Goal: Communication & Community: Ask a question

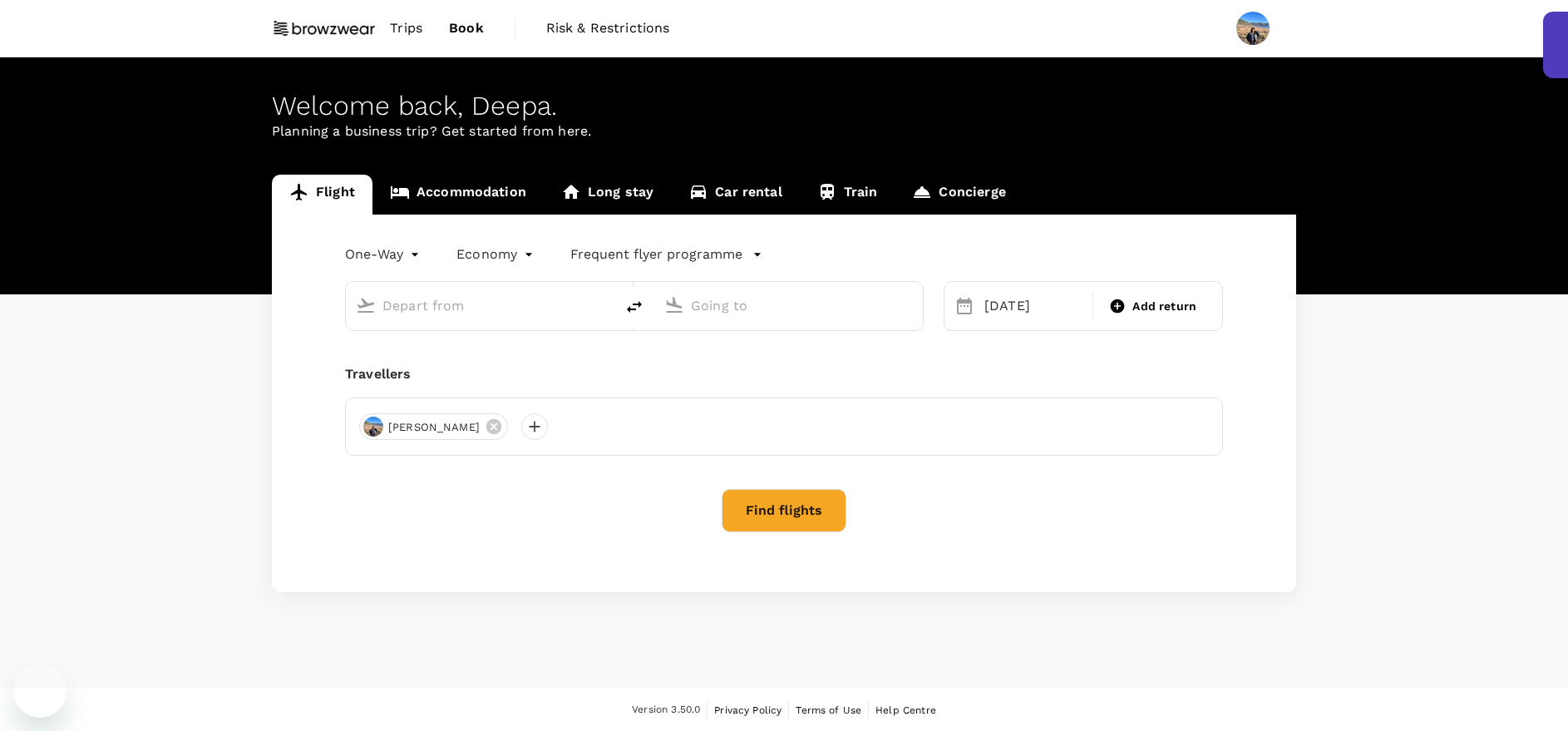
click at [412, 27] on span "Trips" at bounding box center [406, 27] width 32 height 20
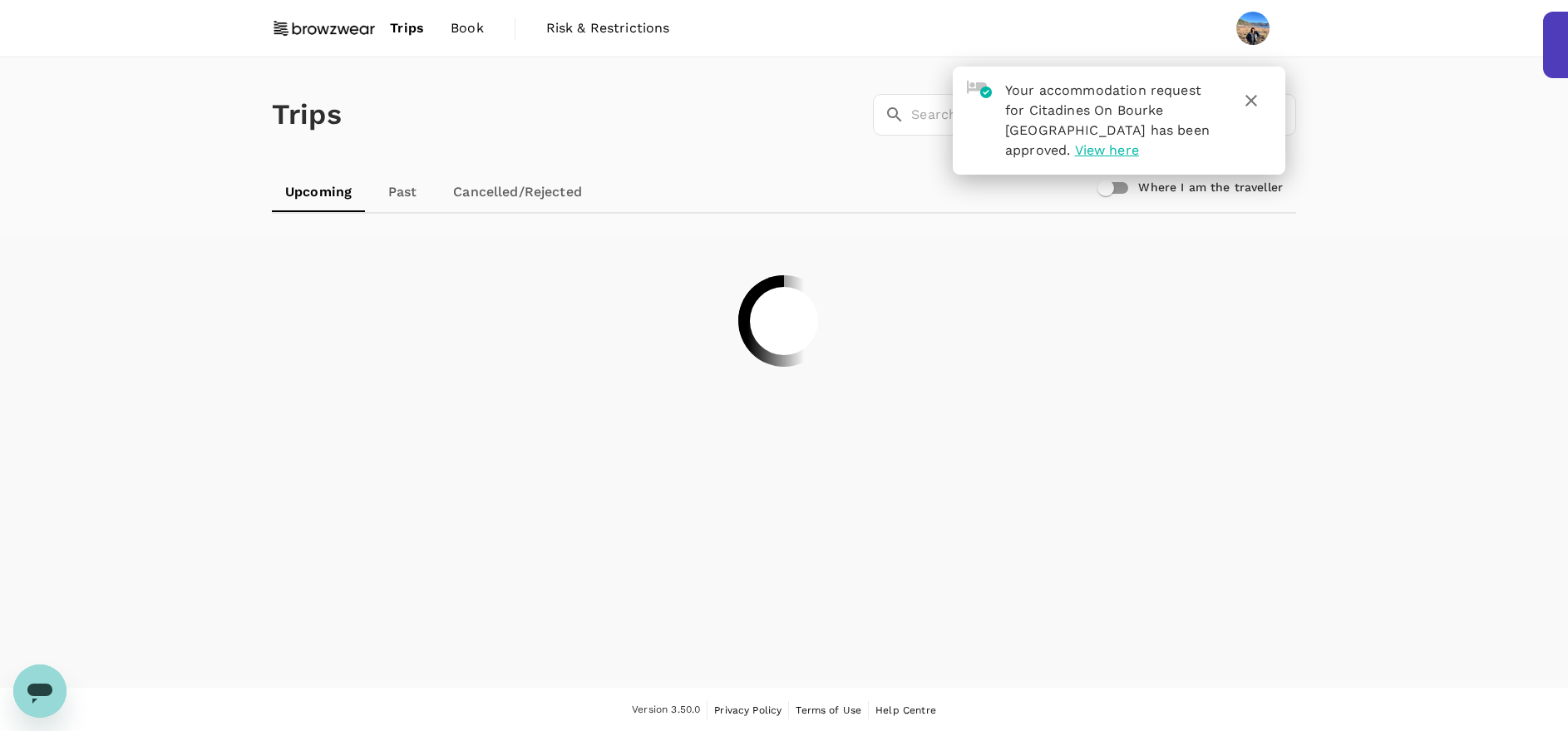
click at [1254, 93] on icon "button" at bounding box center [1251, 100] width 20 height 20
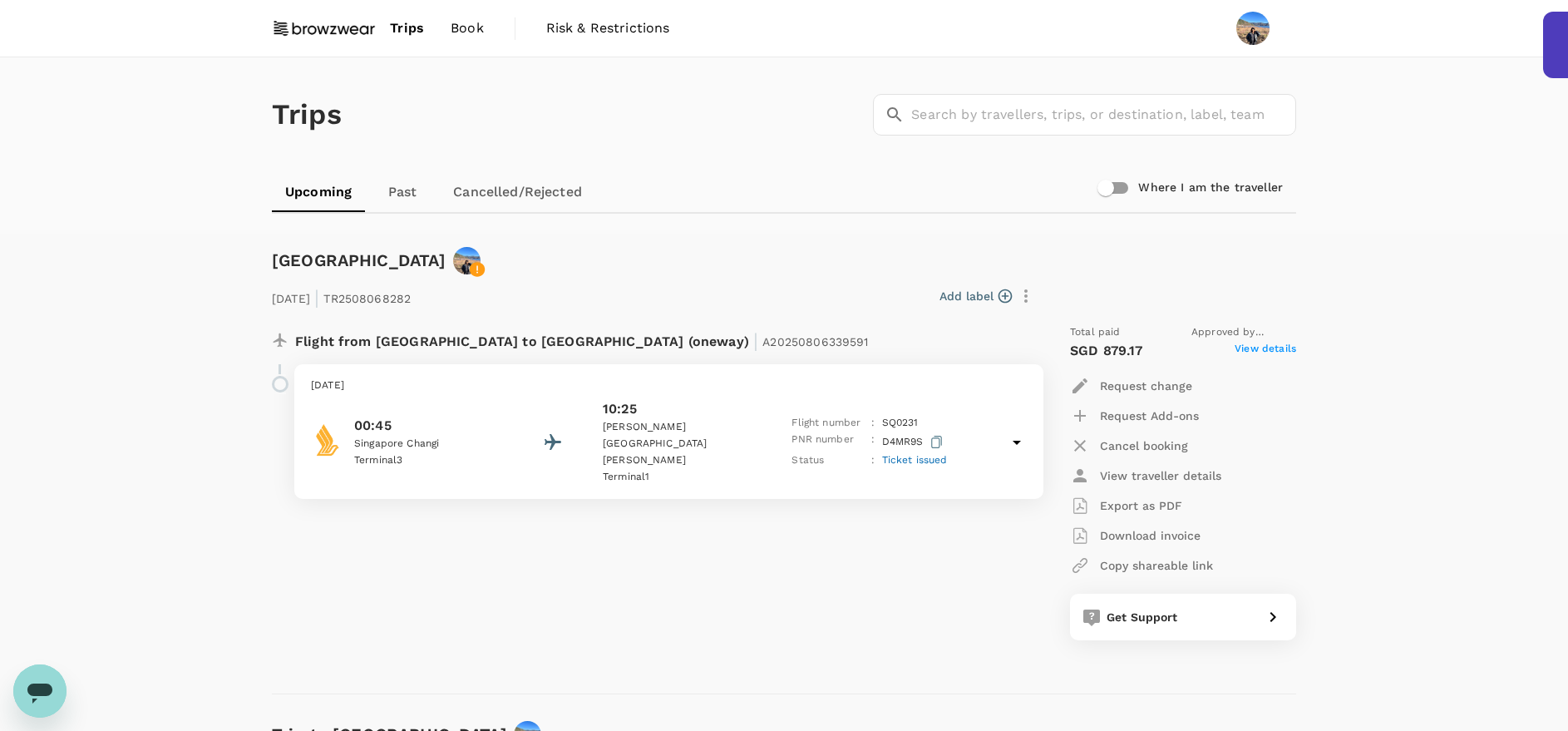
click at [471, 23] on span "Book" at bounding box center [466, 27] width 33 height 20
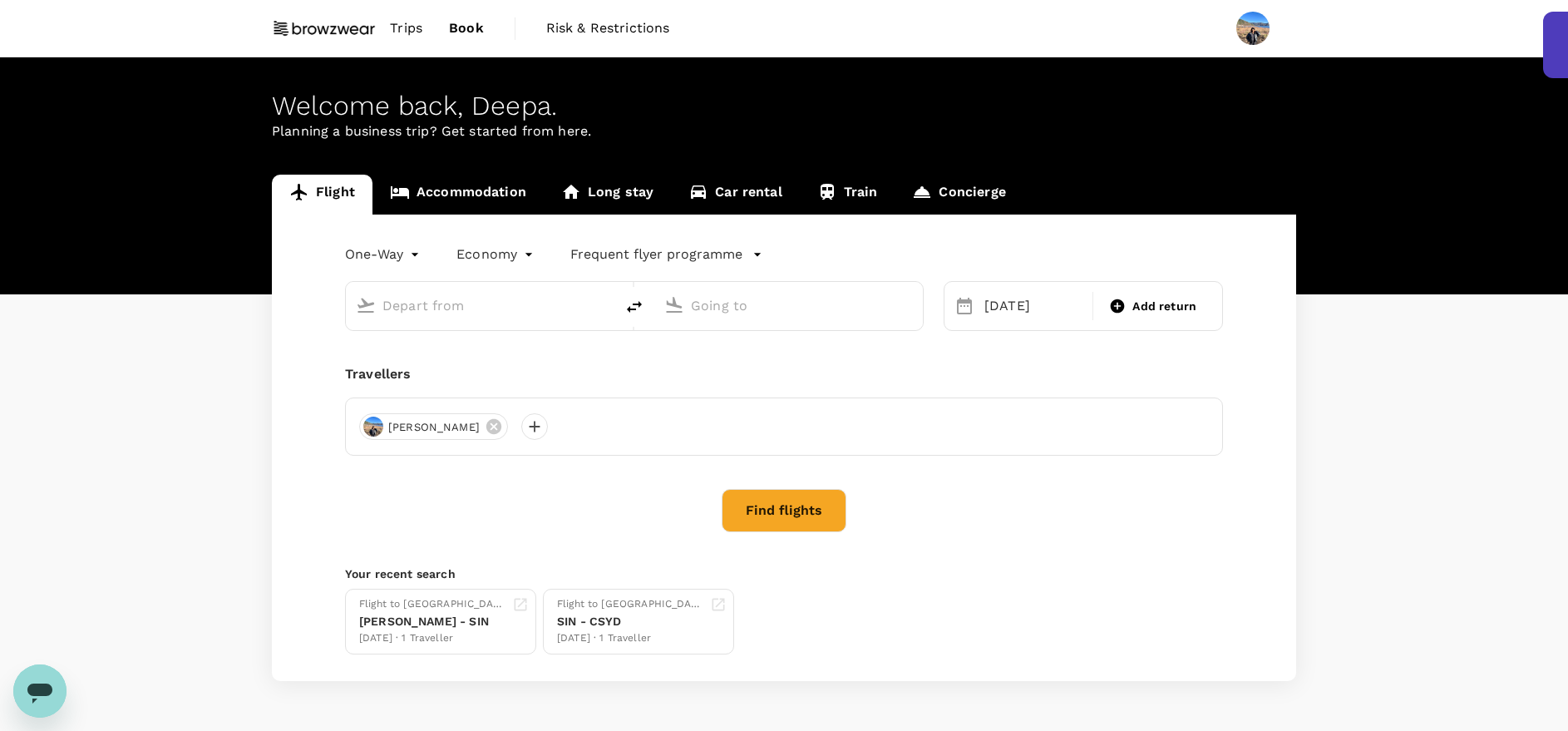
type input "[GEOGRAPHIC_DATA], [GEOGRAPHIC_DATA] (any)"
type input "Singapore Changi (SIN)"
type input "[GEOGRAPHIC_DATA], [GEOGRAPHIC_DATA] (any)"
type input "Singapore Changi (SIN)"
click at [400, 32] on span "Trips" at bounding box center [406, 27] width 32 height 20
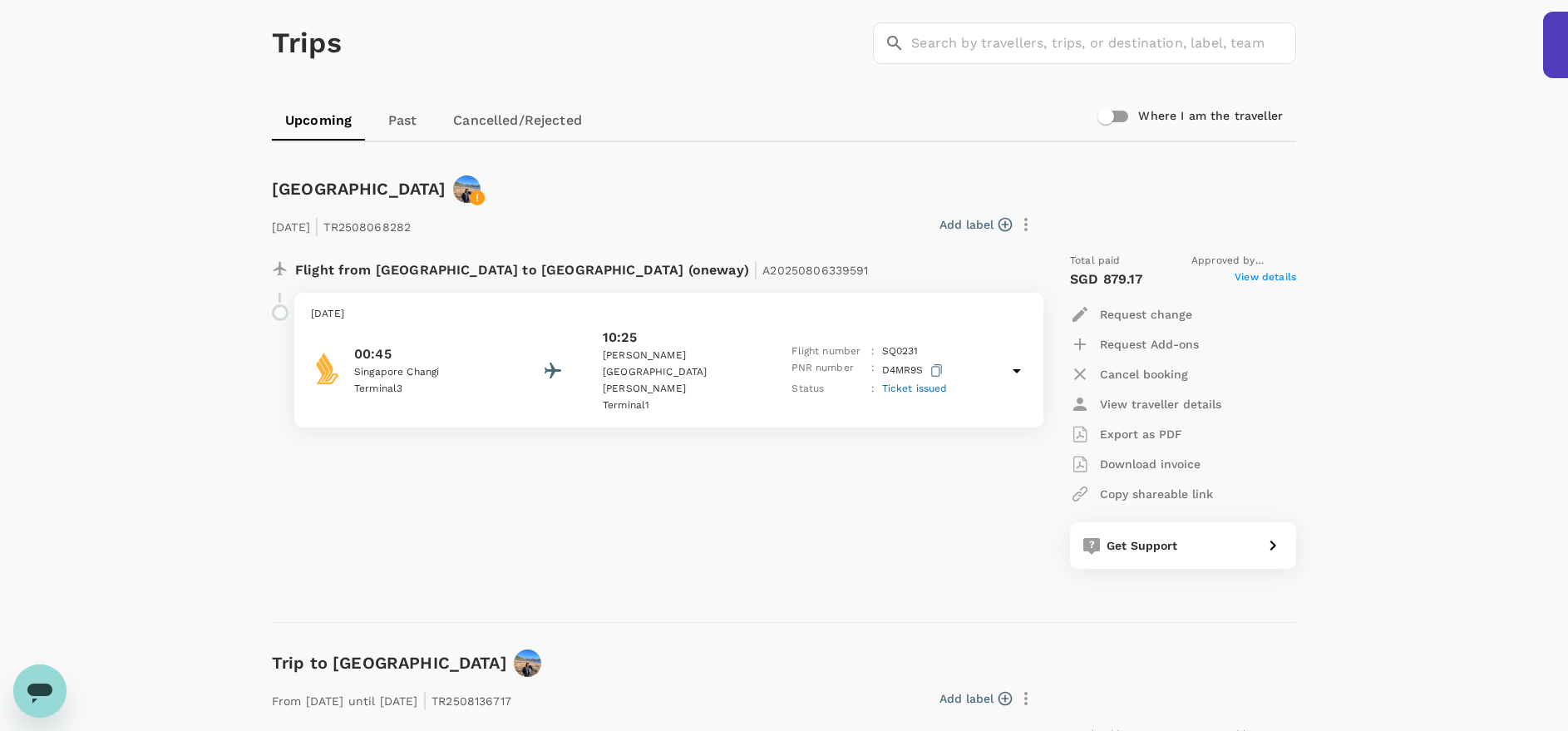
scroll to position [34, 0]
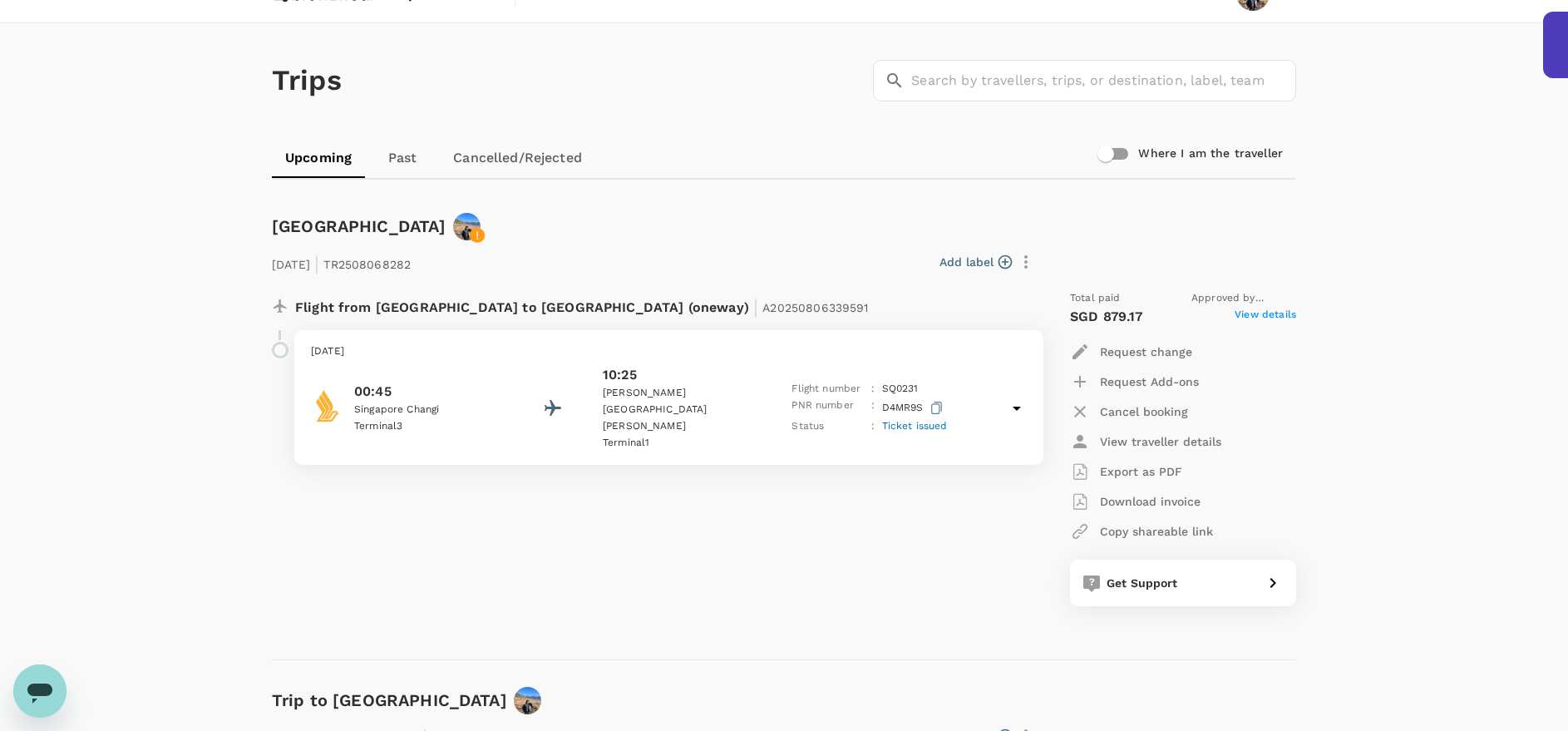
click at [1136, 571] on div "Get Support" at bounding box center [1179, 579] width 156 height 24
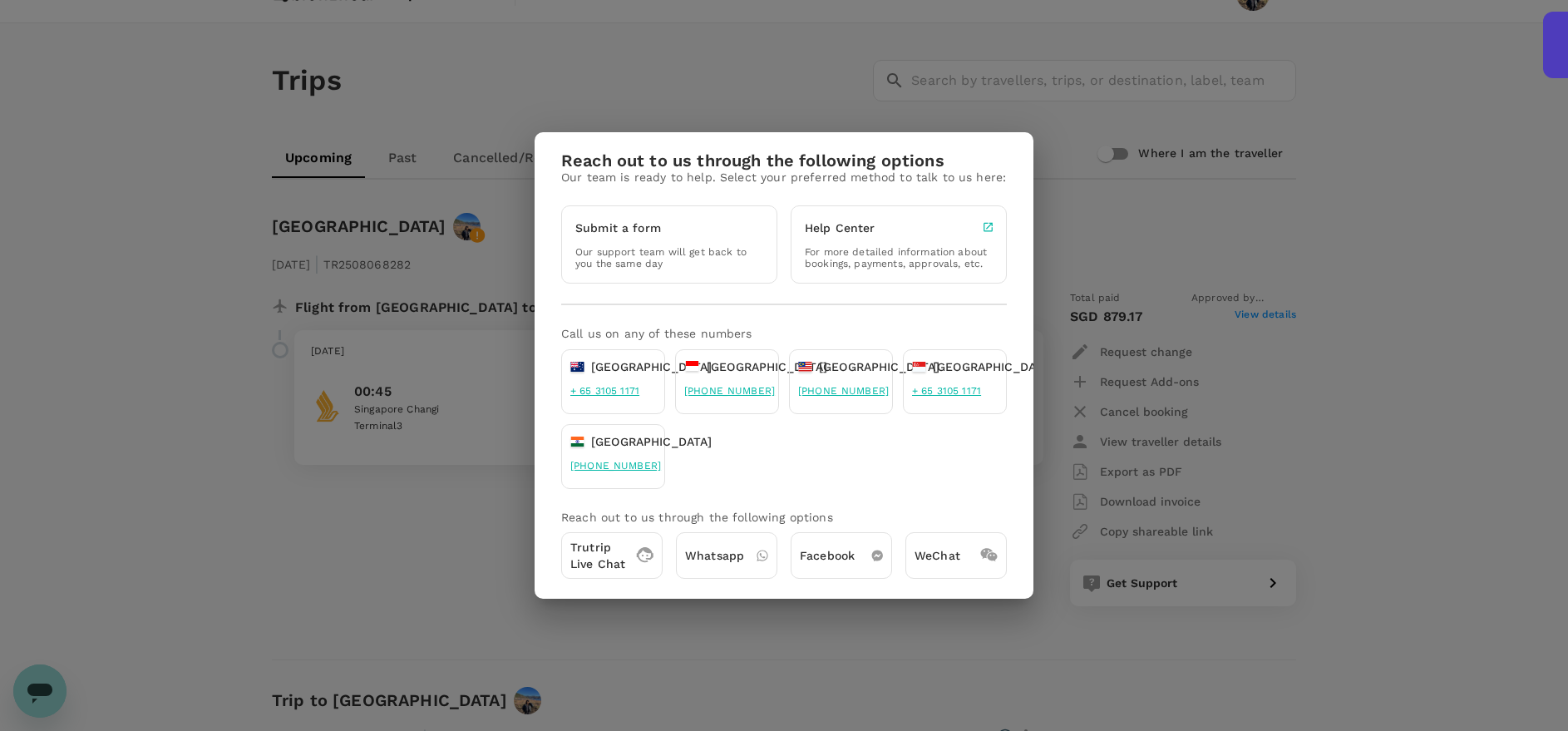
click at [627, 566] on div "Trutrip Live Chat" at bounding box center [612, 555] width 102 height 46
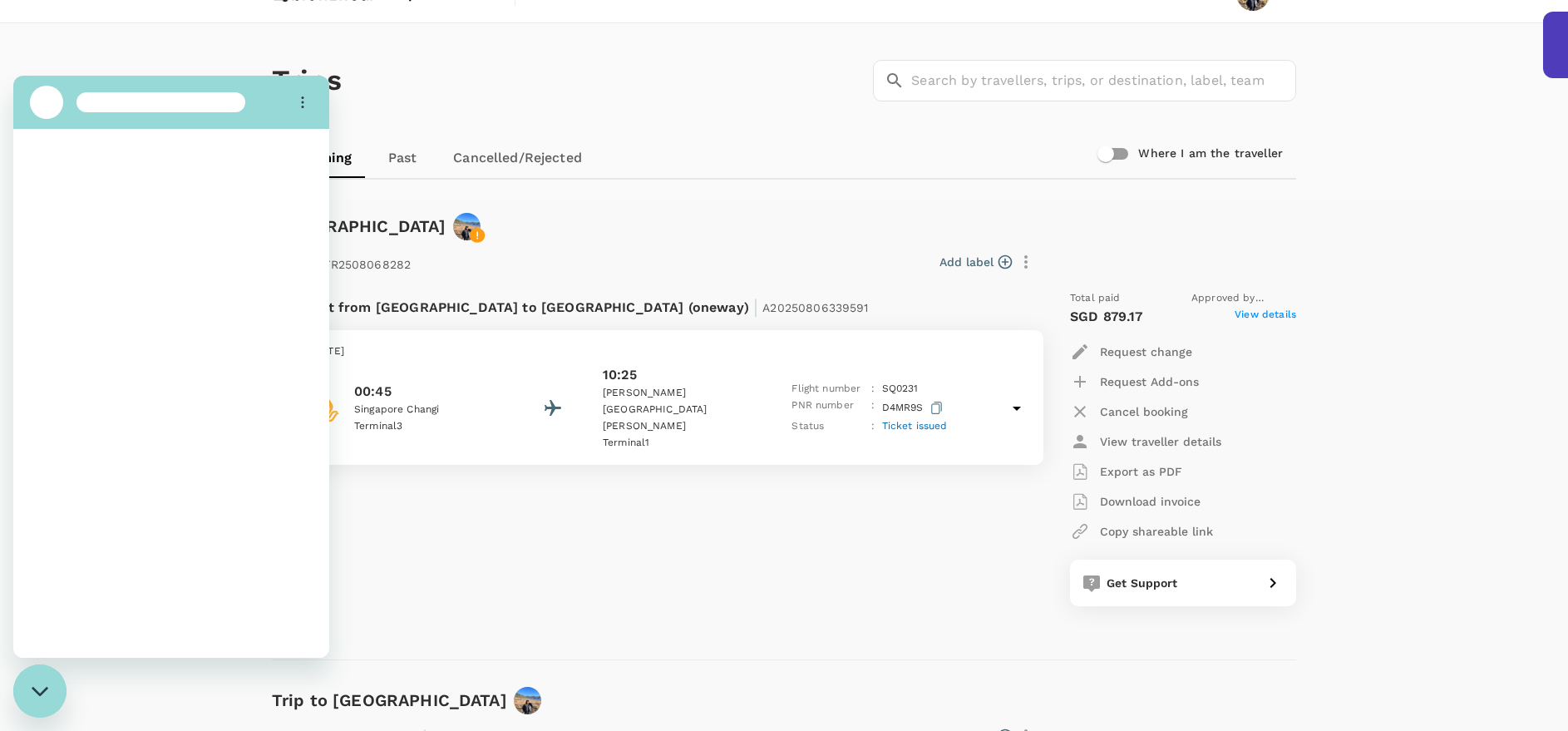
scroll to position [0, 0]
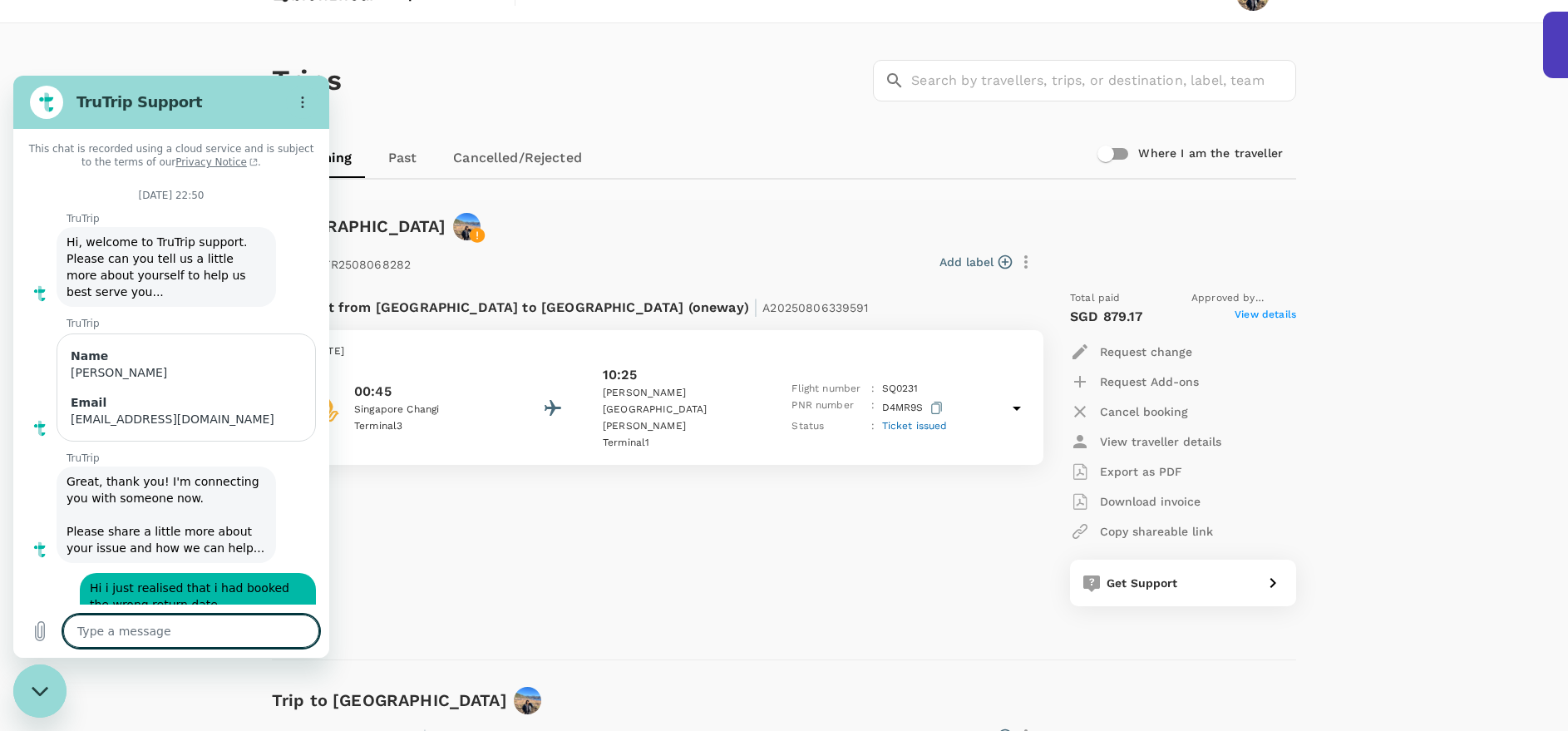
type textarea "x"
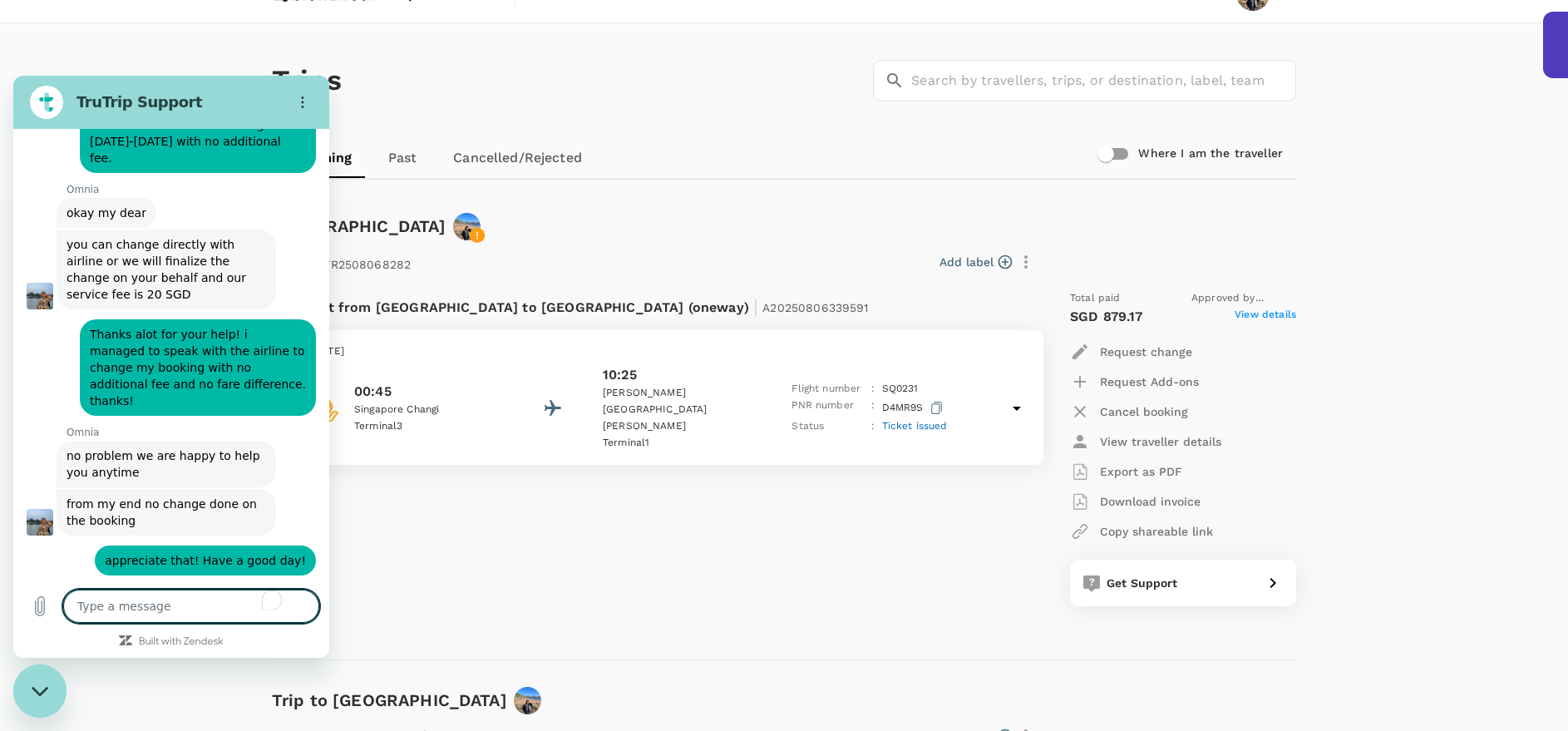
scroll to position [3281, 0]
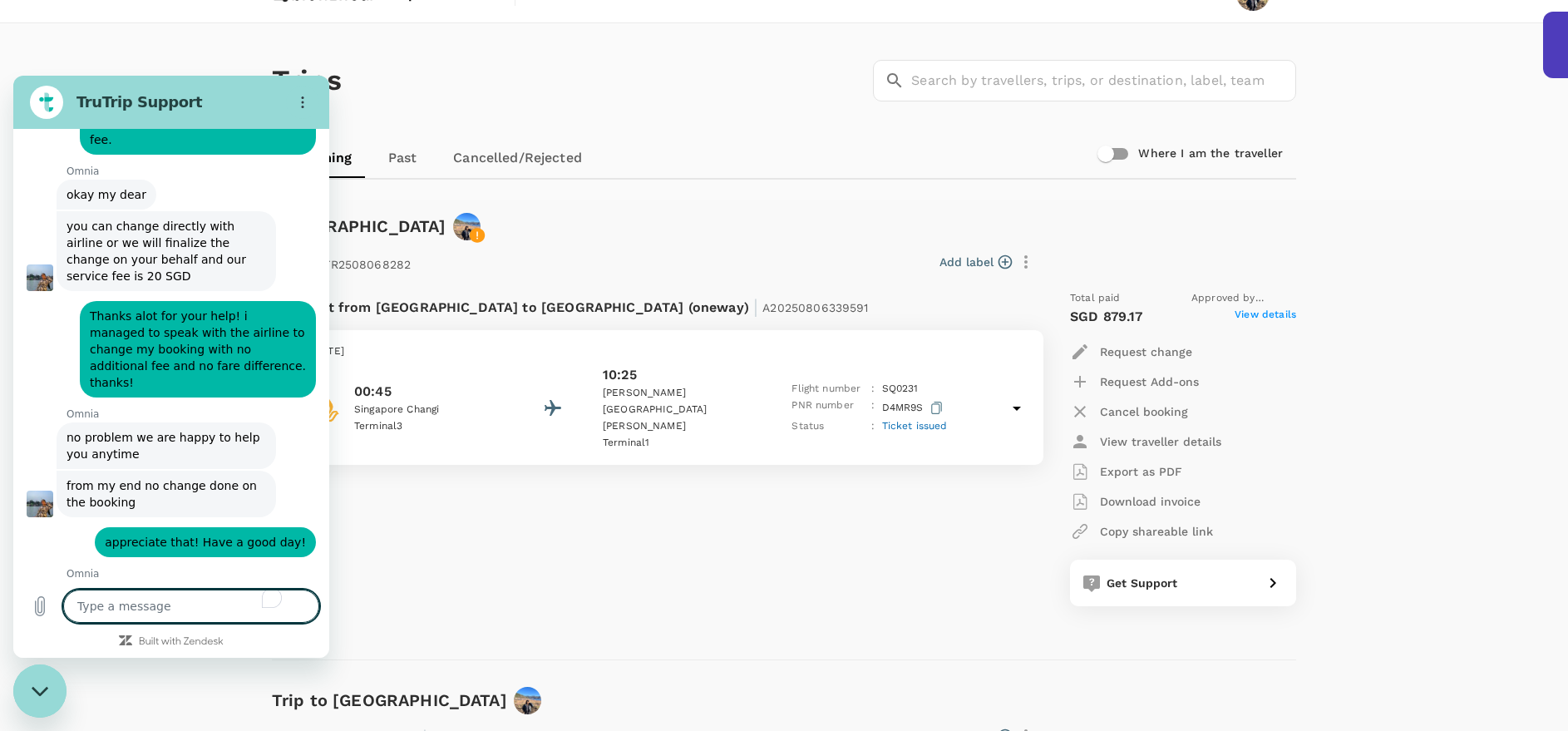
type textarea "h"
type textarea "x"
type textarea "hi"
type textarea "x"
type textarea "hi"
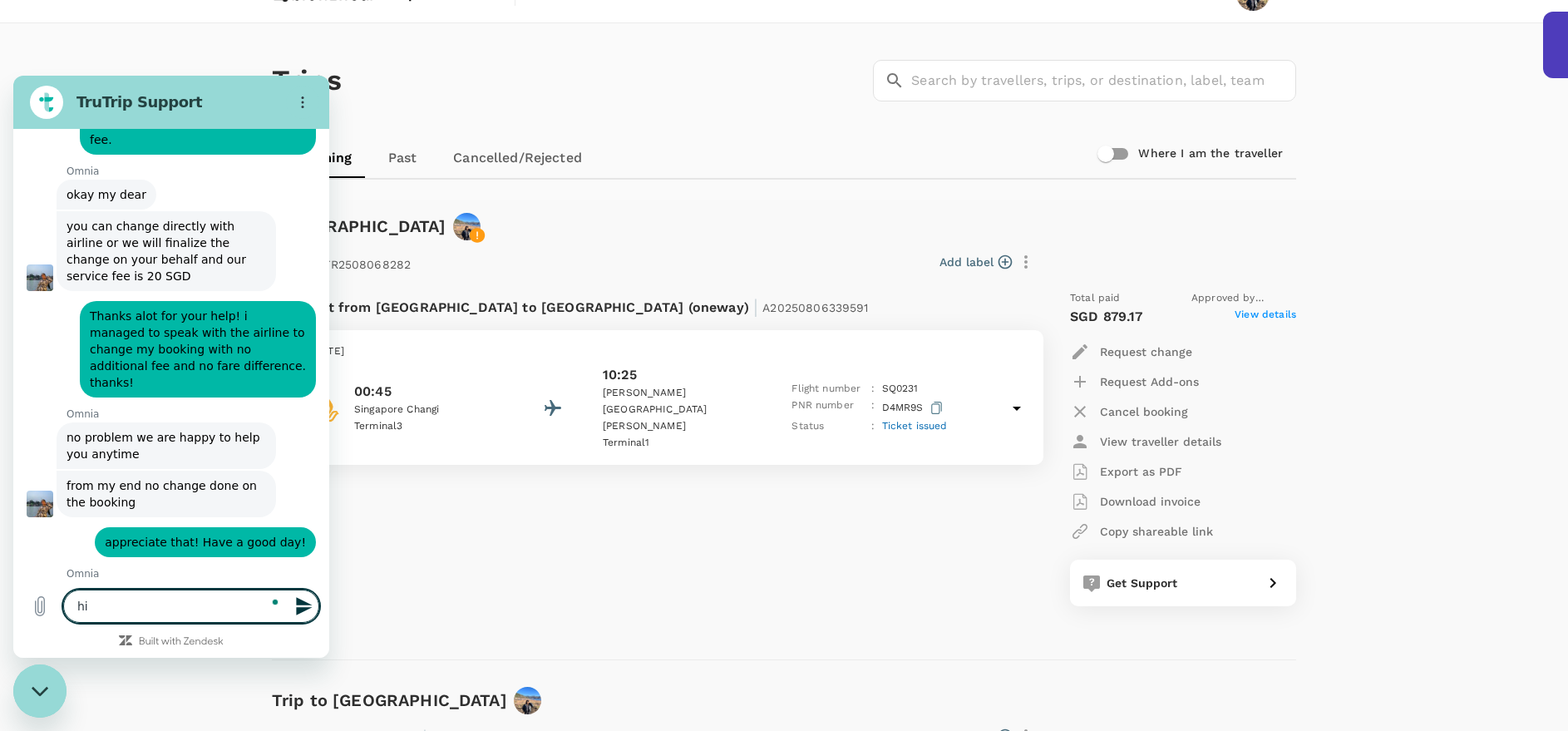
type textarea "x"
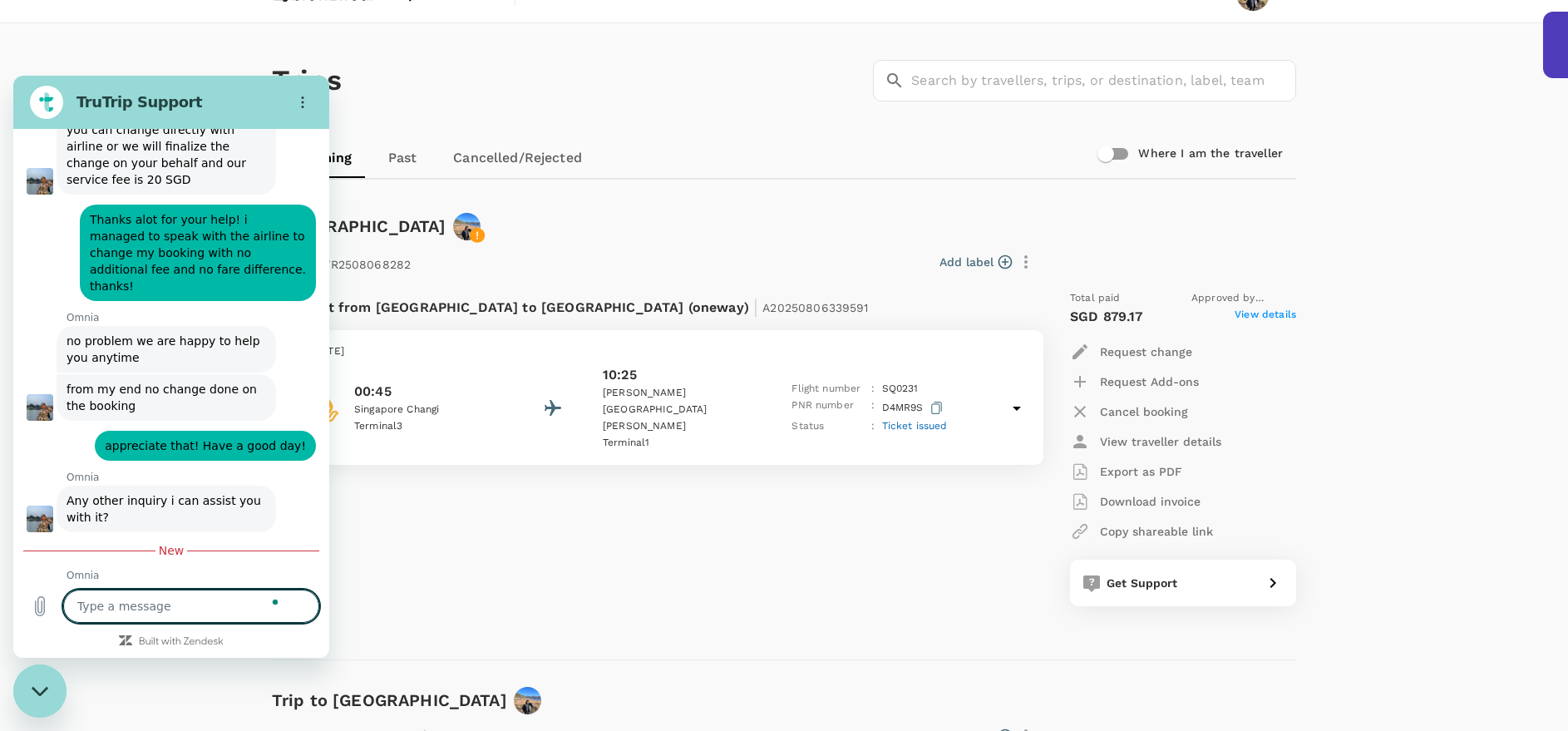
scroll to position [3376, 0]
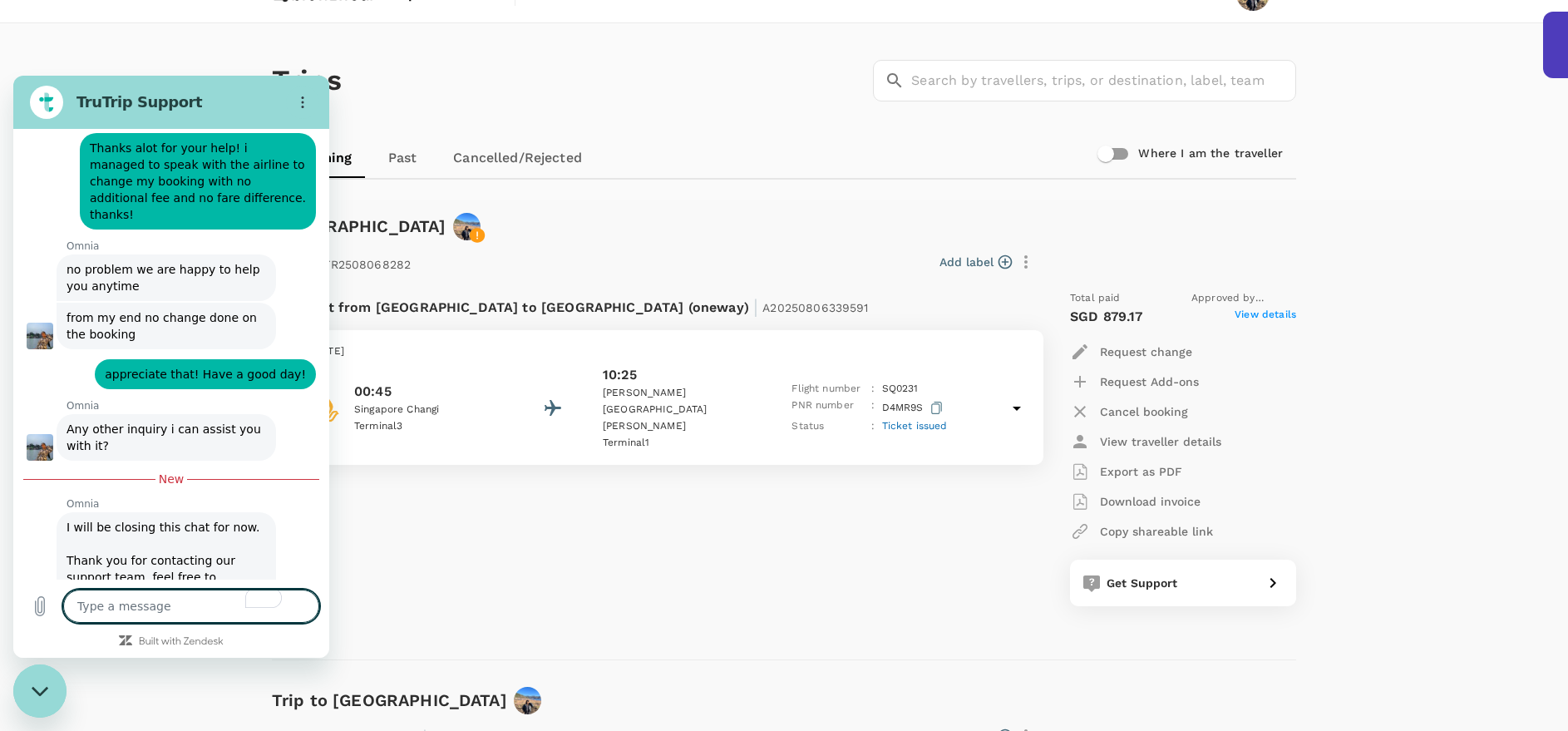
type textarea "x"
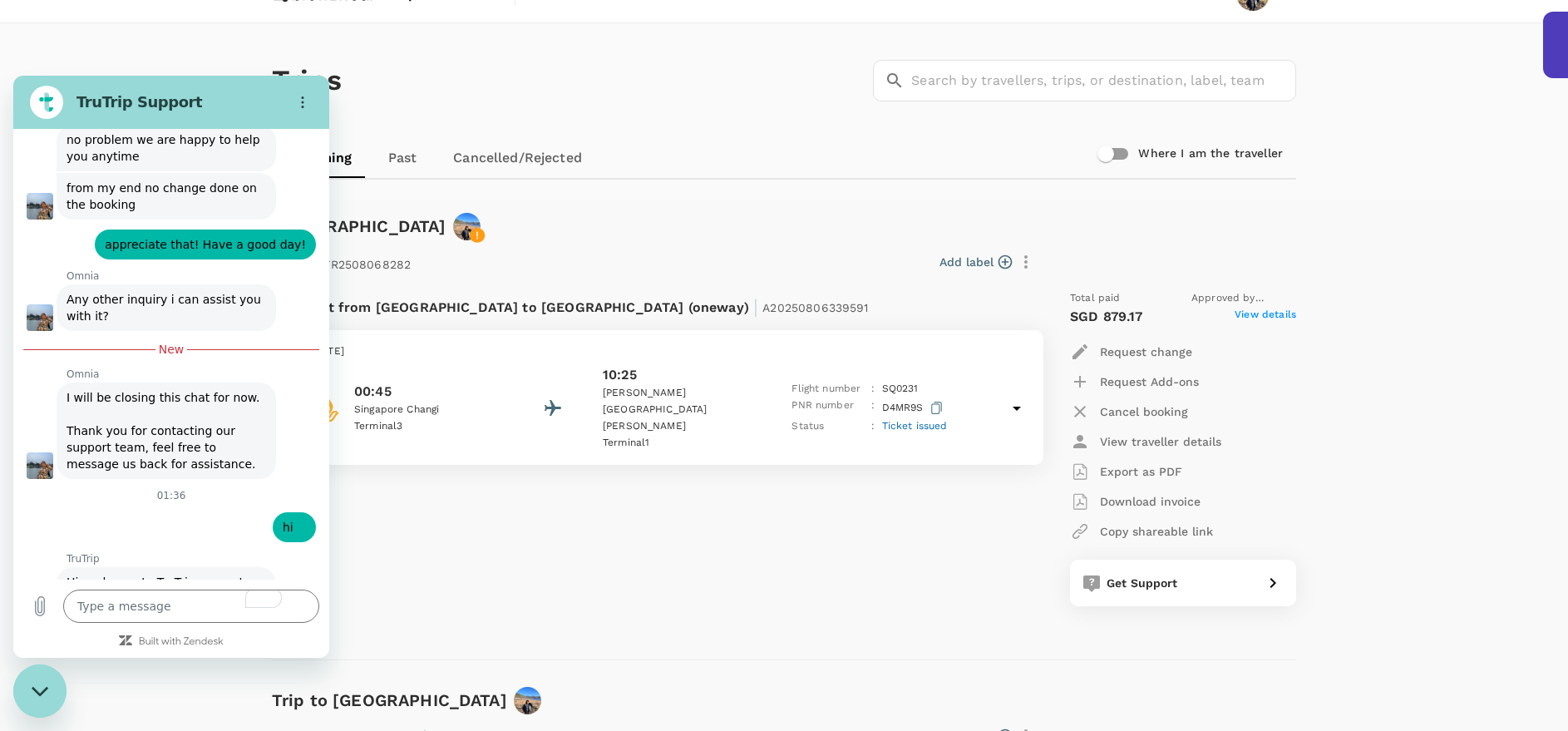
scroll to position [3577, 0]
click at [796, 418] on p "Status" at bounding box center [828, 427] width 74 height 17
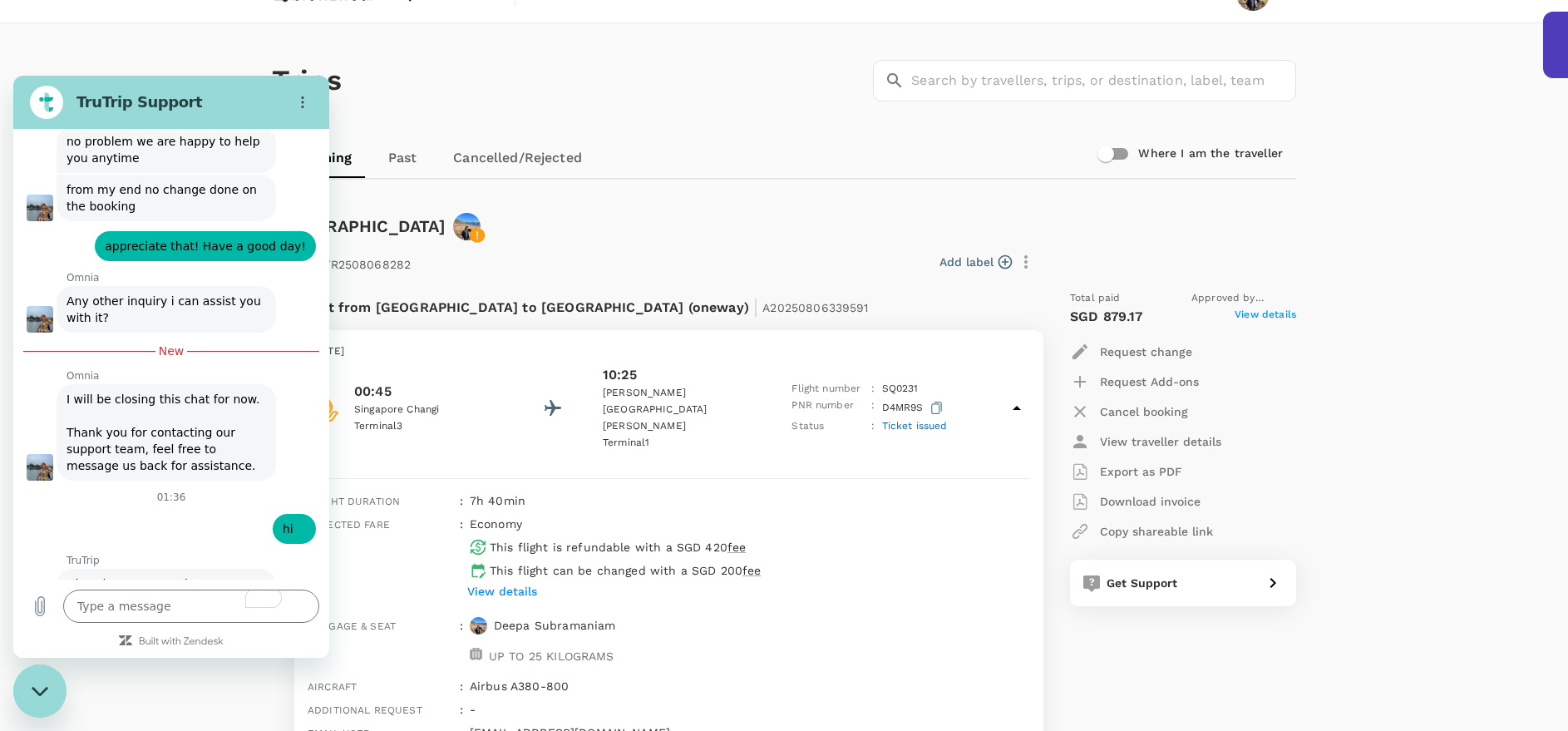
click at [294, 699] on input "Name" at bounding box center [186, 716] width 231 height 35
type input "d"
type input "[PERSON_NAME]"
type textarea "x"
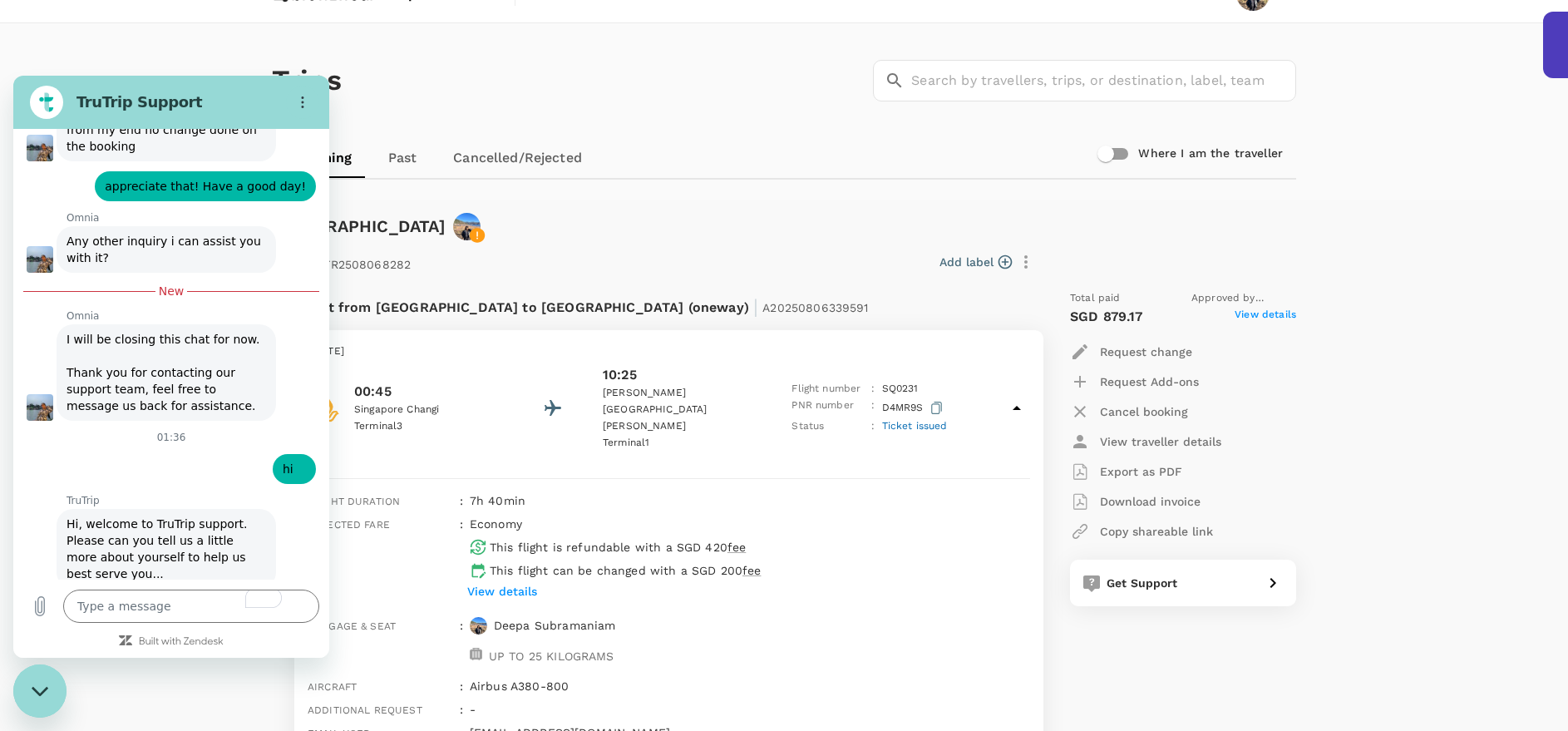
scroll to position [3648, 0]
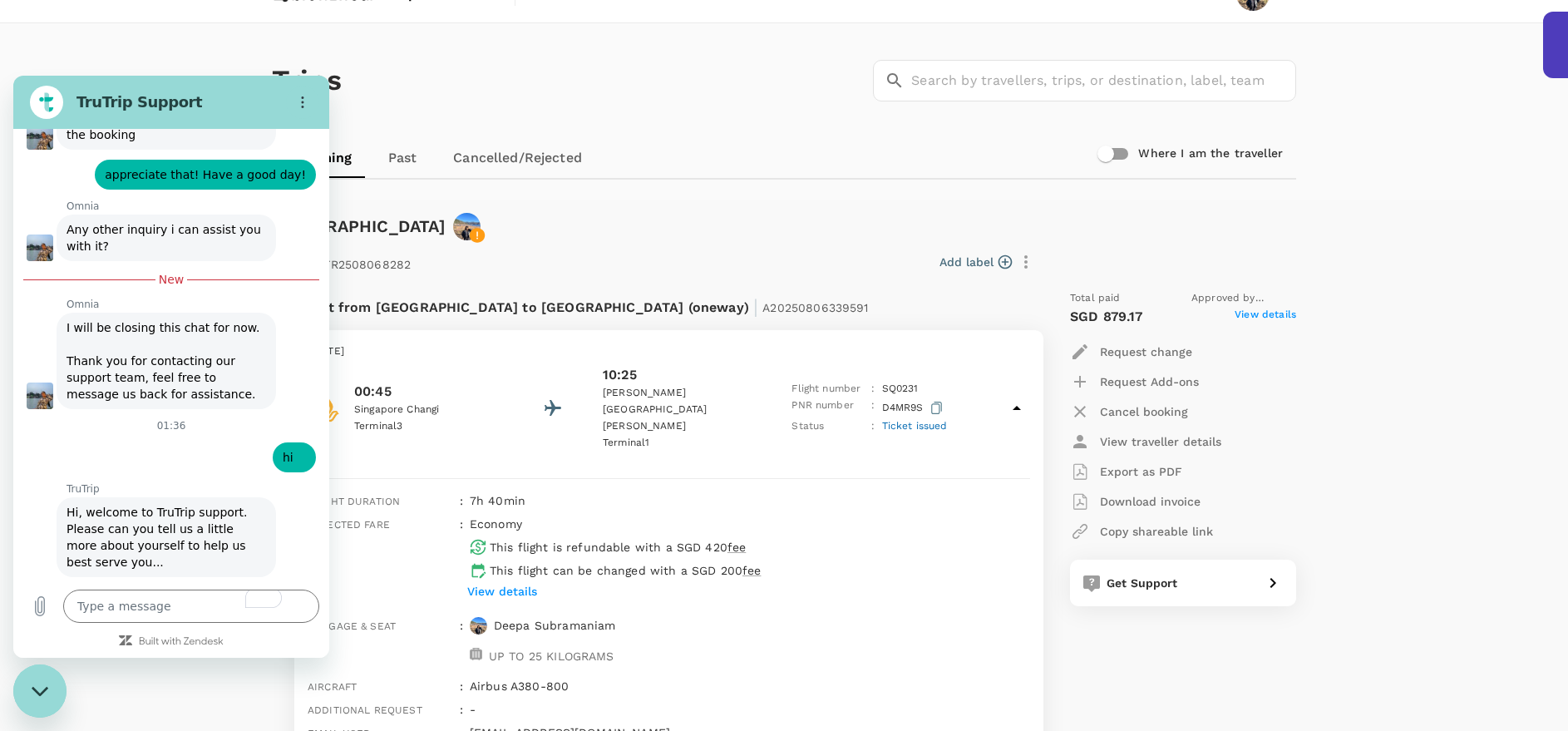
click at [215, 605] on form "Name [PERSON_NAME] Email 2 of 2 Send" at bounding box center [186, 692] width 231 height 176
click at [206, 699] on input "Email" at bounding box center [186, 716] width 231 height 35
type input "[EMAIL_ADDRESS][DOMAIN_NAME]"
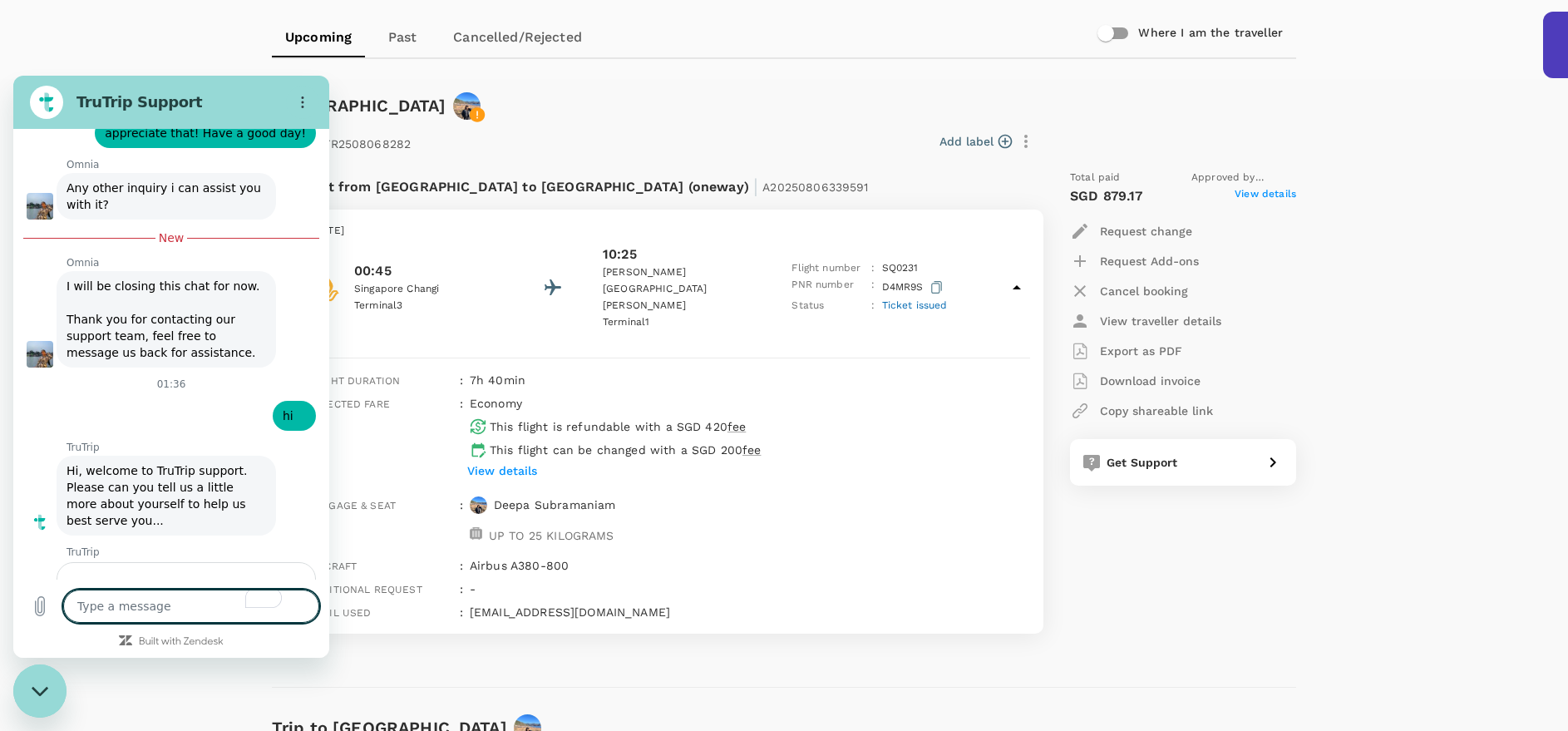
scroll to position [3705, 0]
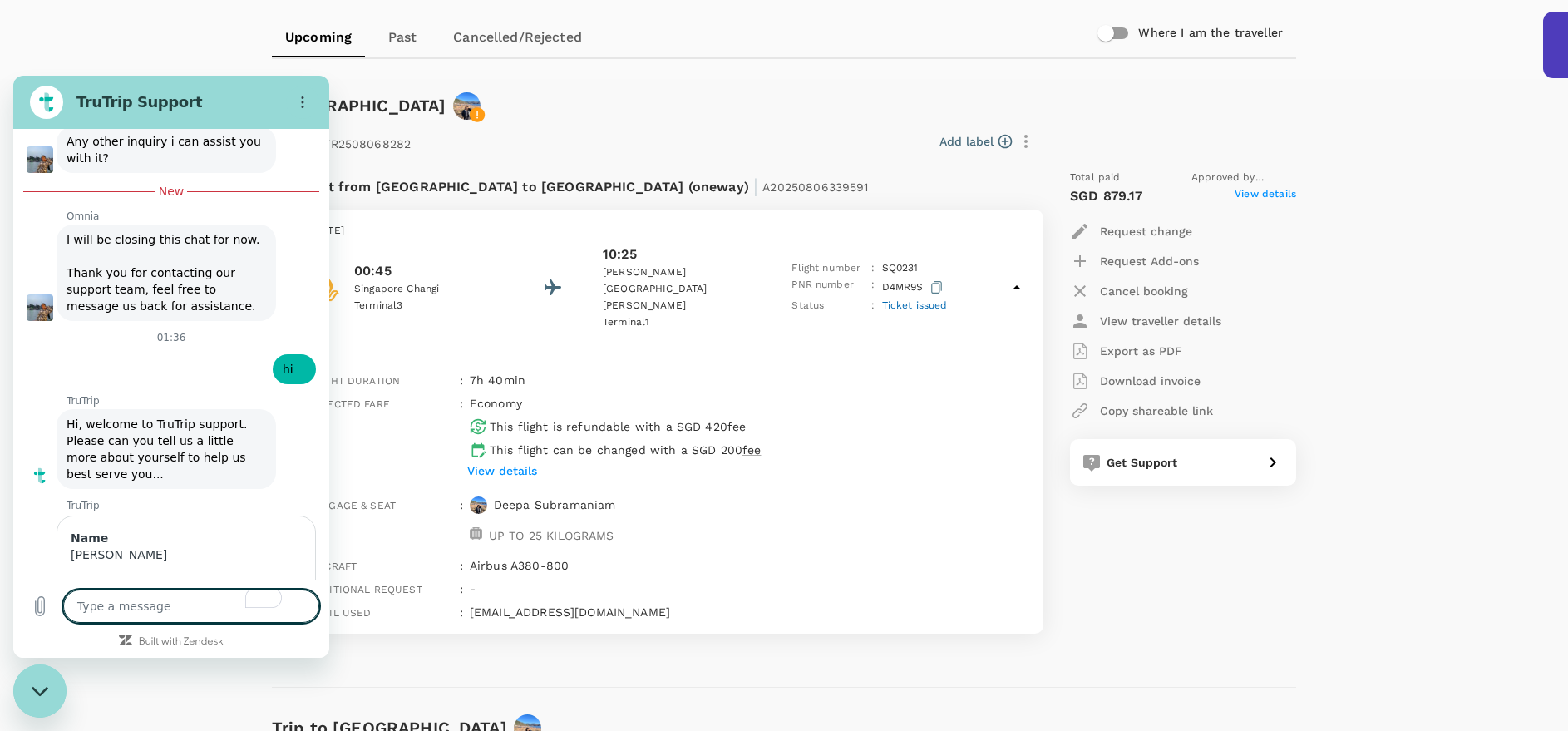
type textarea "x"
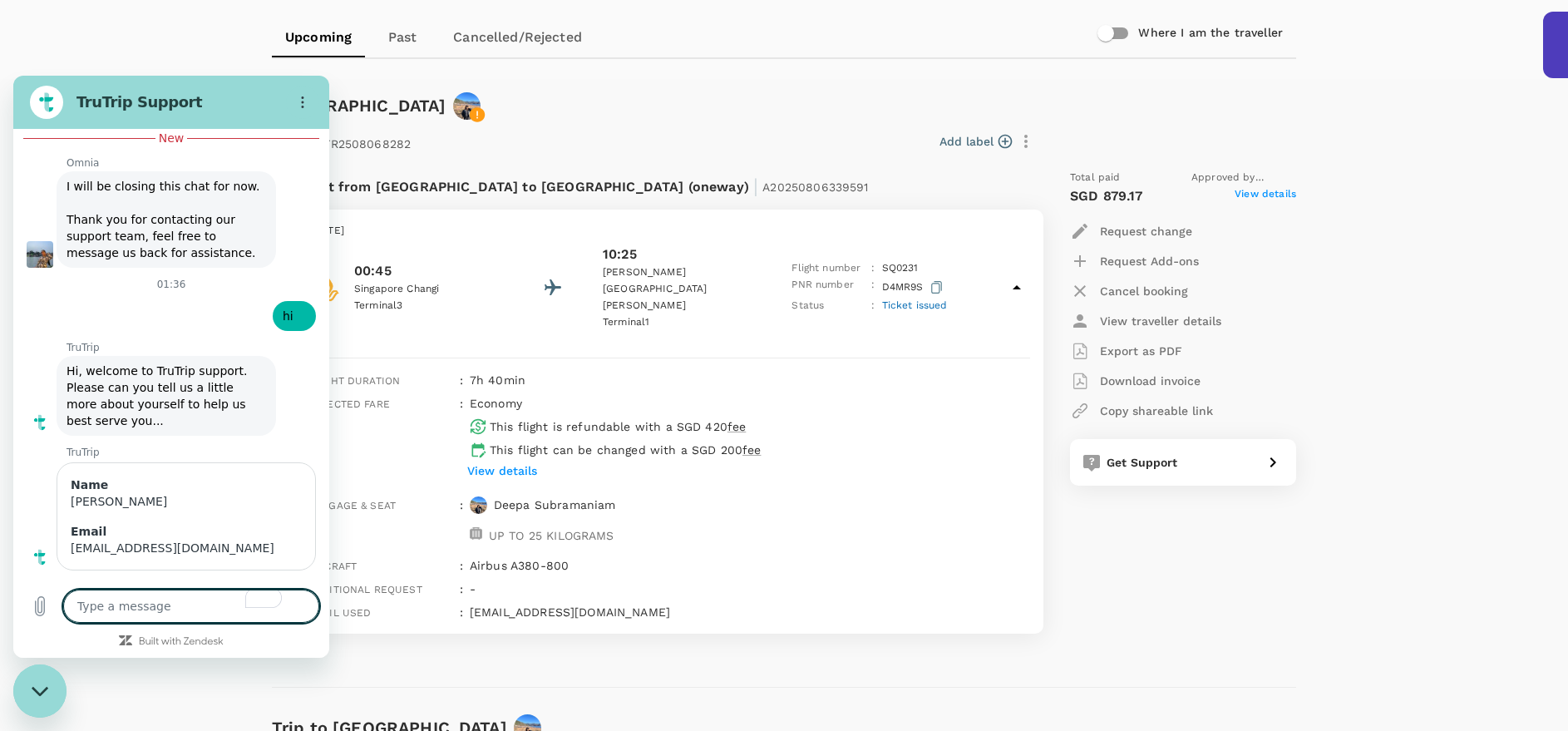
scroll to position [3793, 0]
click at [105, 605] on textarea "To enrich screen reader interactions, please activate Accessibility in Grammarl…" at bounding box center [191, 606] width 256 height 33
type textarea "h"
type textarea "x"
type textarea "he"
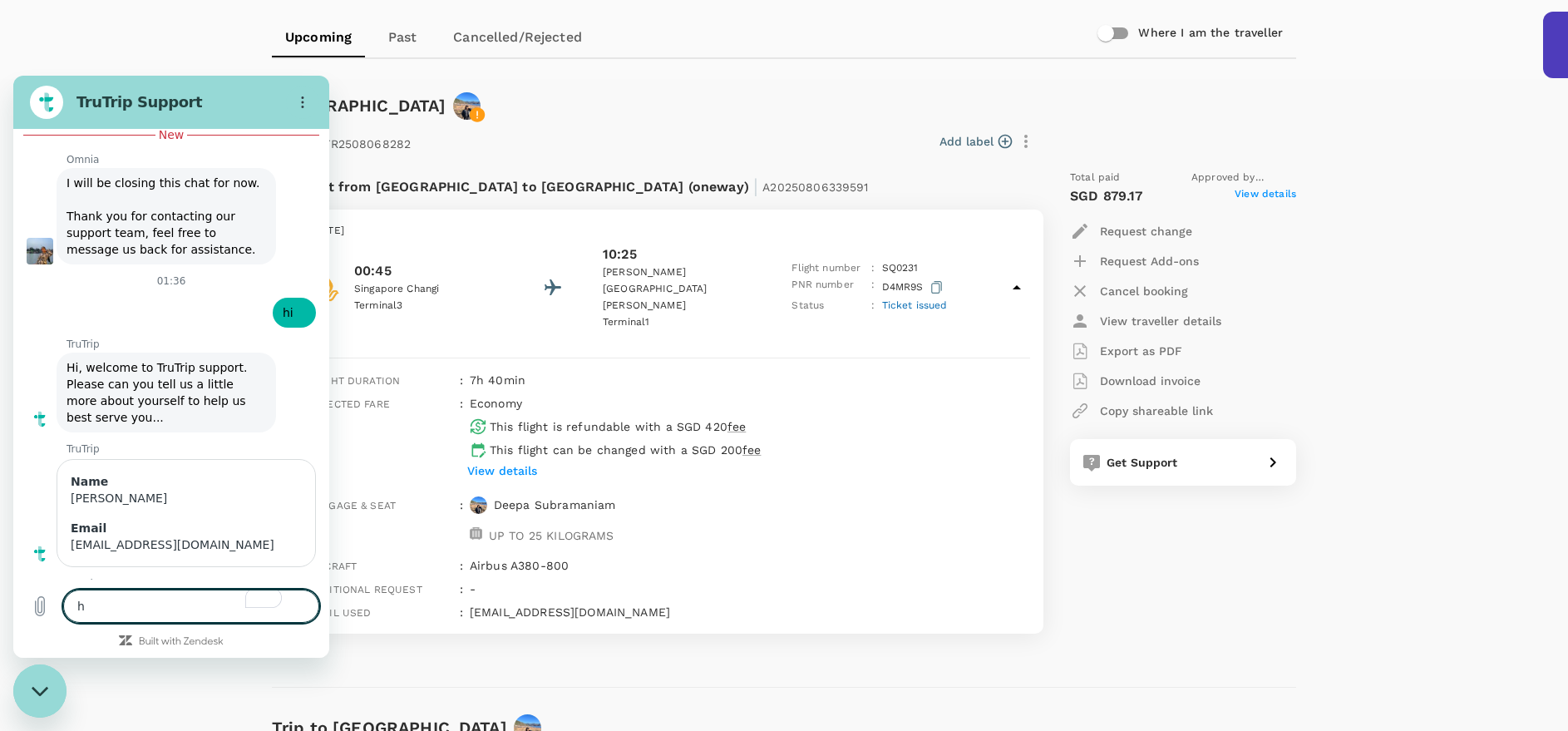
type textarea "x"
type textarea "hey"
type textarea "x"
type textarea "hey"
type textarea "x"
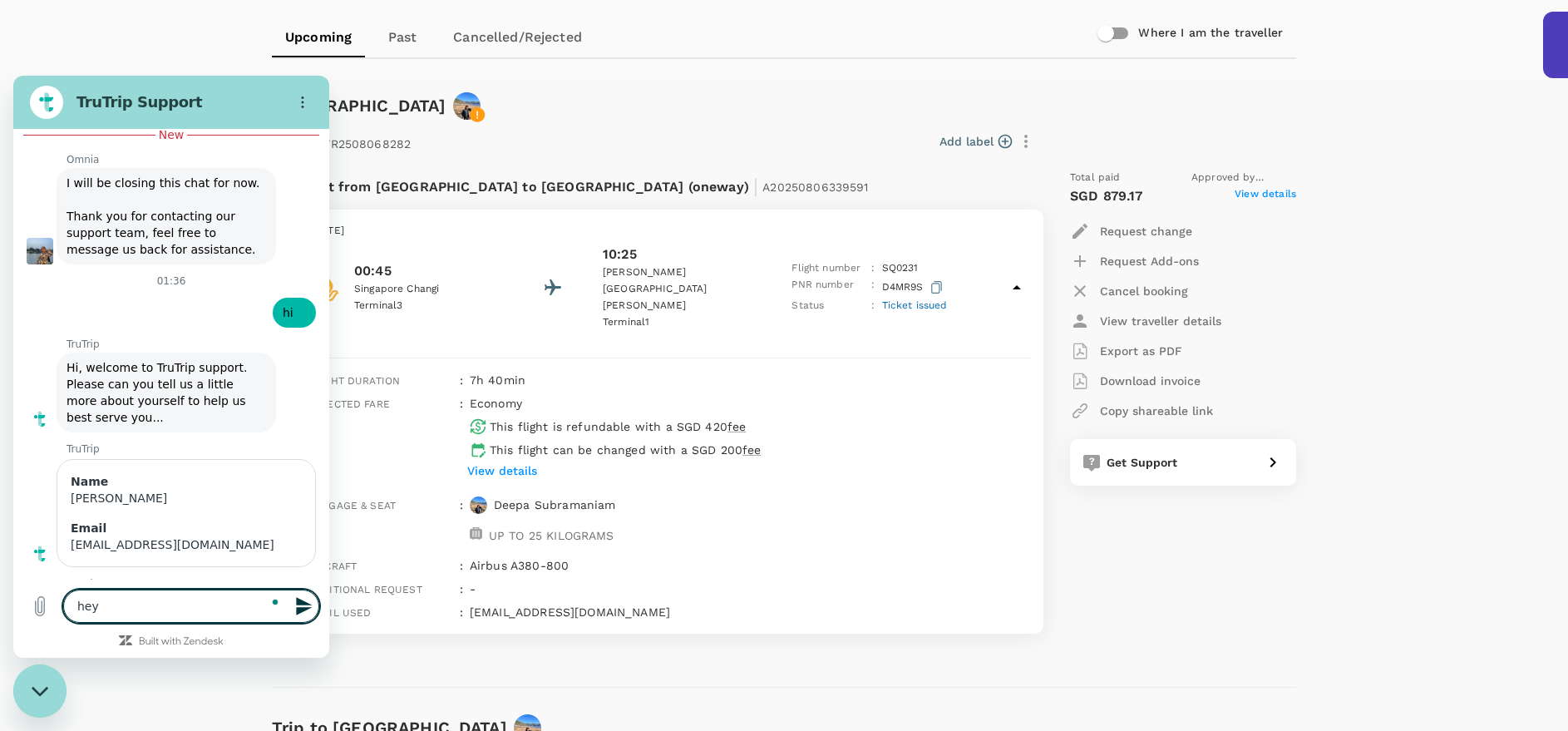
type textarea "hey m"
type textarea "x"
type textarea "hey ma"
type textarea "x"
type textarea "hey mat"
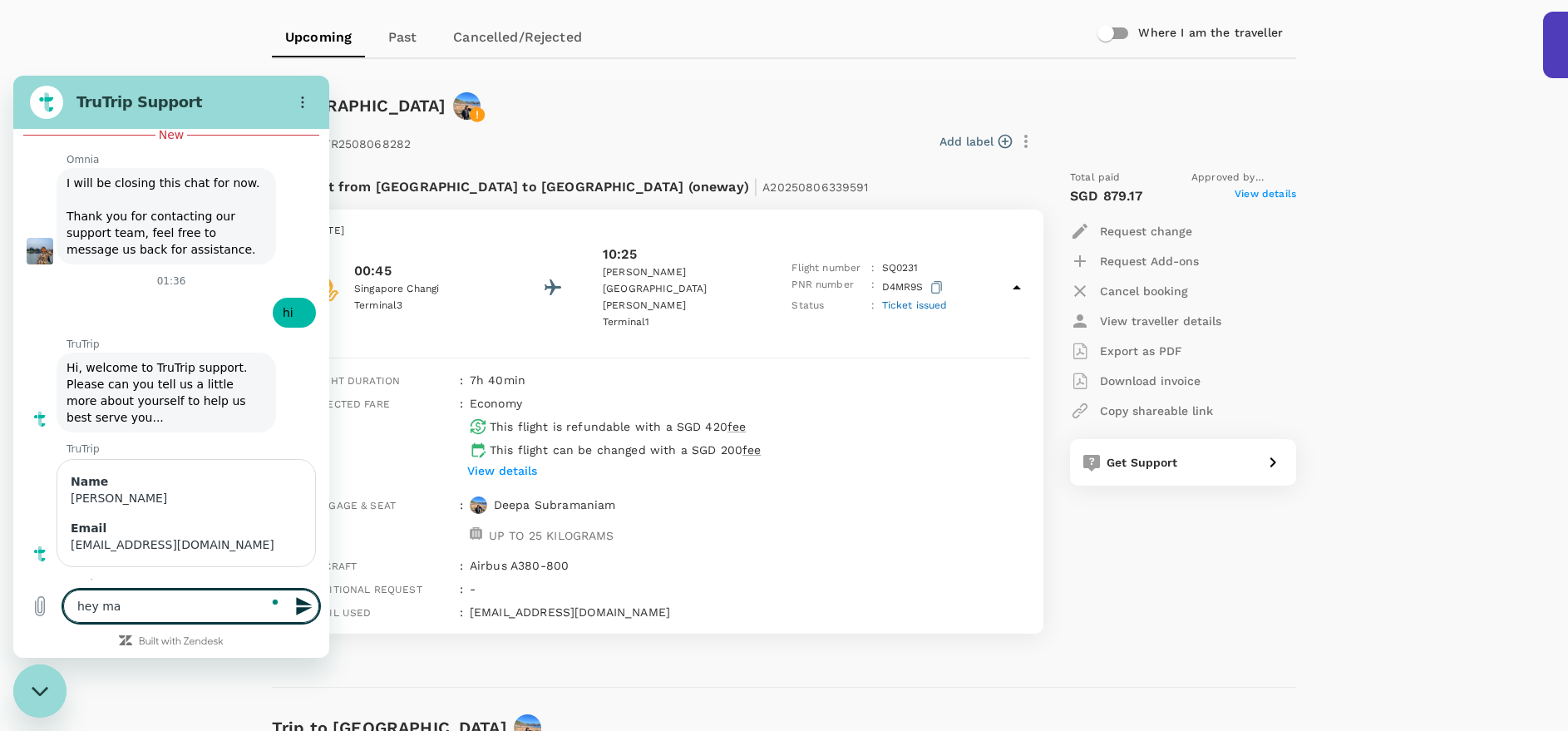
type textarea "x"
type textarea "hey mate"
type textarea "x"
type textarea "hey [PERSON_NAME]"
type textarea "x"
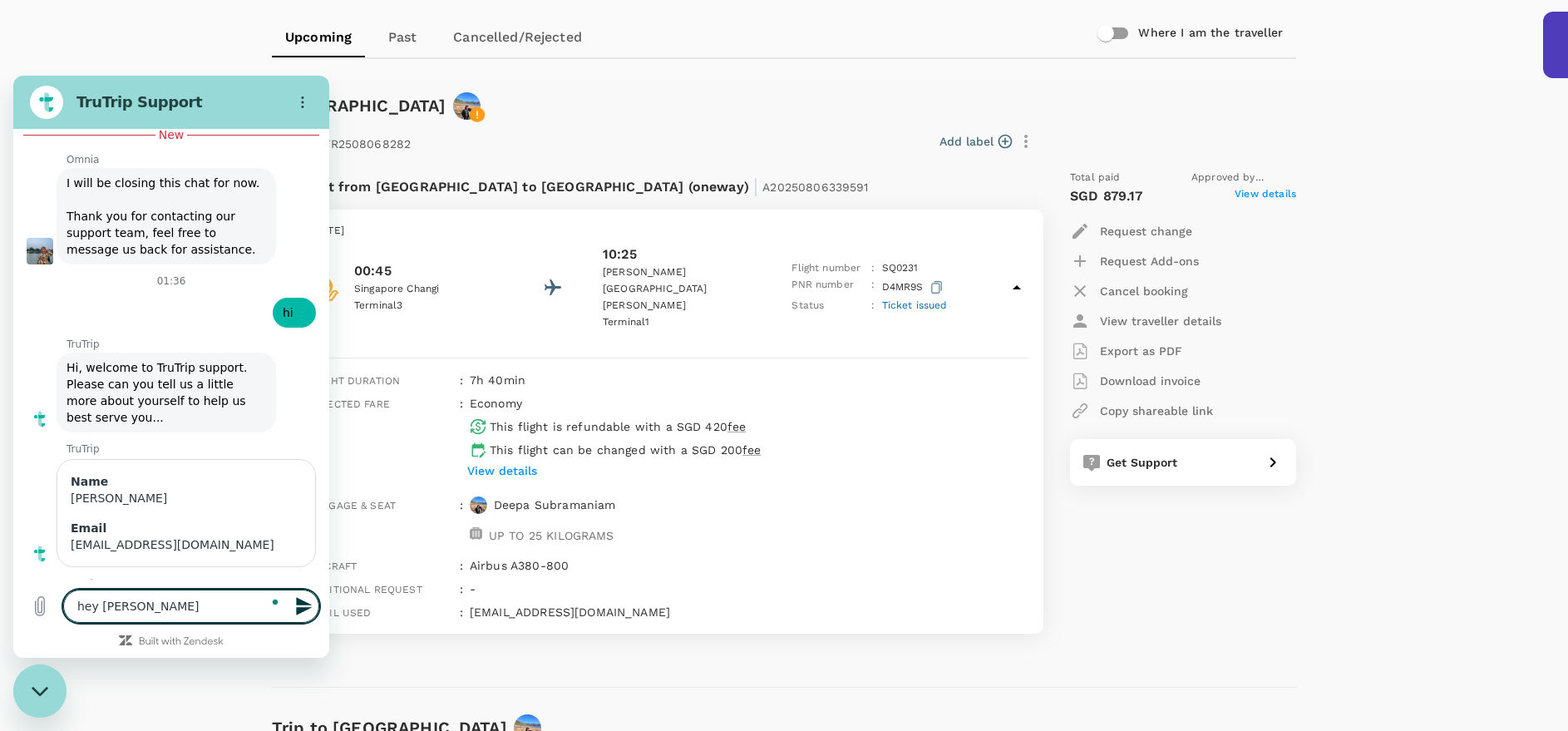
type textarea "hey [PERSON_NAME],"
type textarea "x"
type textarea "hey [PERSON_NAME],"
type textarea "x"
type textarea "hey [PERSON_NAME], i"
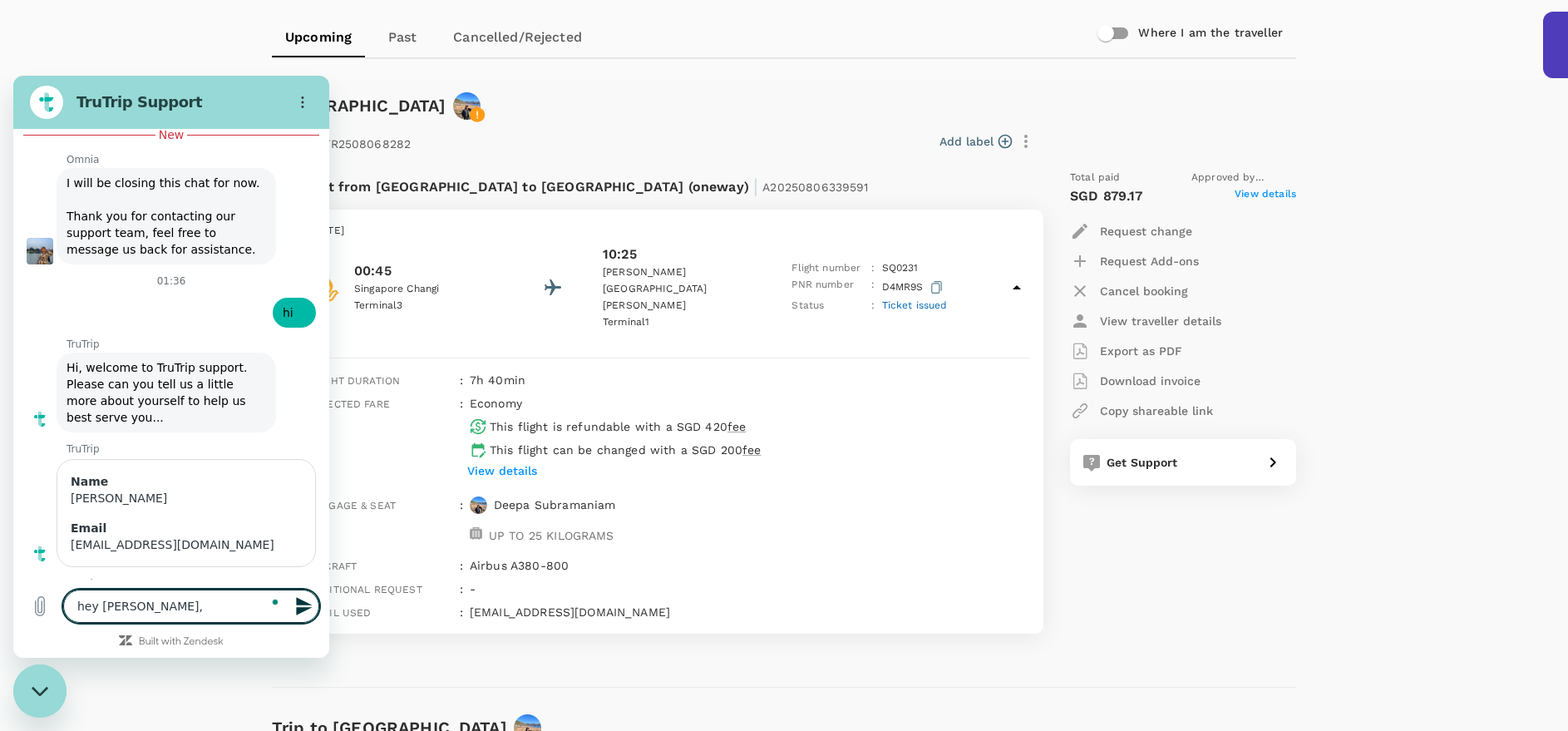
type textarea "x"
type textarea "hey [PERSON_NAME], i"
type textarea "x"
type textarea "hey [PERSON_NAME]"
type textarea "x"
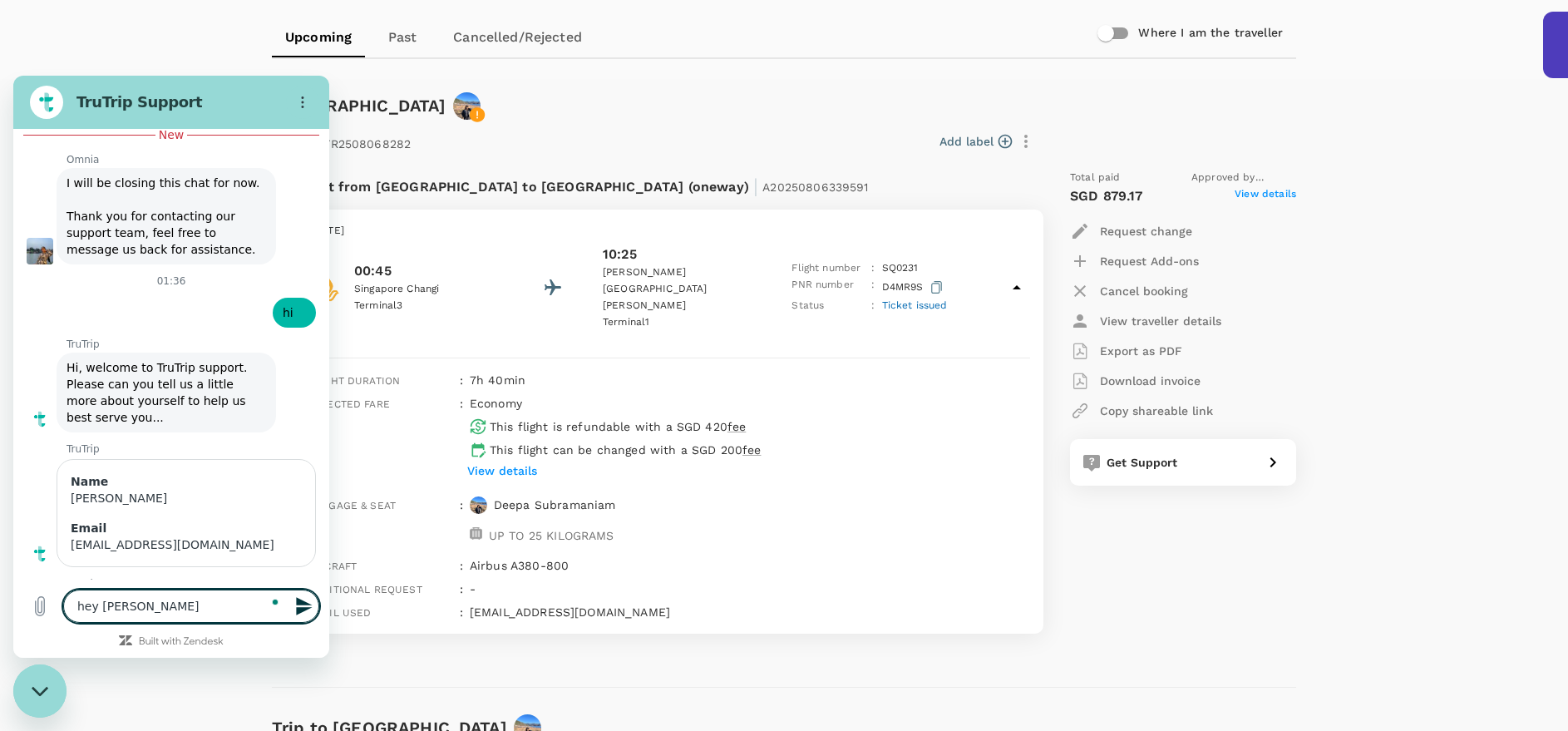
type textarea "hey [PERSON_NAME], i wo"
type textarea "x"
type textarea "hey [PERSON_NAME], i wou"
type textarea "x"
type textarea "hey [PERSON_NAME], i woul"
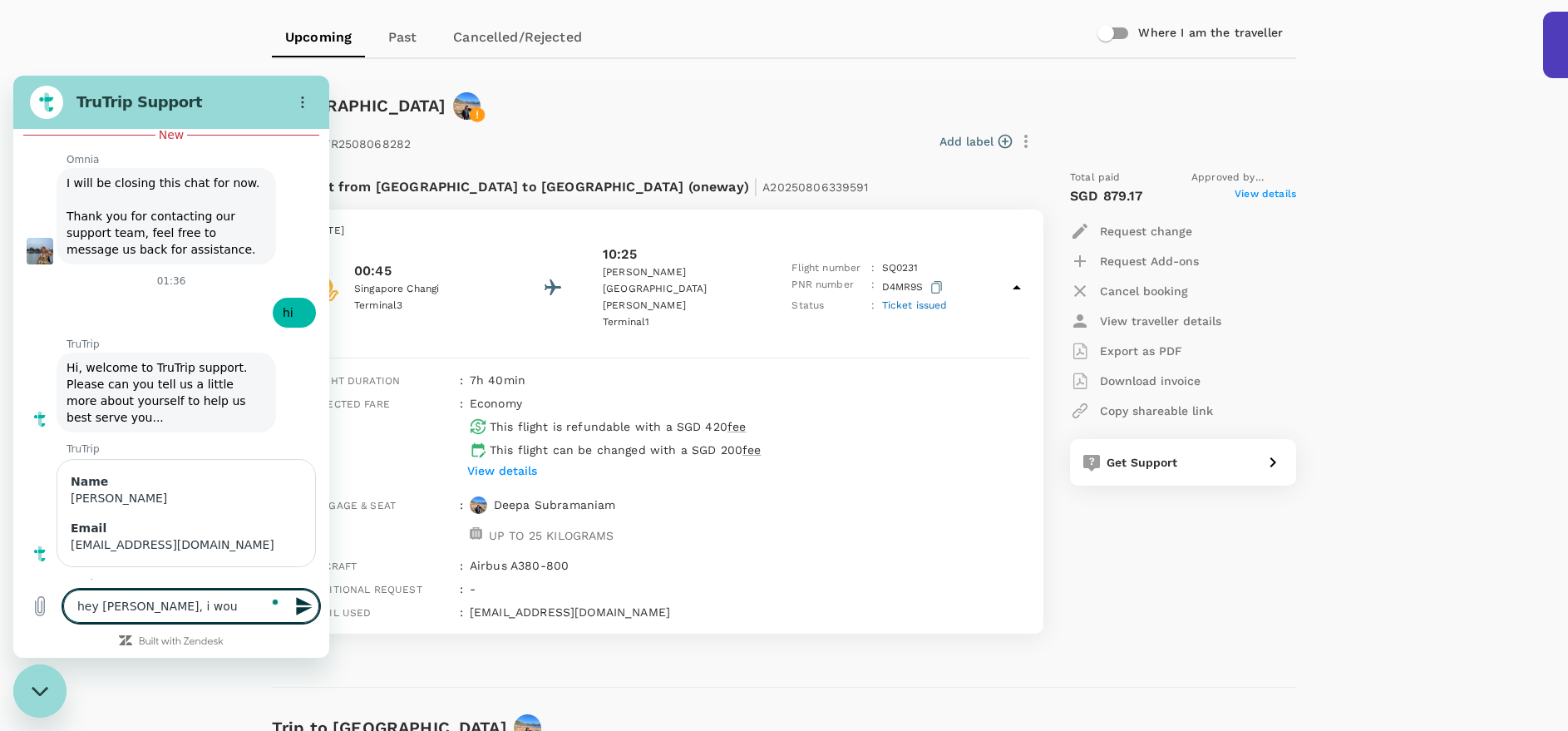
type textarea "x"
type textarea "hey [PERSON_NAME], i would"
type textarea "x"
type textarea "hey [PERSON_NAME], i would"
type textarea "x"
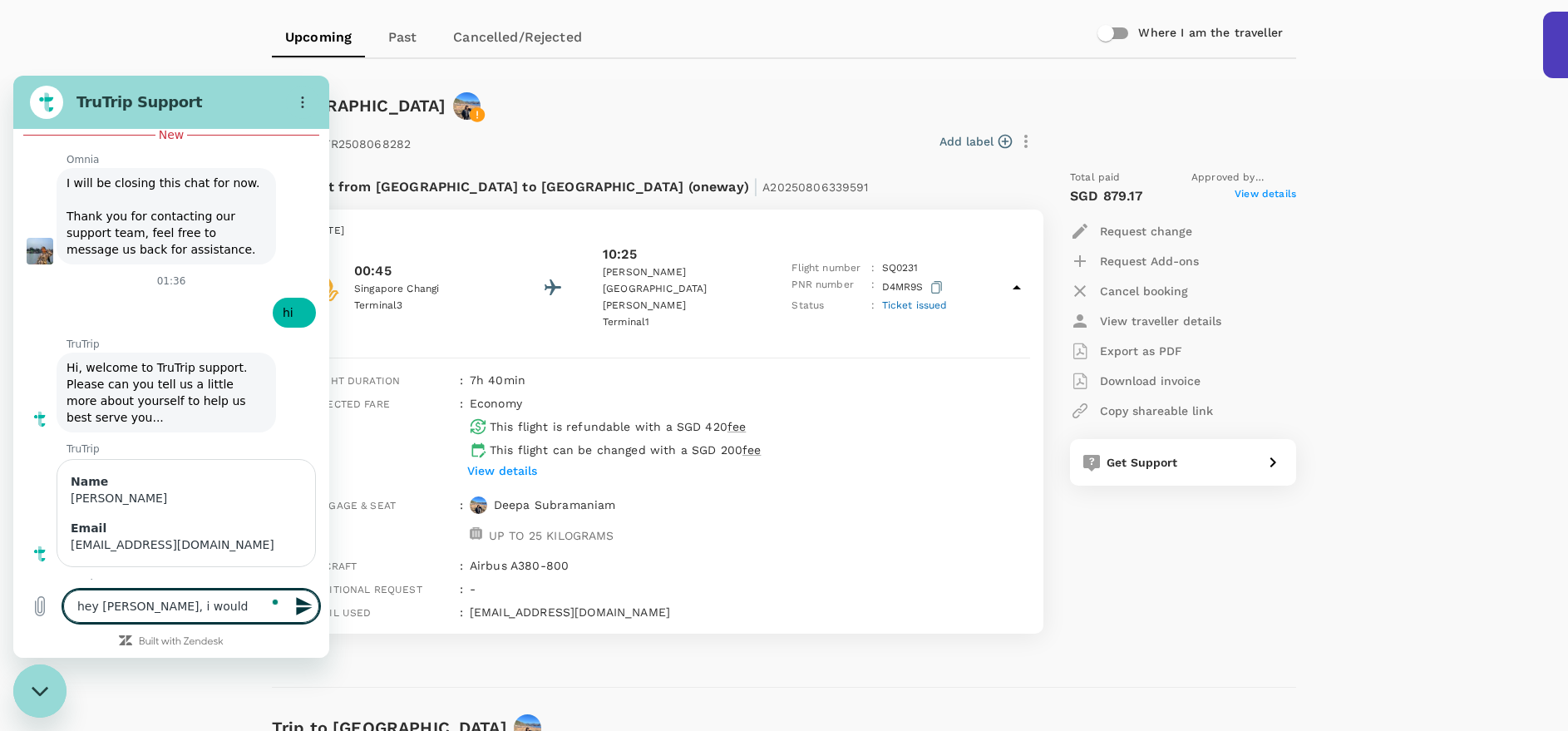
type textarea "hey [PERSON_NAME], i would l"
type textarea "x"
type textarea "hey [PERSON_NAME], i would li"
type textarea "x"
type textarea "hey [PERSON_NAME], i would lik"
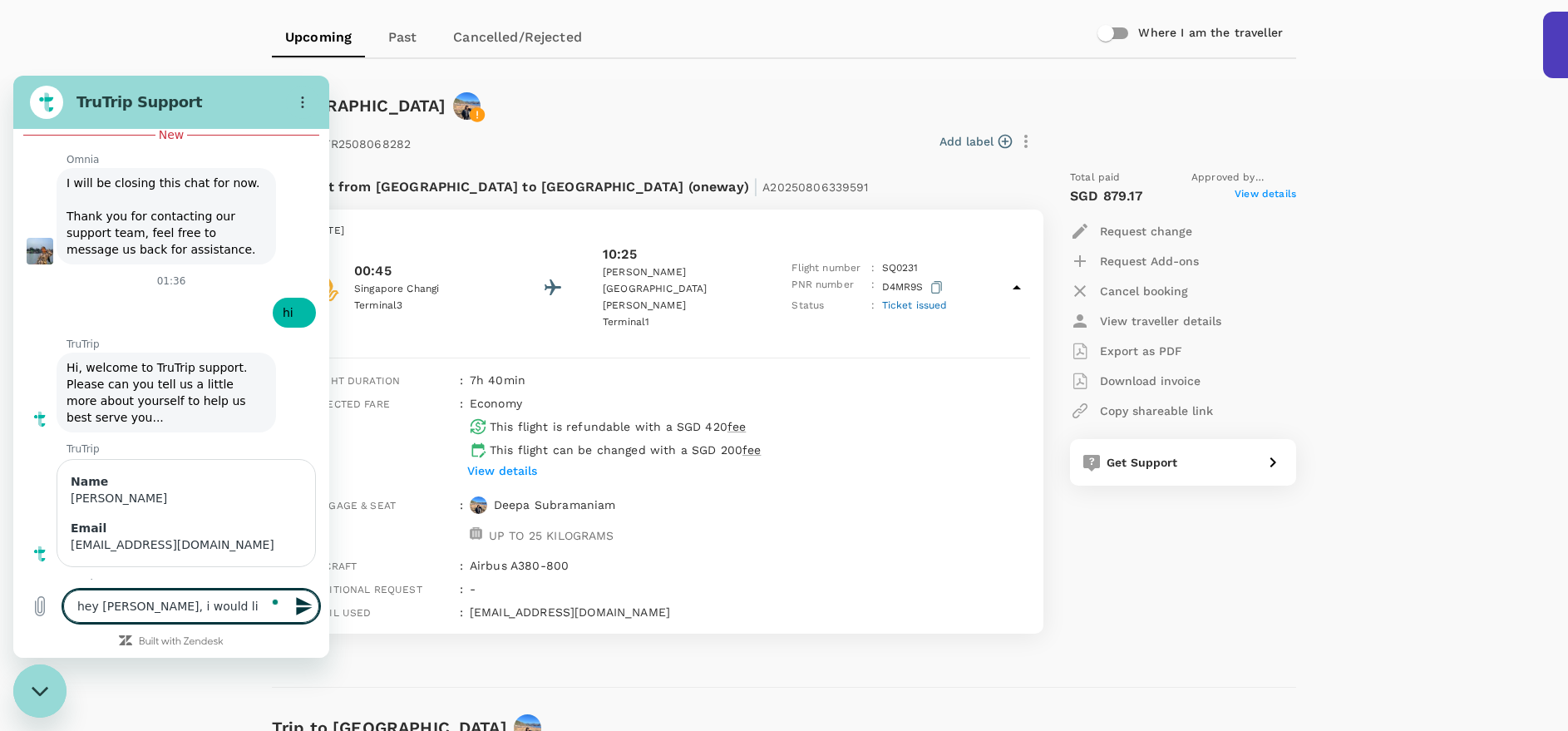
type textarea "x"
type textarea "hey [PERSON_NAME], i would like"
type textarea "x"
type textarea "hey [PERSON_NAME], i would like"
type textarea "x"
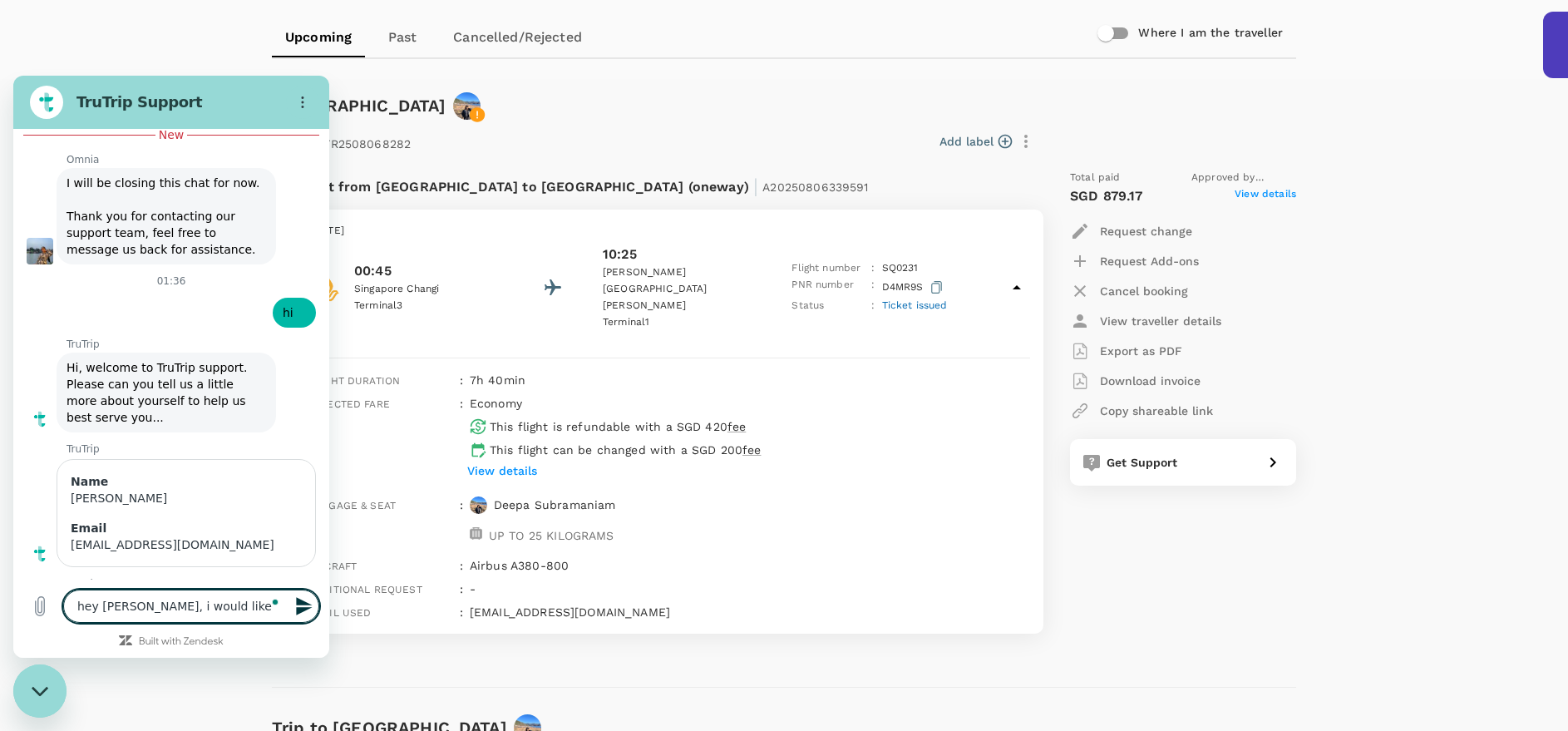
type textarea "hey [PERSON_NAME], i would like t"
type textarea "x"
type textarea "hey [PERSON_NAME], i would like to"
type textarea "x"
type textarea "hey [PERSON_NAME], i would like to"
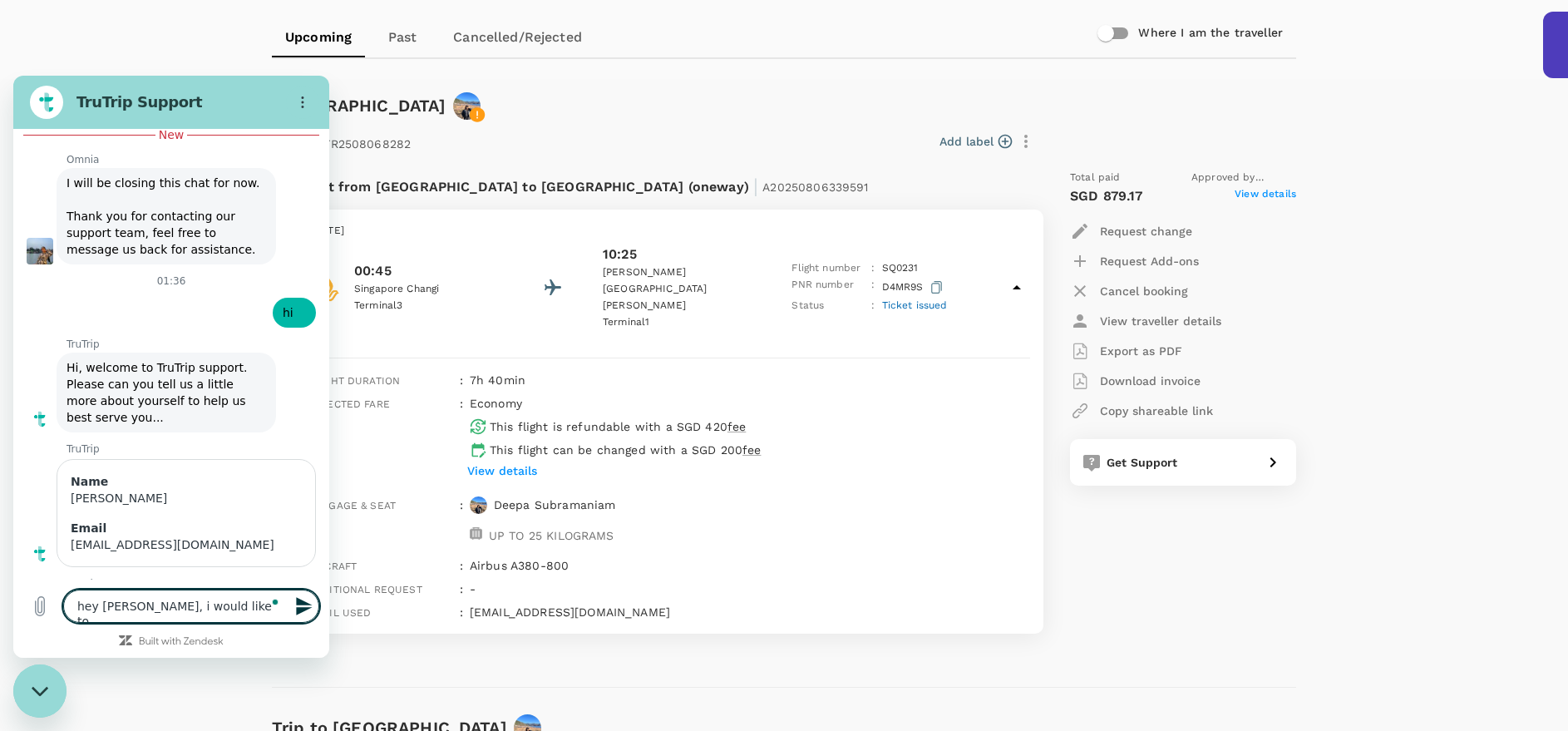
type textarea "x"
type textarea "hey [PERSON_NAME], i would like to c"
type textarea "x"
type textarea "hey [PERSON_NAME], i would like to ch"
type textarea "x"
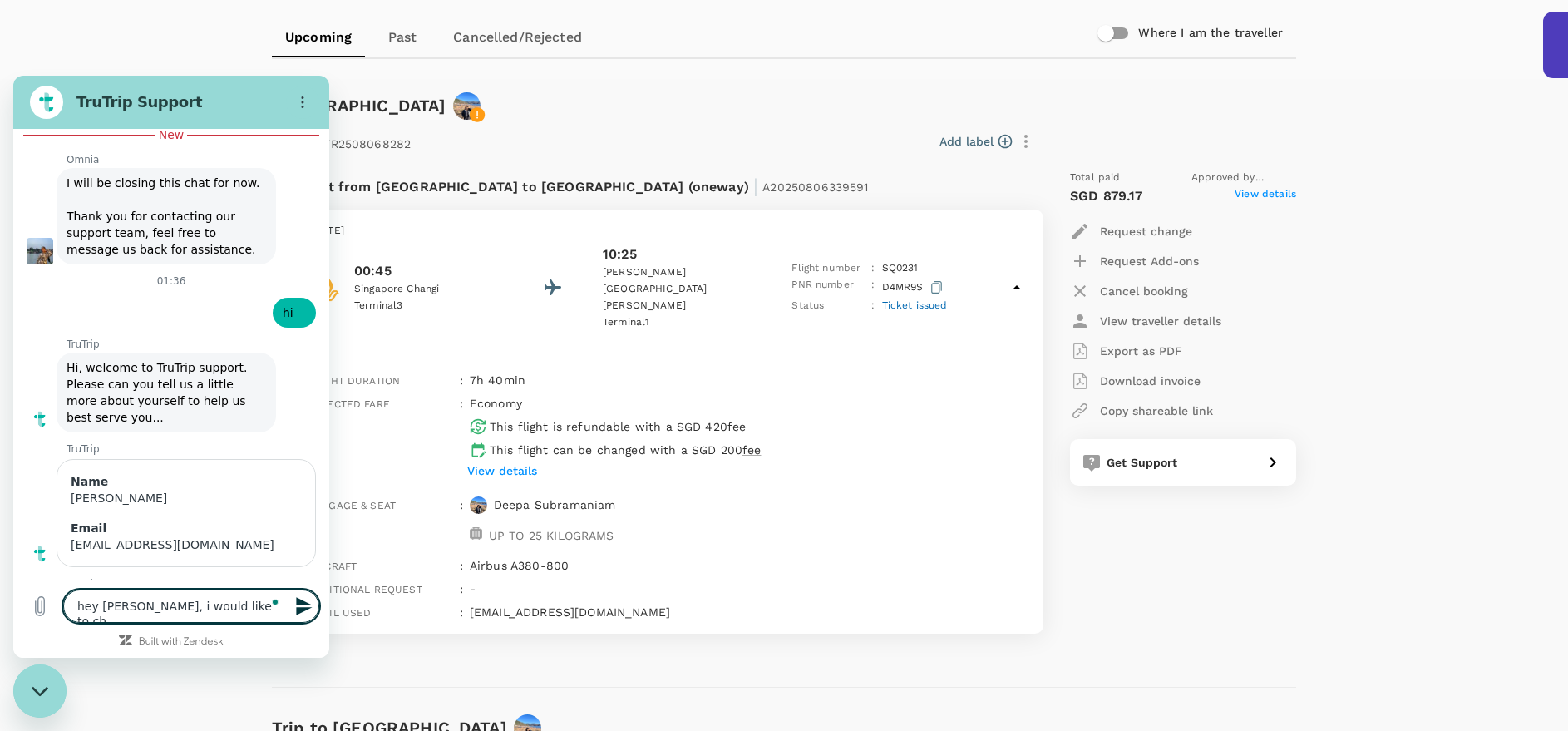
type textarea "hey [PERSON_NAME], i would like to che"
type textarea "x"
type textarea "hey [PERSON_NAME], i would like to chec"
type textarea "x"
type textarea "hey [PERSON_NAME], i would like to check"
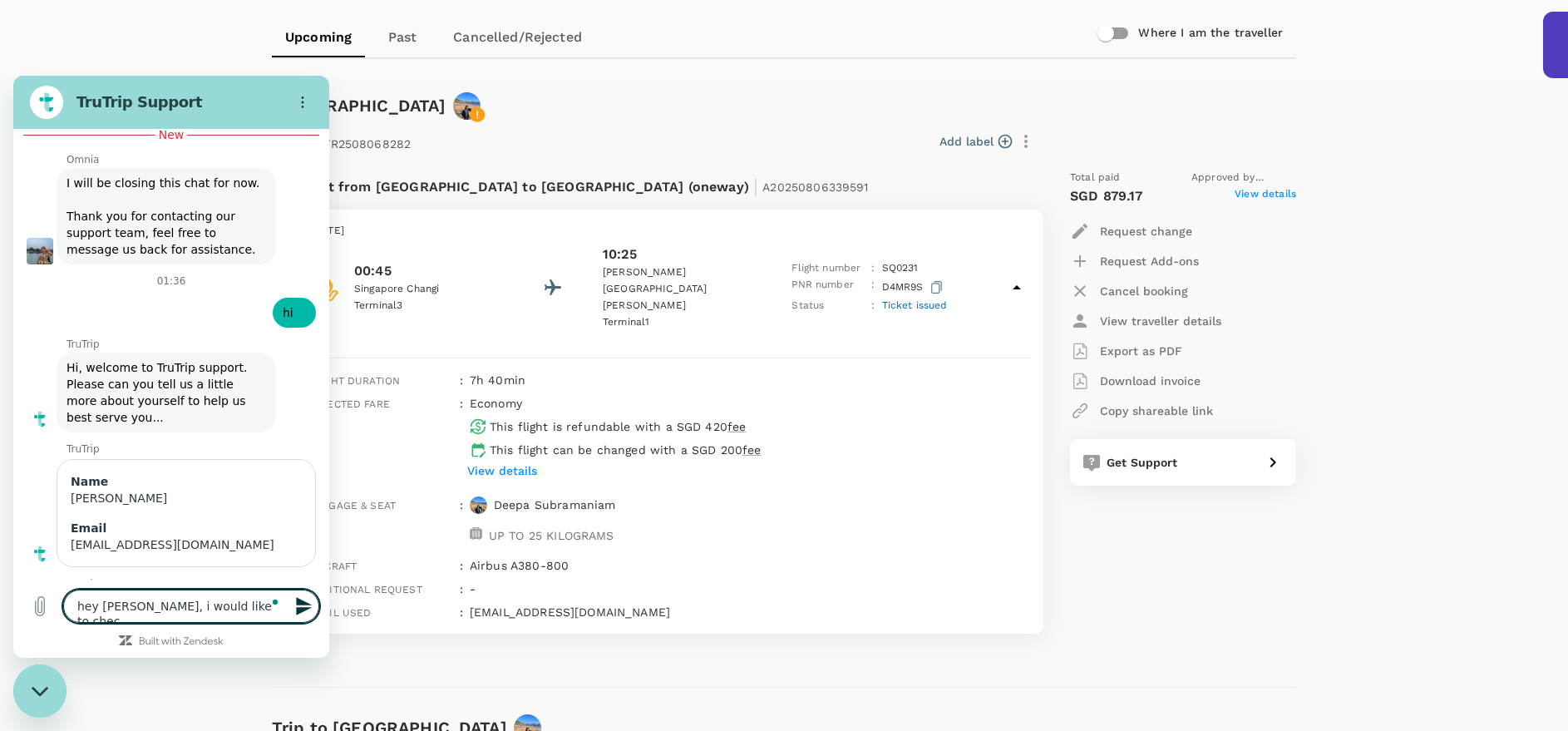
type textarea "x"
type textarea "hey [PERSON_NAME], i would like to check"
type textarea "x"
type textarea "hey [PERSON_NAME], i would like to check o"
type textarea "x"
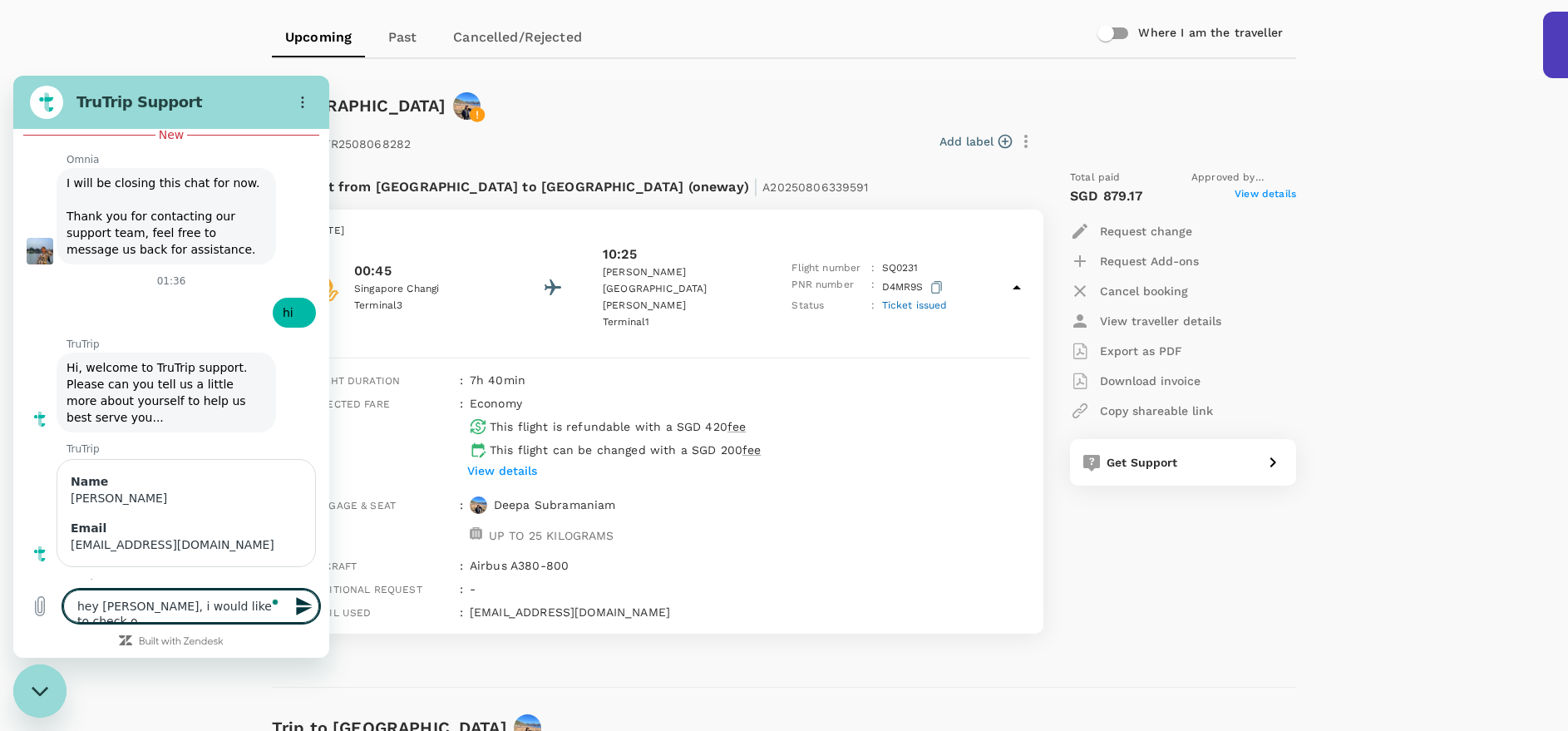
type textarea "hey [PERSON_NAME], i would like to check on"
type textarea "x"
type textarea "hey [PERSON_NAME], i would like to check on"
type textarea "x"
type textarea "hey [PERSON_NAME], i would like to check on m"
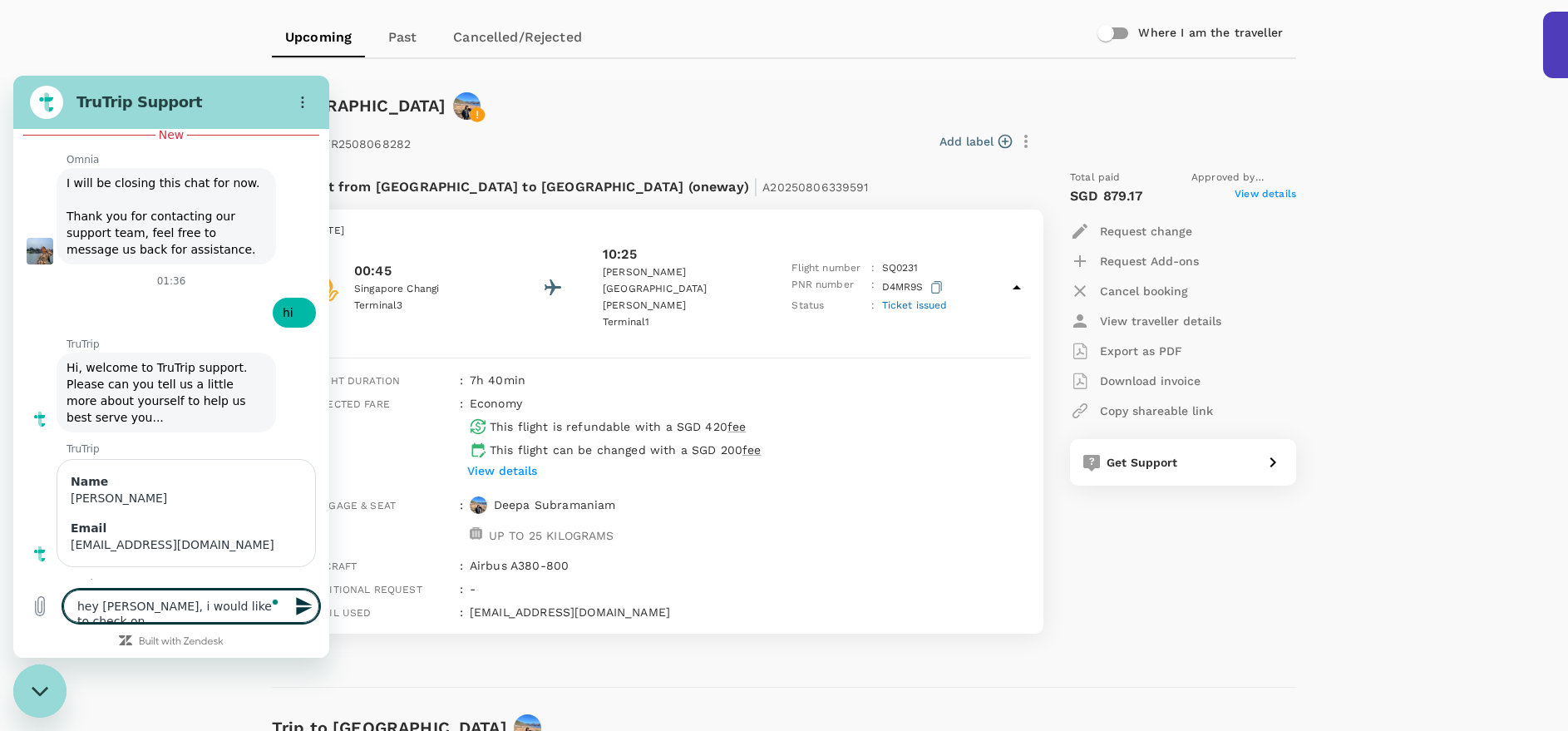
type textarea "x"
type textarea "hey [PERSON_NAME], i would like to check on my"
type textarea "x"
type textarea "hey [PERSON_NAME], i would like to check on my"
type textarea "x"
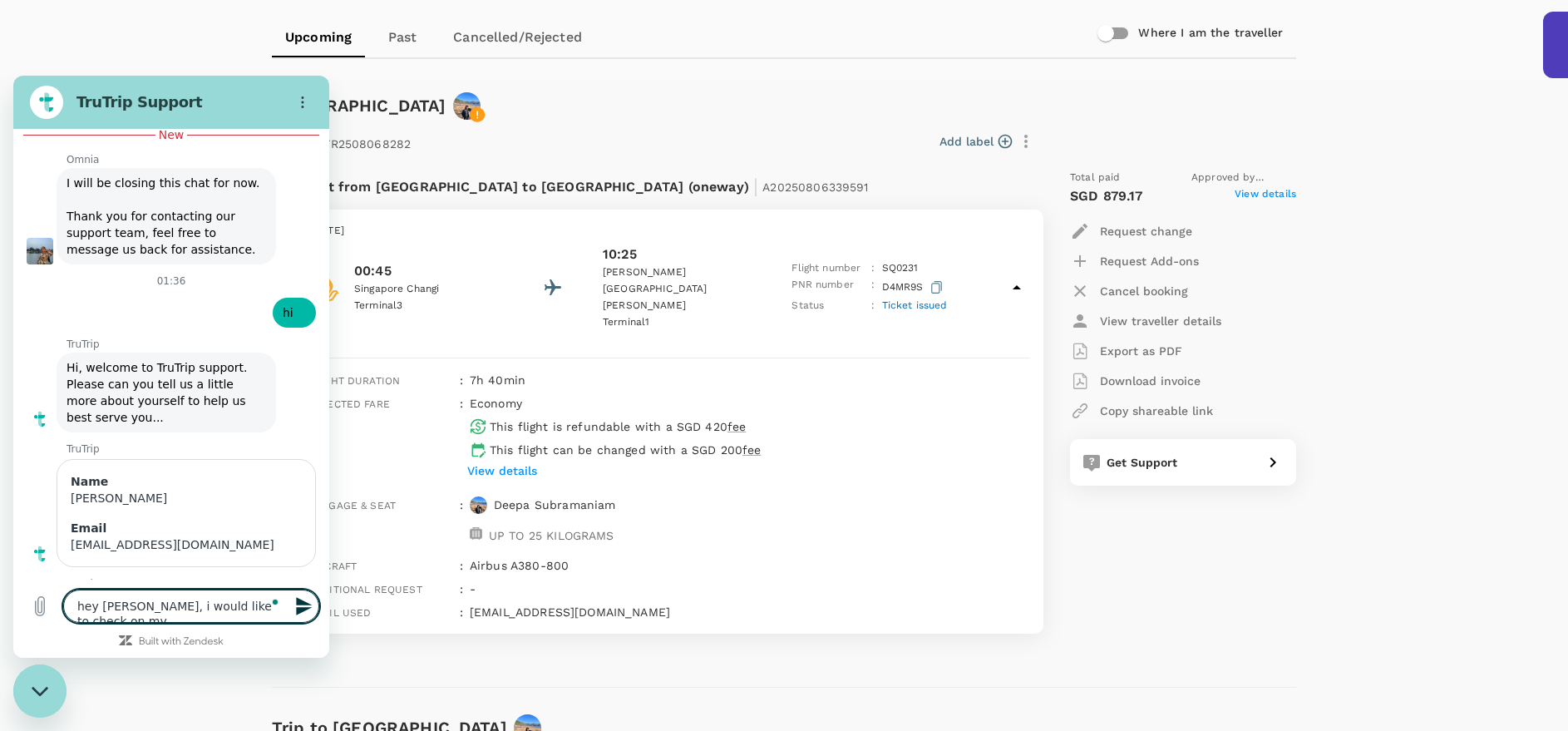
type textarea "hey [PERSON_NAME], i would like to check on my b"
type textarea "x"
type textarea "hey [PERSON_NAME], i would like to check on my bo"
type textarea "x"
type textarea "hey [PERSON_NAME], i would like to check on my boo"
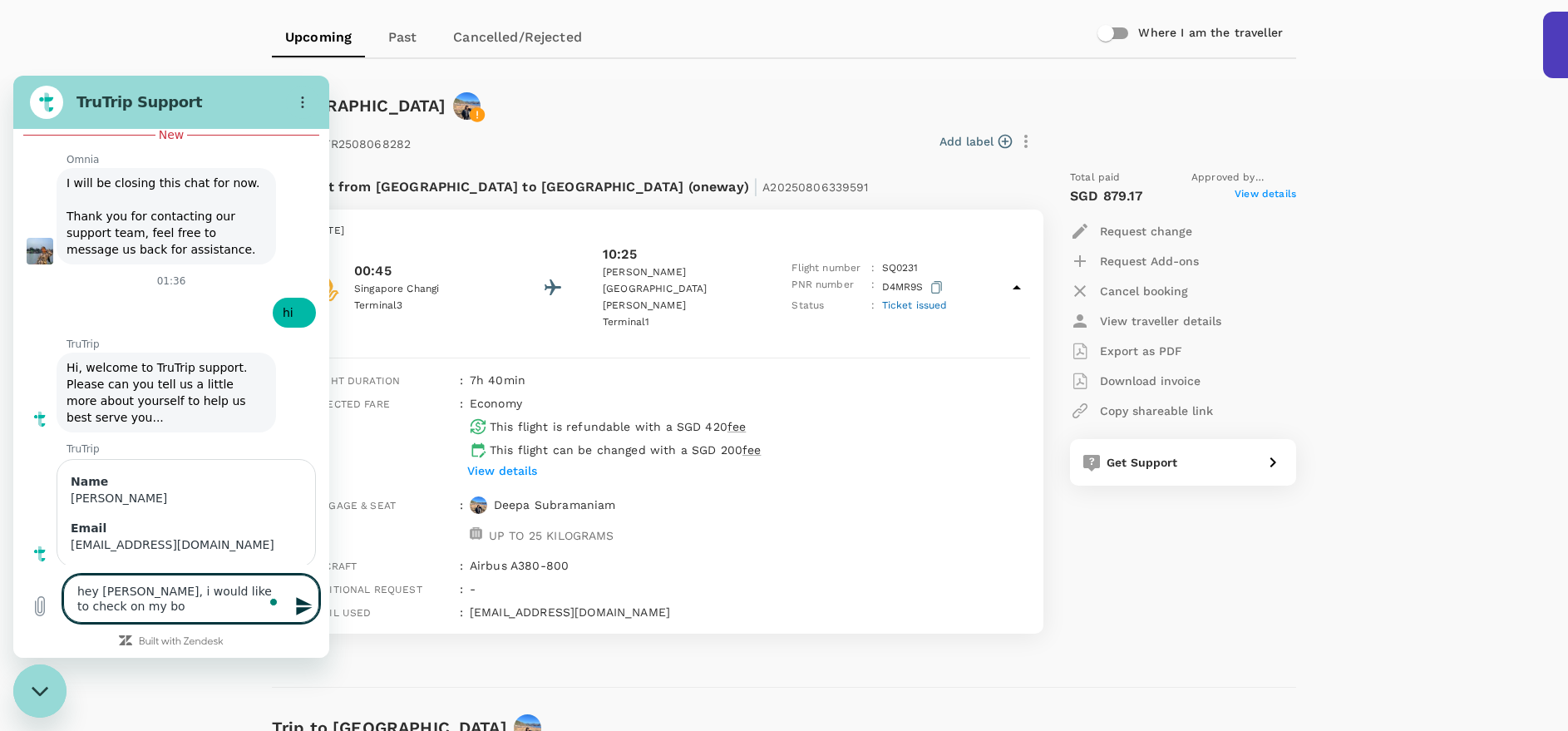
type textarea "x"
type textarea "hey [PERSON_NAME], i would like to check on my book"
type textarea "x"
type textarea "hey [PERSON_NAME], i would like to check on my booki"
type textarea "x"
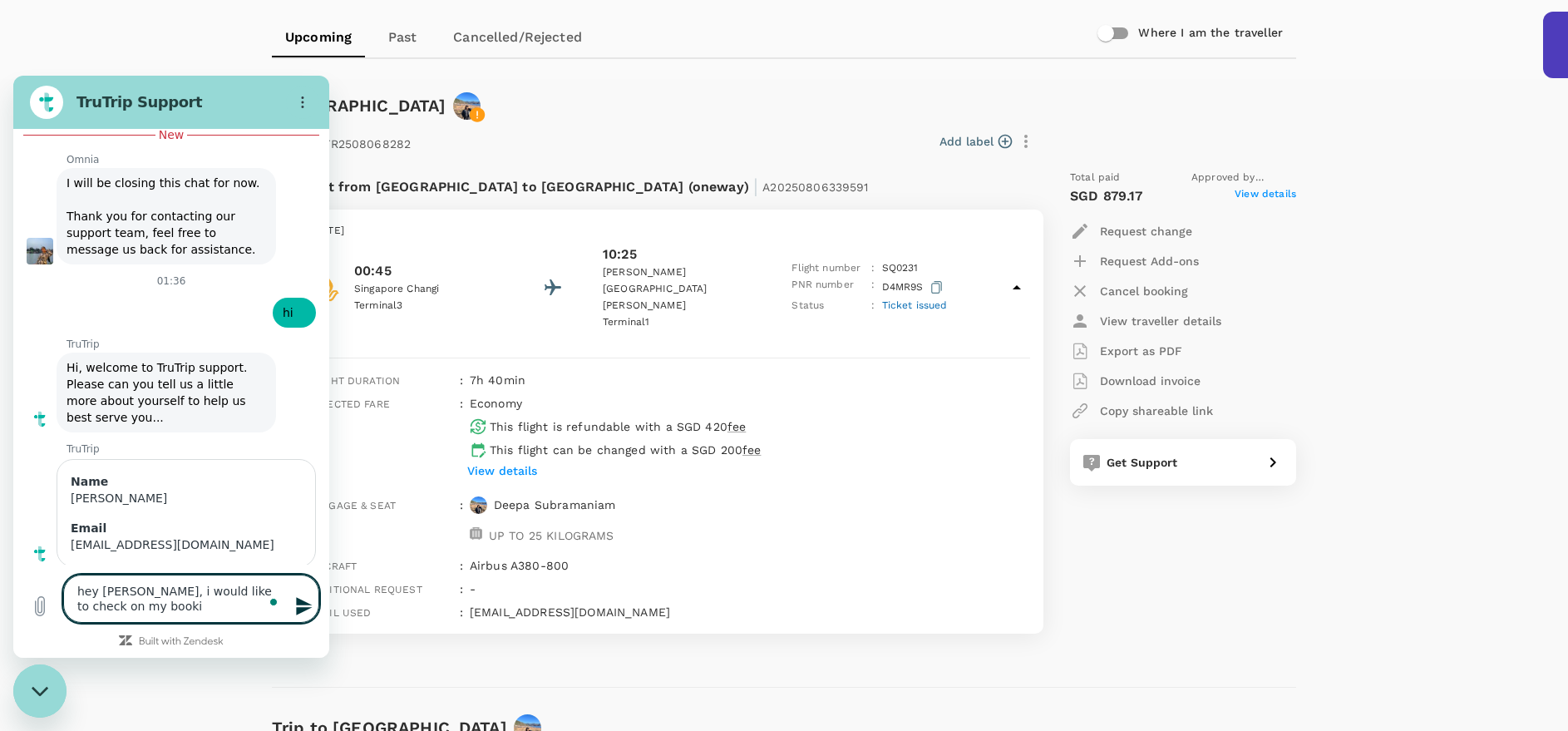
type textarea "hey [PERSON_NAME], i would like to check on my bookig"
type textarea "x"
type textarea "hey [PERSON_NAME], i would like to check on my booki"
type textarea "x"
type textarea "hey [PERSON_NAME], i would like to check on my bookin"
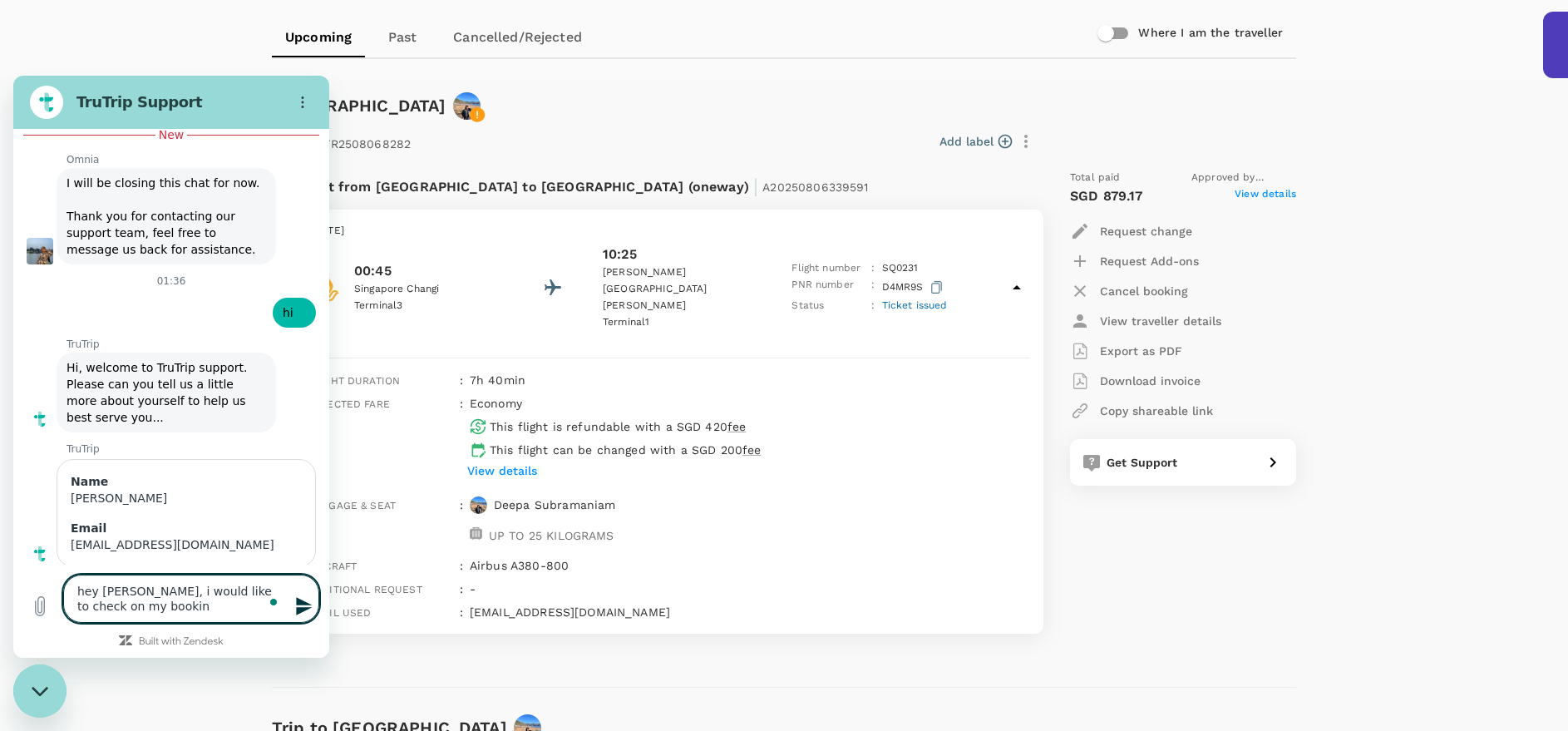
type textarea "x"
type textarea "hey [PERSON_NAME], i would like to check on my booking"
type textarea "x"
type textarea "hey [PERSON_NAME], i would like to check on my booking"
type textarea "x"
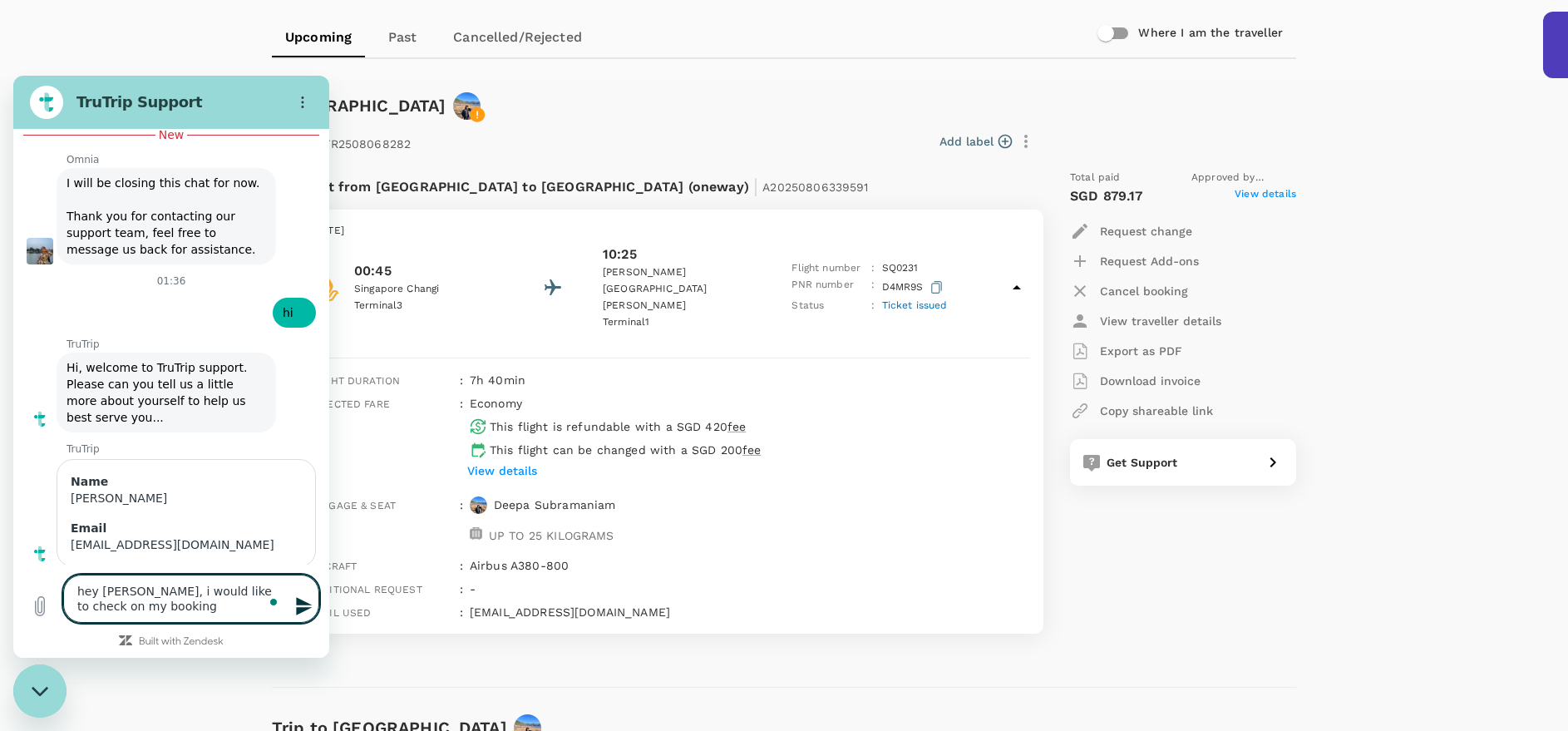
type textarea "hey [PERSON_NAME], i would like to check on my booking f"
type textarea "x"
type textarea "hey [PERSON_NAME], i would like to check on my booking fr"
type textarea "x"
type textarea "hey [PERSON_NAME], i would like to check on my booking fro"
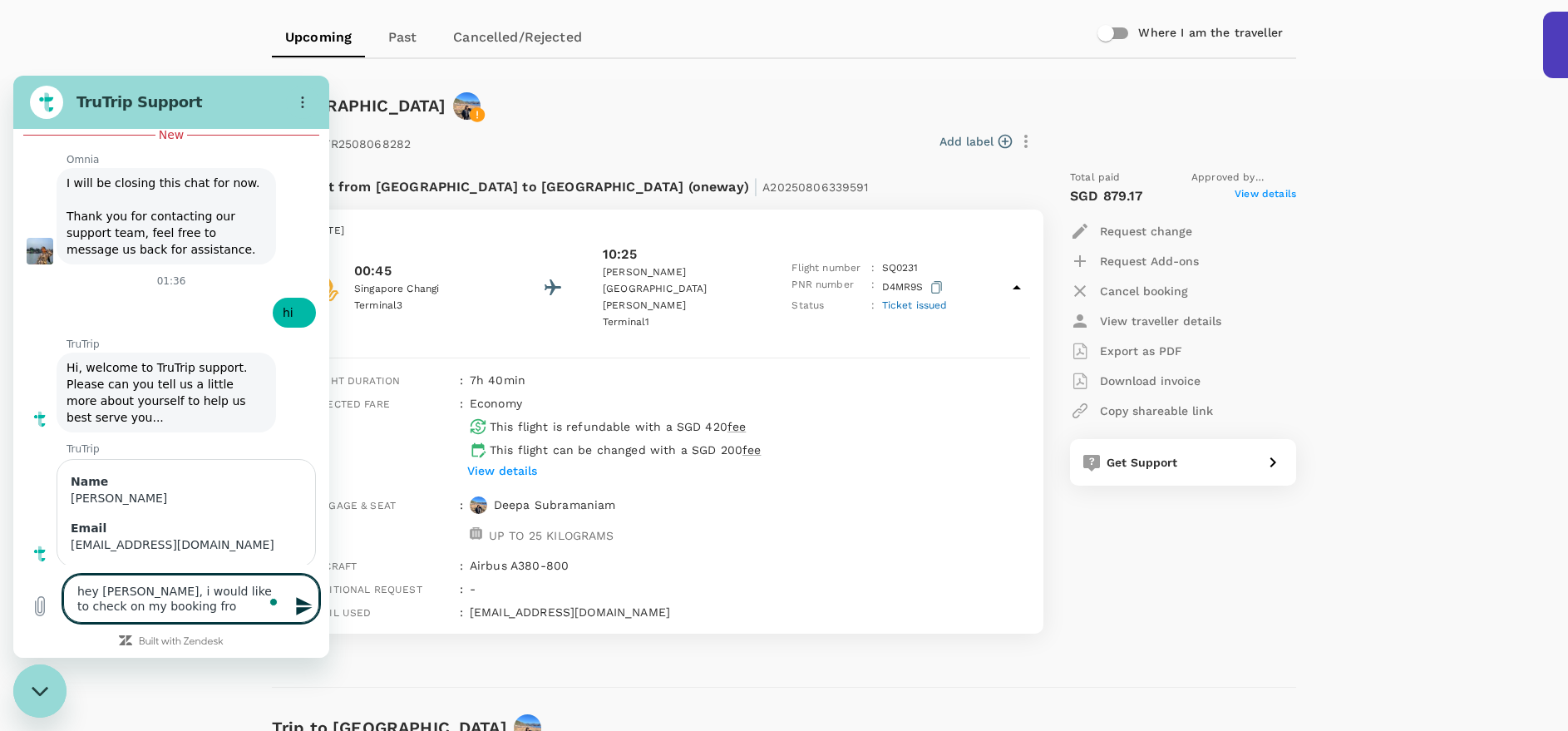
type textarea "x"
type textarea "hey [PERSON_NAME], i would like to check on my booking from"
type textarea "x"
type textarea "hey [PERSON_NAME], i would like to check on my booking from"
type textarea "x"
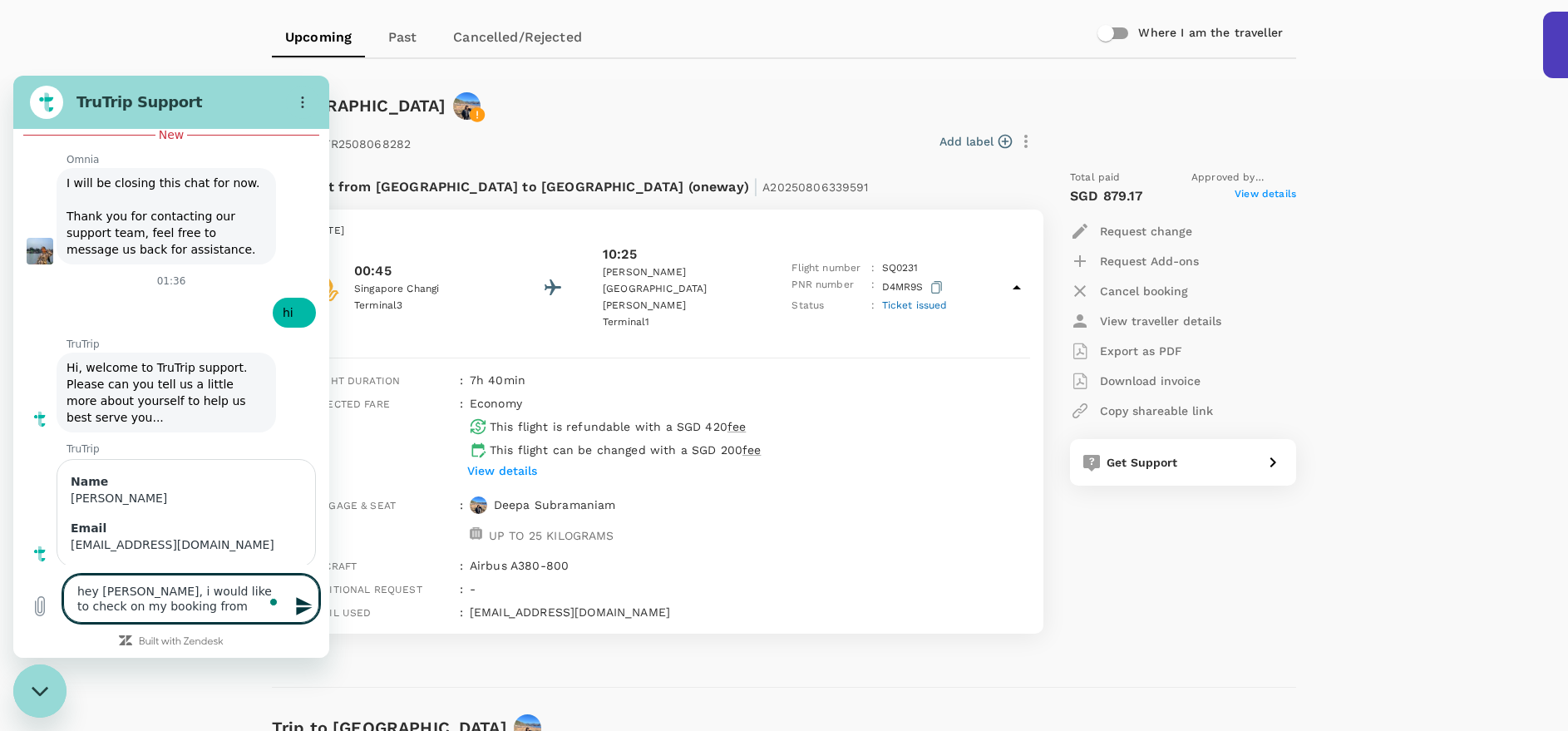
type textarea "hey [PERSON_NAME], i would like to check on my booking from s"
type textarea "x"
type textarea "hey [PERSON_NAME], i would like to check on my booking from si"
type textarea "x"
type textarea "hey [PERSON_NAME], i would like to check on my booking from sin"
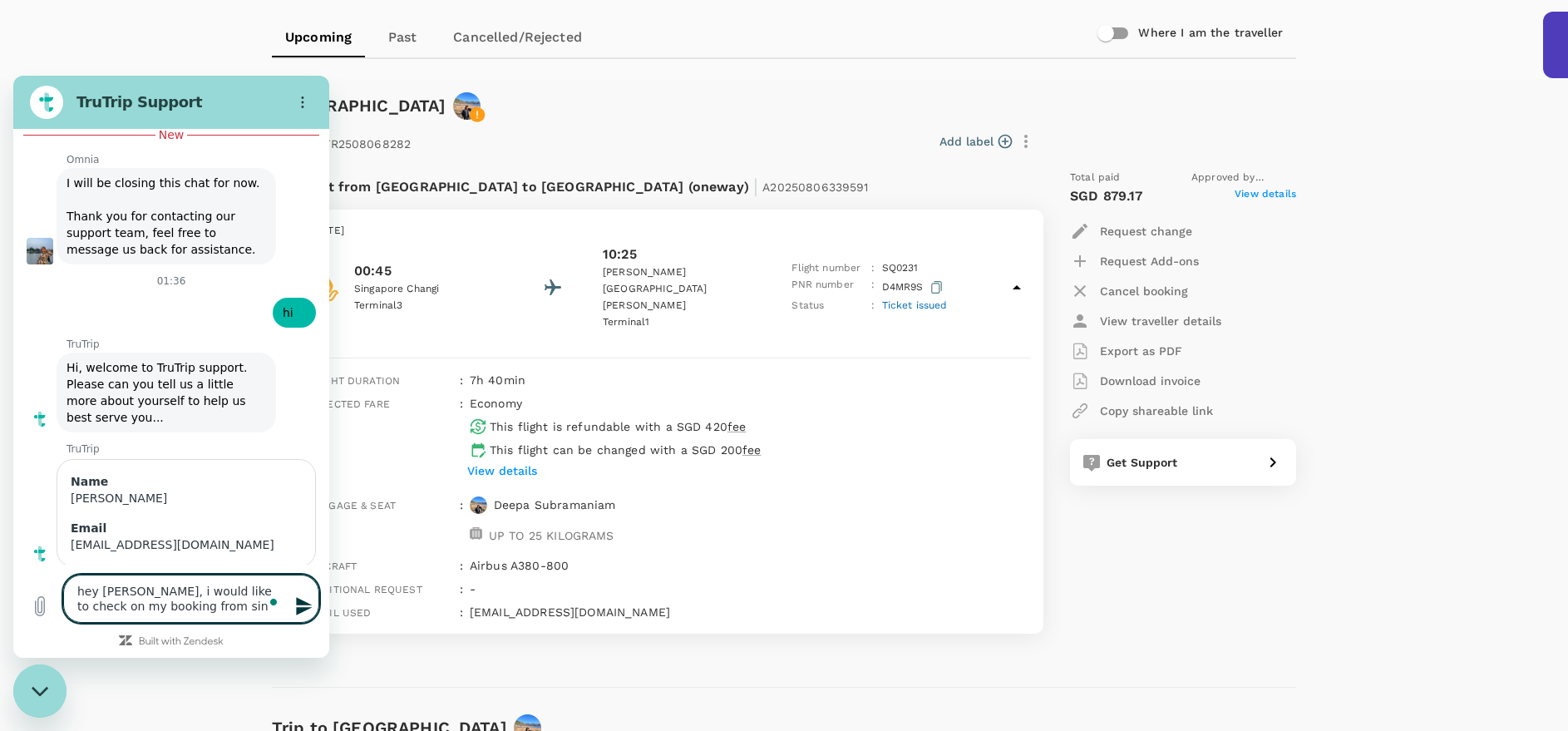
type textarea "x"
type textarea "hey [PERSON_NAME], i would like to check on my booking from sing"
type textarea "x"
type textarea "hey [PERSON_NAME], i would like to check on my booking from [GEOGRAPHIC_DATA]"
type textarea "x"
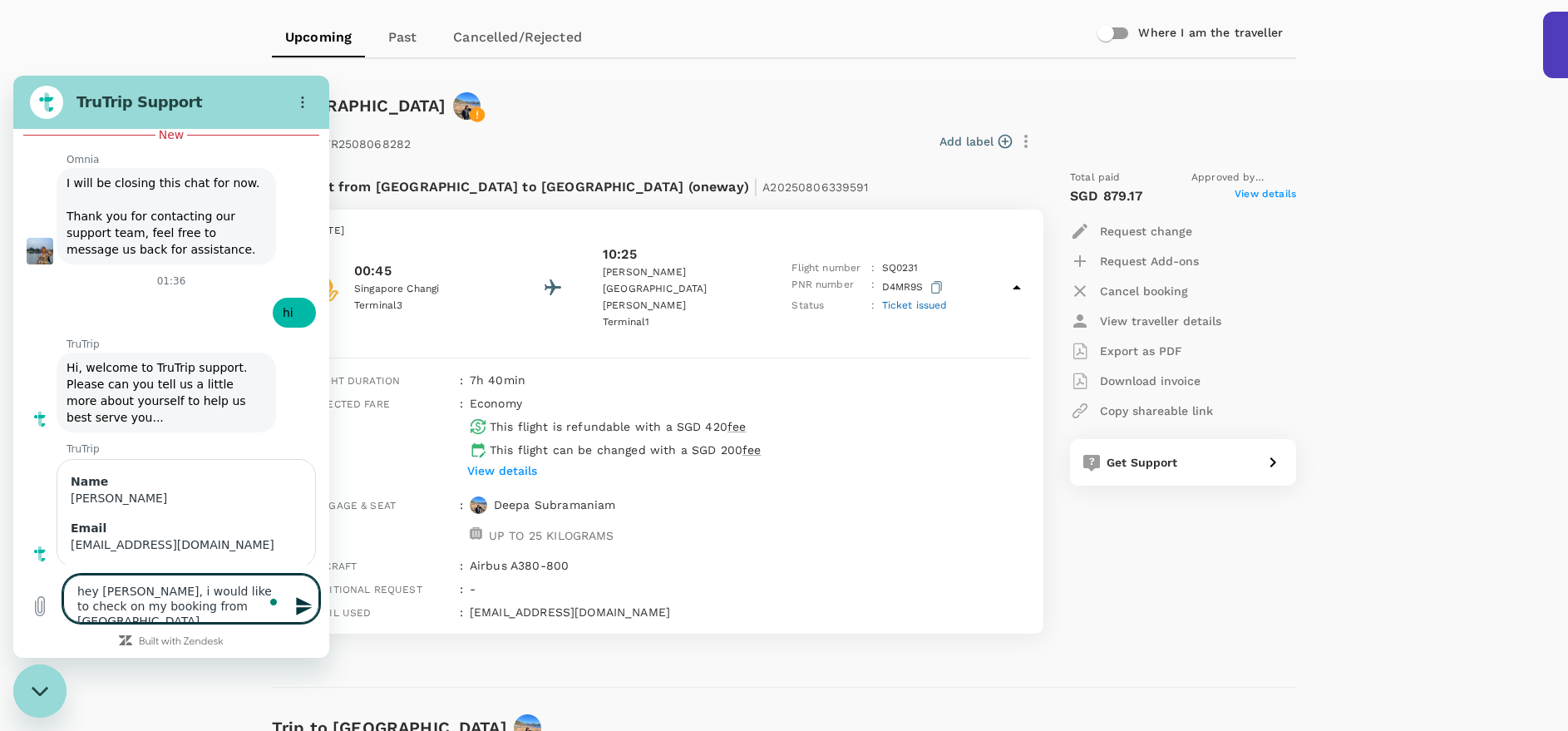
type textarea "hey [PERSON_NAME], i would like to check on my booking from [GEOGRAPHIC_DATA]"
type textarea "x"
type textarea "hey [PERSON_NAME], i would like to check on my booking from [GEOGRAPHIC_DATA]"
type textarea "x"
type textarea "hey [PERSON_NAME], i would like to check on my booking from [GEOGRAPHIC_DATA]"
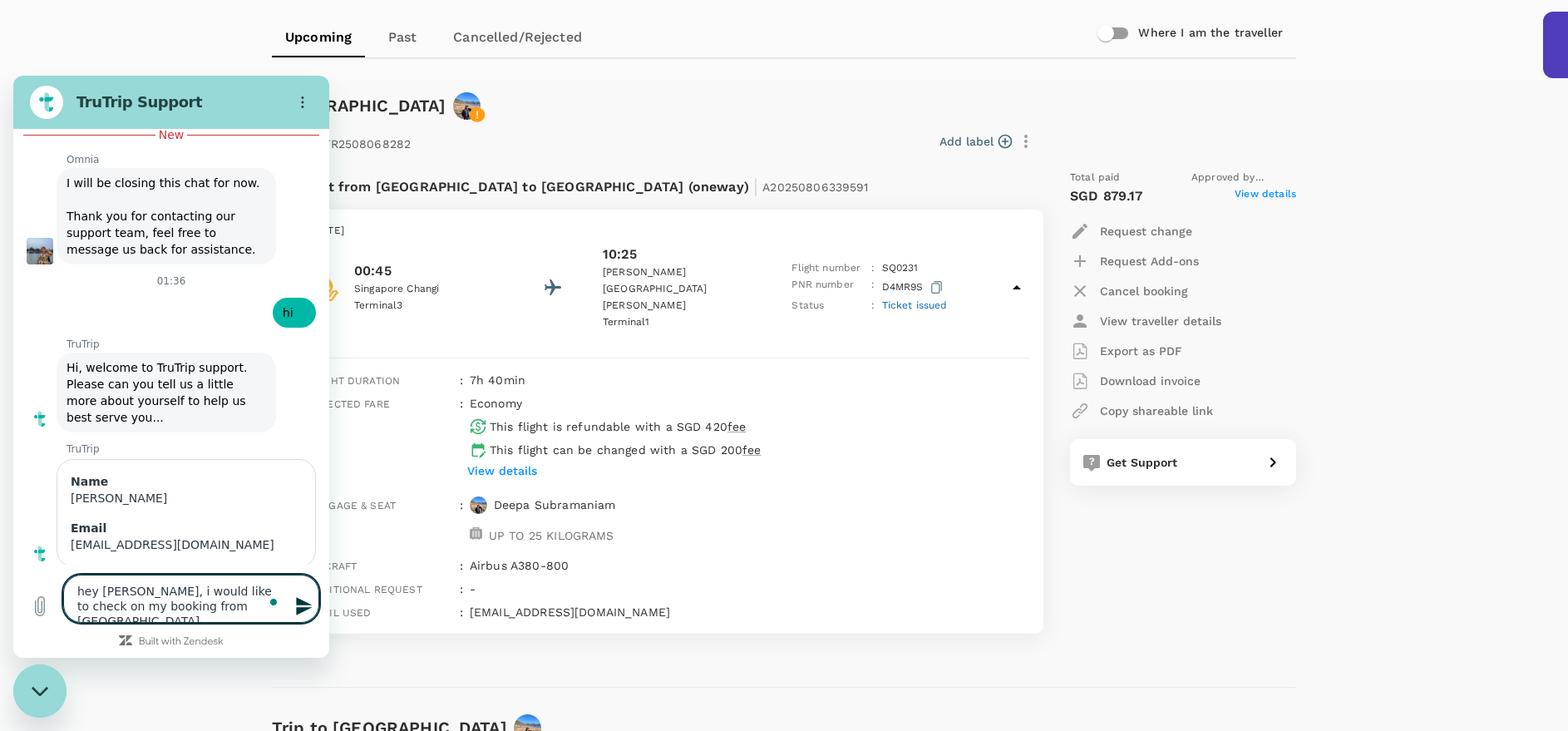
type textarea "x"
type textarea "hey [PERSON_NAME], i would like to check on my booking from [GEOGRAPHIC_DATA]"
type textarea "x"
type textarea "hey [PERSON_NAME], i would like to check on my booking from [GEOGRAPHIC_DATA]"
type textarea "x"
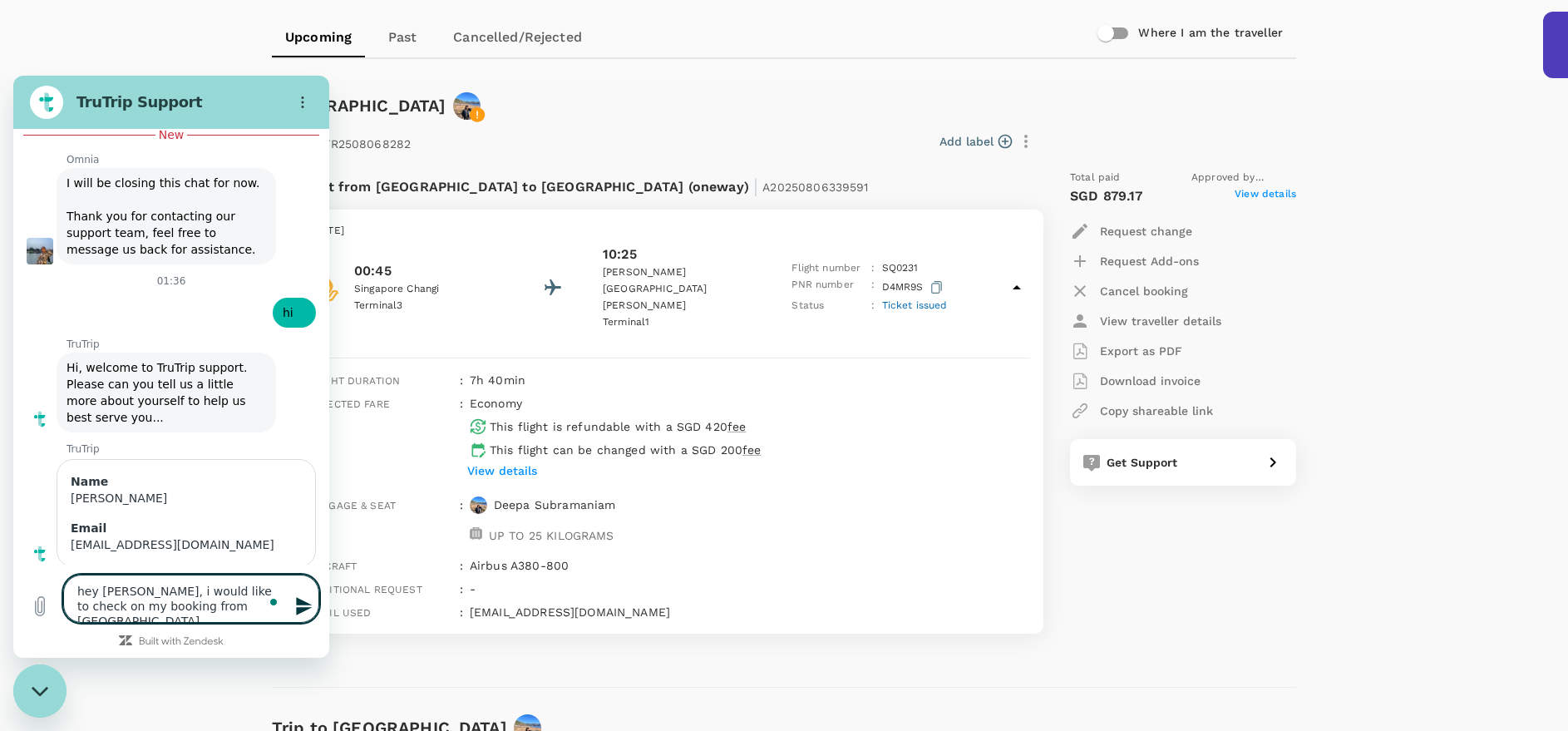
type textarea "hey [PERSON_NAME], i would like to check on my booking from [GEOGRAPHIC_DATA] t"
type textarea "x"
type textarea "hey [PERSON_NAME], i would like to check on my booking from [GEOGRAPHIC_DATA] to"
type textarea "x"
type textarea "hey [PERSON_NAME], i would like to check on my booking from [GEOGRAPHIC_DATA] to"
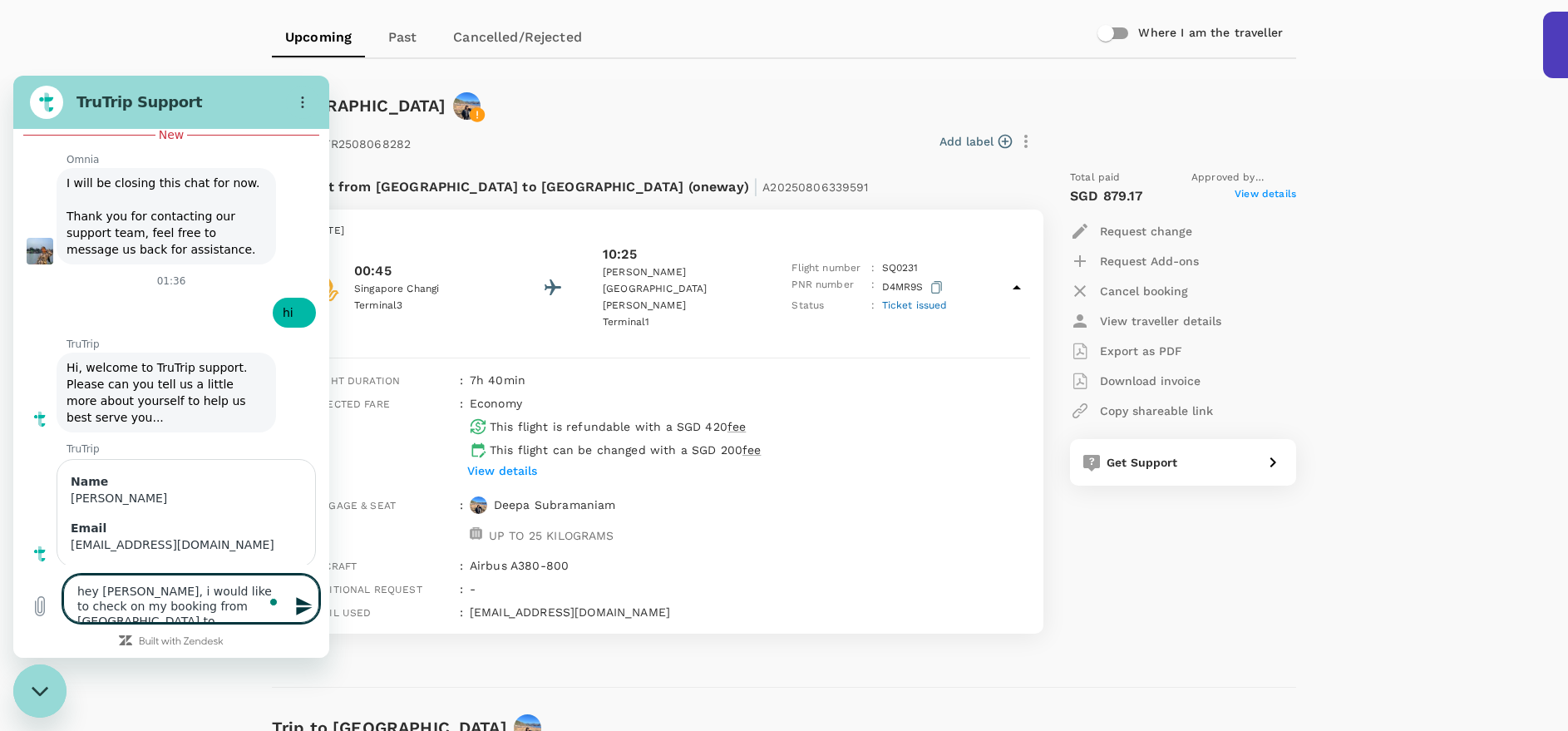
type textarea "x"
type textarea "hey [PERSON_NAME], i would like to check on my booking from [GEOGRAPHIC_DATA] t…"
type textarea "x"
type textarea "hey [PERSON_NAME], i would like to check on my booking from [GEOGRAPHIC_DATA] t…"
type textarea "x"
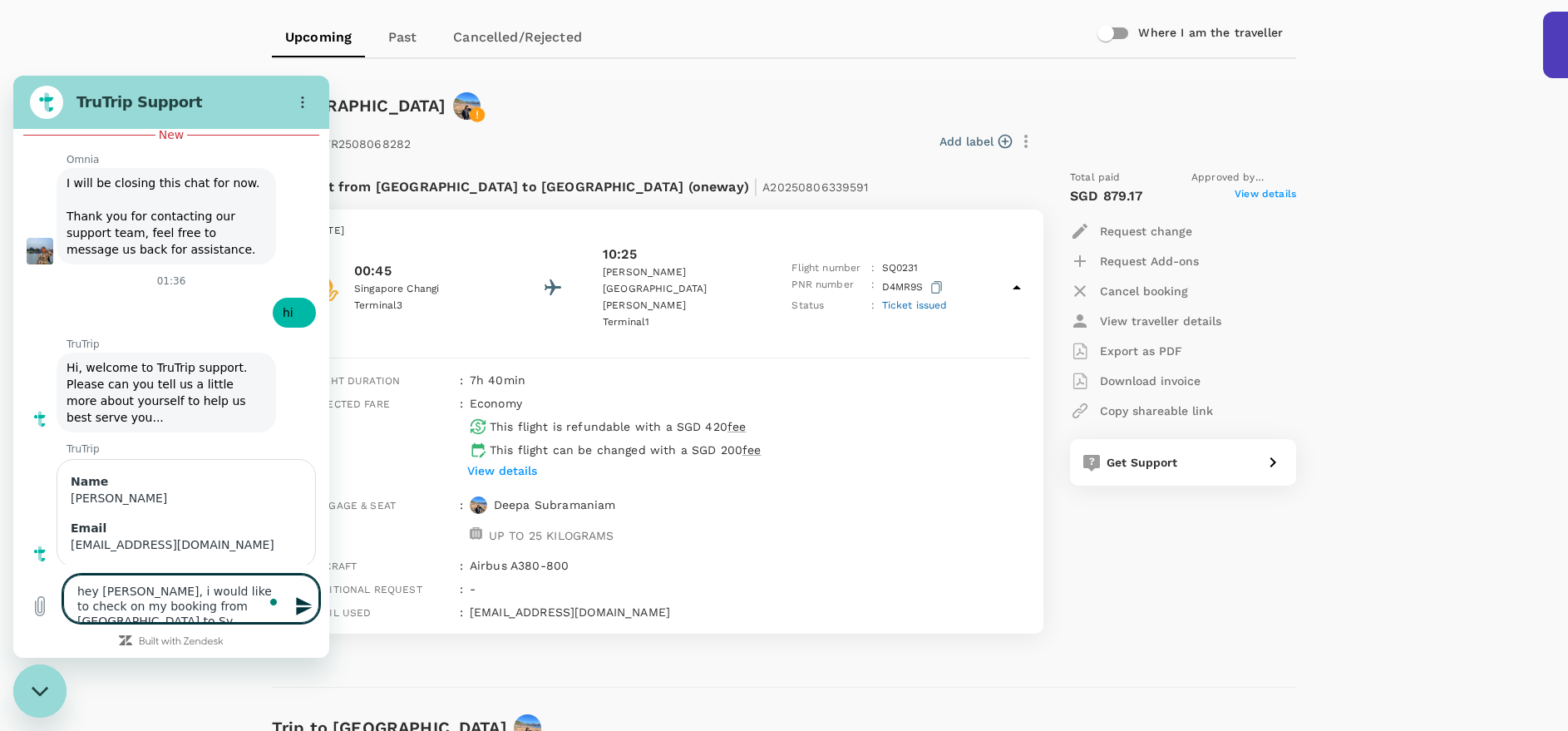
type textarea "hey [PERSON_NAME], i would like to check on my booking from [GEOGRAPHIC_DATA] t…"
type textarea "x"
type textarea "hey [PERSON_NAME], i would like to check on my booking from [GEOGRAPHIC_DATA] t…"
type textarea "x"
type textarea "hey [PERSON_NAME], i would like to check on my booking from [GEOGRAPHIC_DATA] t…"
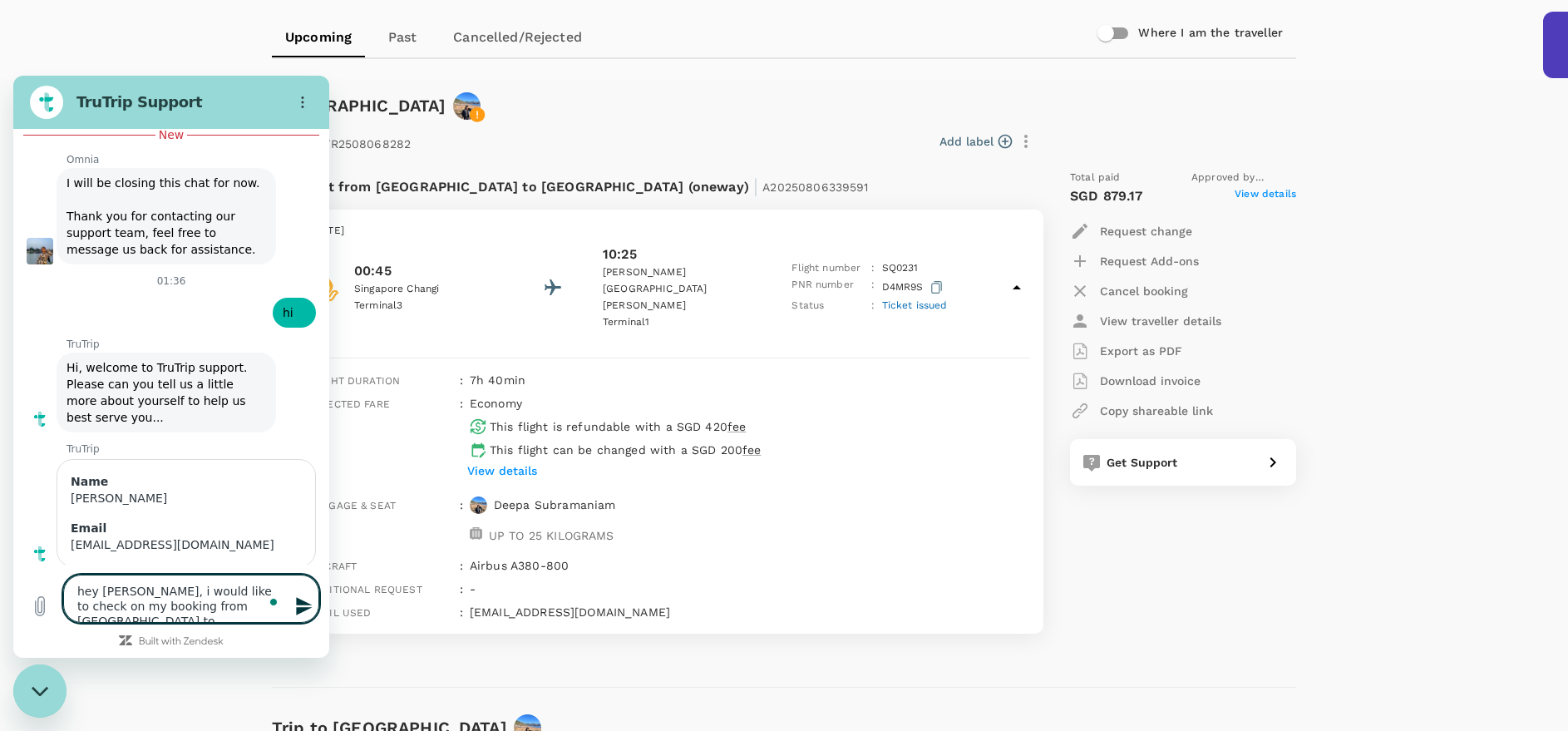
type textarea "x"
type textarea "hey [PERSON_NAME], i would like to check on my booking from [GEOGRAPHIC_DATA] t…"
type textarea "x"
type textarea "hey [PERSON_NAME], i would like to check on my booking from [GEOGRAPHIC_DATA] t…"
type textarea "x"
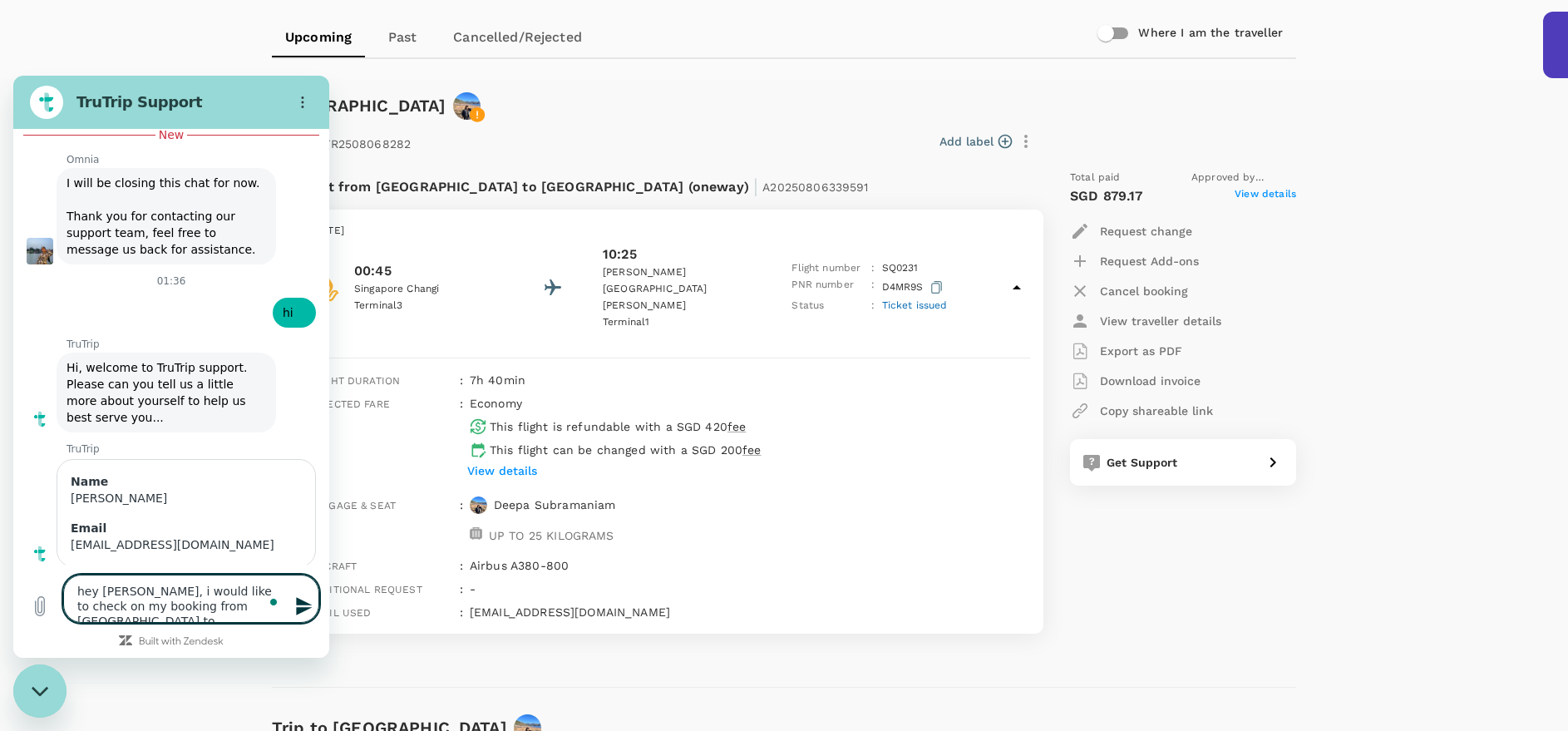
type textarea "hey [PERSON_NAME], i would like to check on my booking from [GEOGRAPHIC_DATA] t…"
type textarea "x"
type textarea "hey [PERSON_NAME], i would like to check on my booking from [GEOGRAPHIC_DATA] t…"
type textarea "x"
type textarea "hey [PERSON_NAME], i would like to check on my booking from [GEOGRAPHIC_DATA] t…"
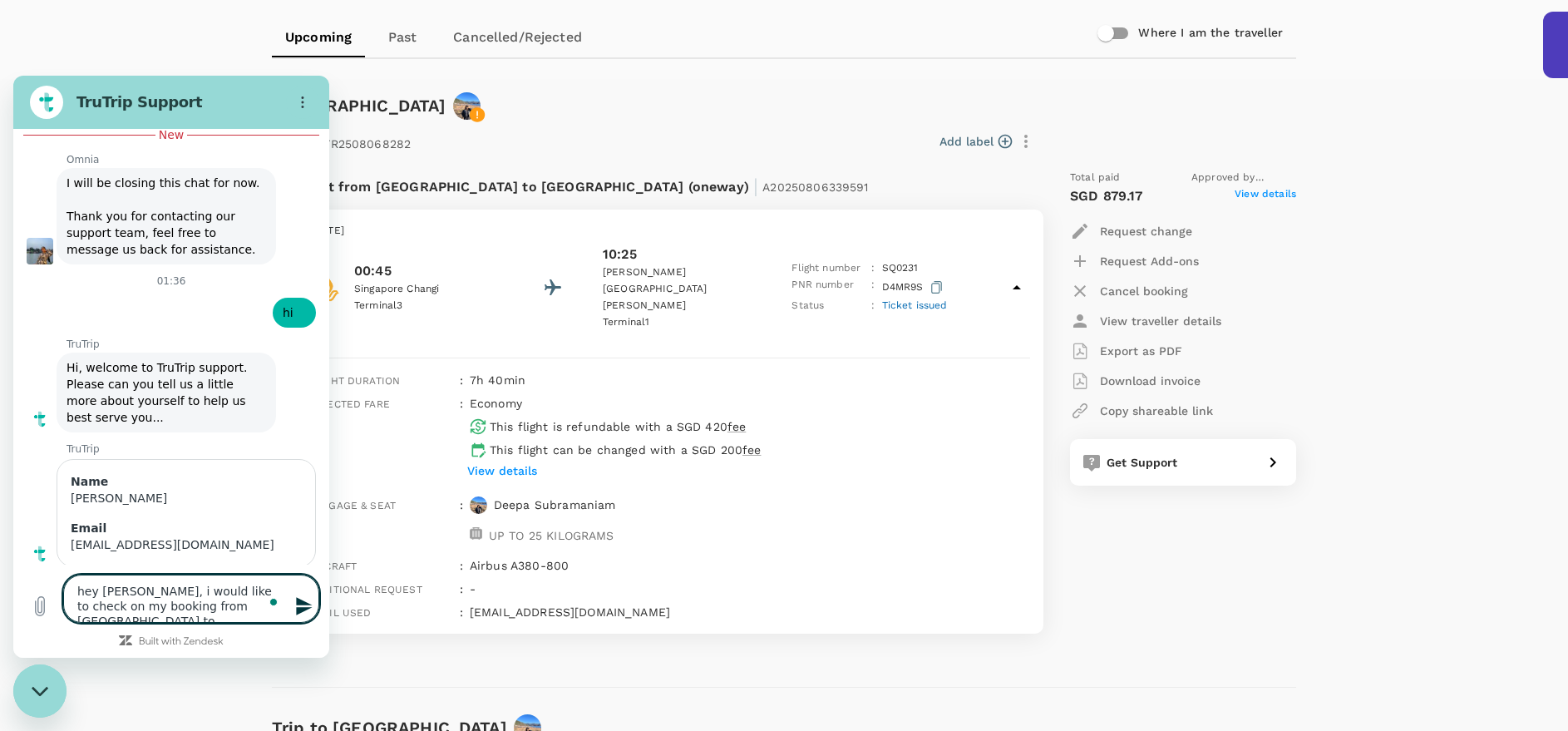
type textarea "x"
type textarea "hey [PERSON_NAME], i would like to check on my booking from [GEOGRAPHIC_DATA] t…"
type textarea "x"
type textarea "hey [PERSON_NAME], i would like to check on my booking from [GEOGRAPHIC_DATA] t…"
type textarea "x"
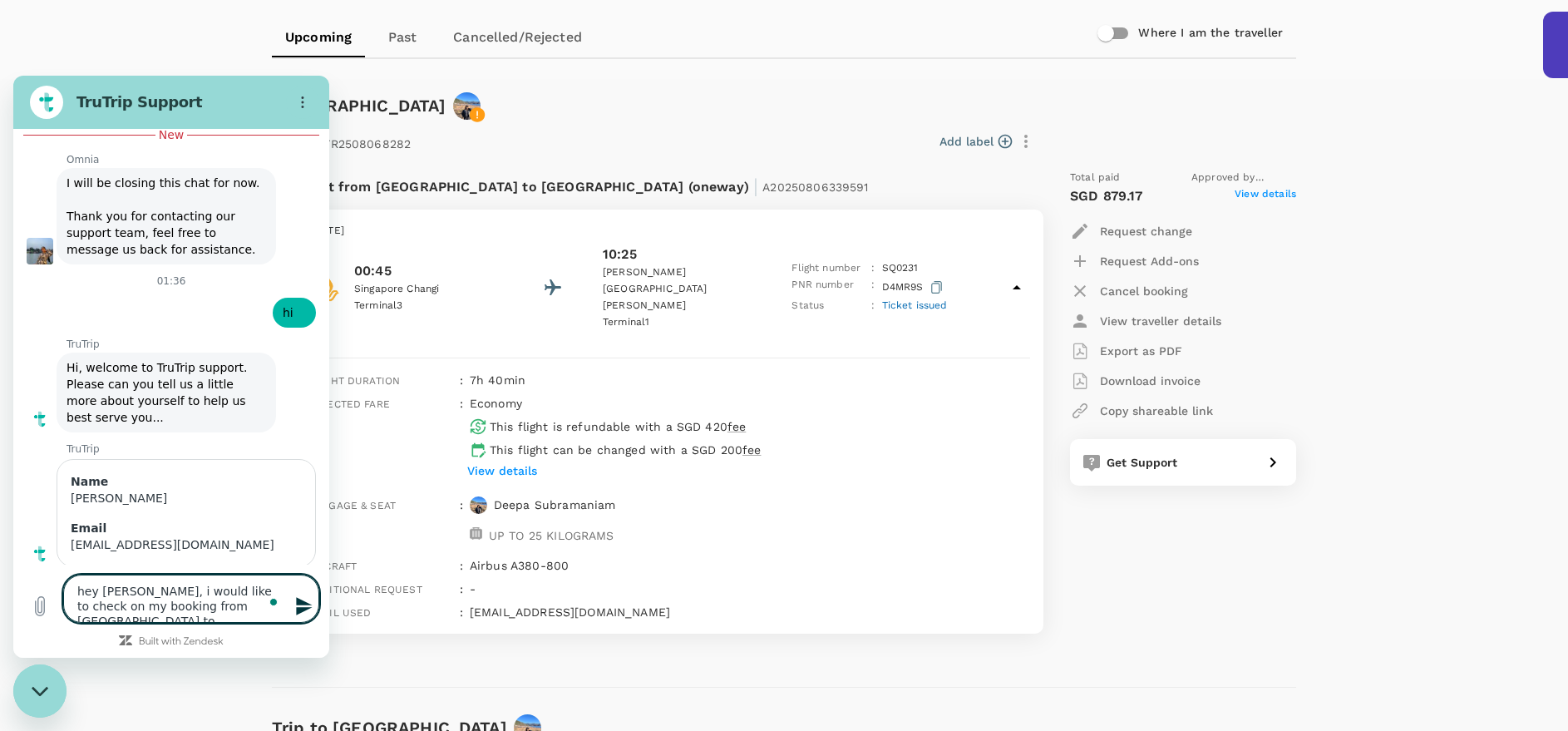
type textarea "hey [PERSON_NAME], i would like to check on my booking from [GEOGRAPHIC_DATA] t…"
type textarea "x"
type textarea "hey [PERSON_NAME], i would like to check on my booking from [GEOGRAPHIC_DATA] t…"
type textarea "x"
type textarea "hey [PERSON_NAME], i would like to check on my booking from [GEOGRAPHIC_DATA] t…"
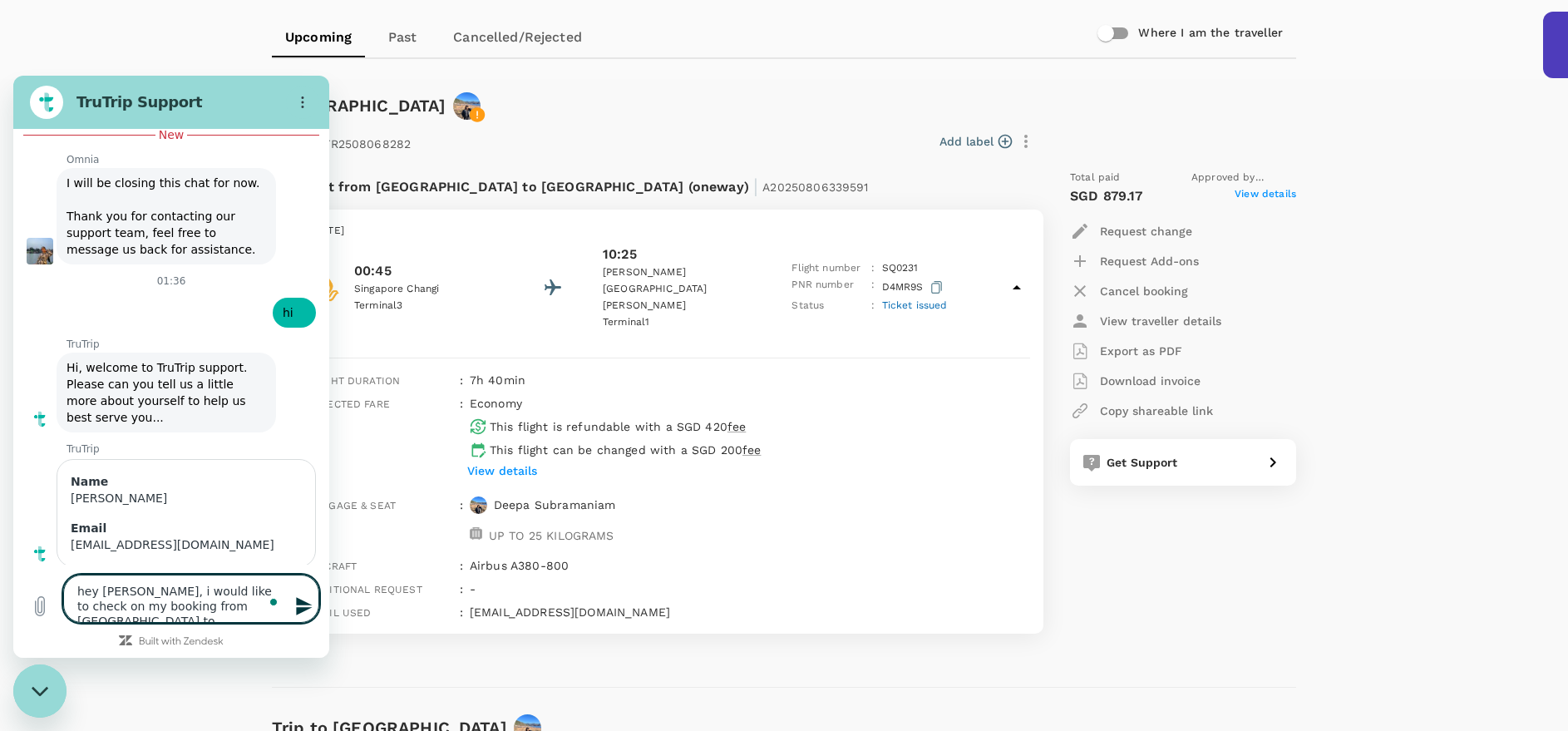
type textarea "x"
type textarea "hey [PERSON_NAME], i would like to check on my booking from [GEOGRAPHIC_DATA] t…"
type textarea "x"
type textarea "hey [PERSON_NAME], i would like to check on my booking from [GEOGRAPHIC_DATA] t…"
type textarea "x"
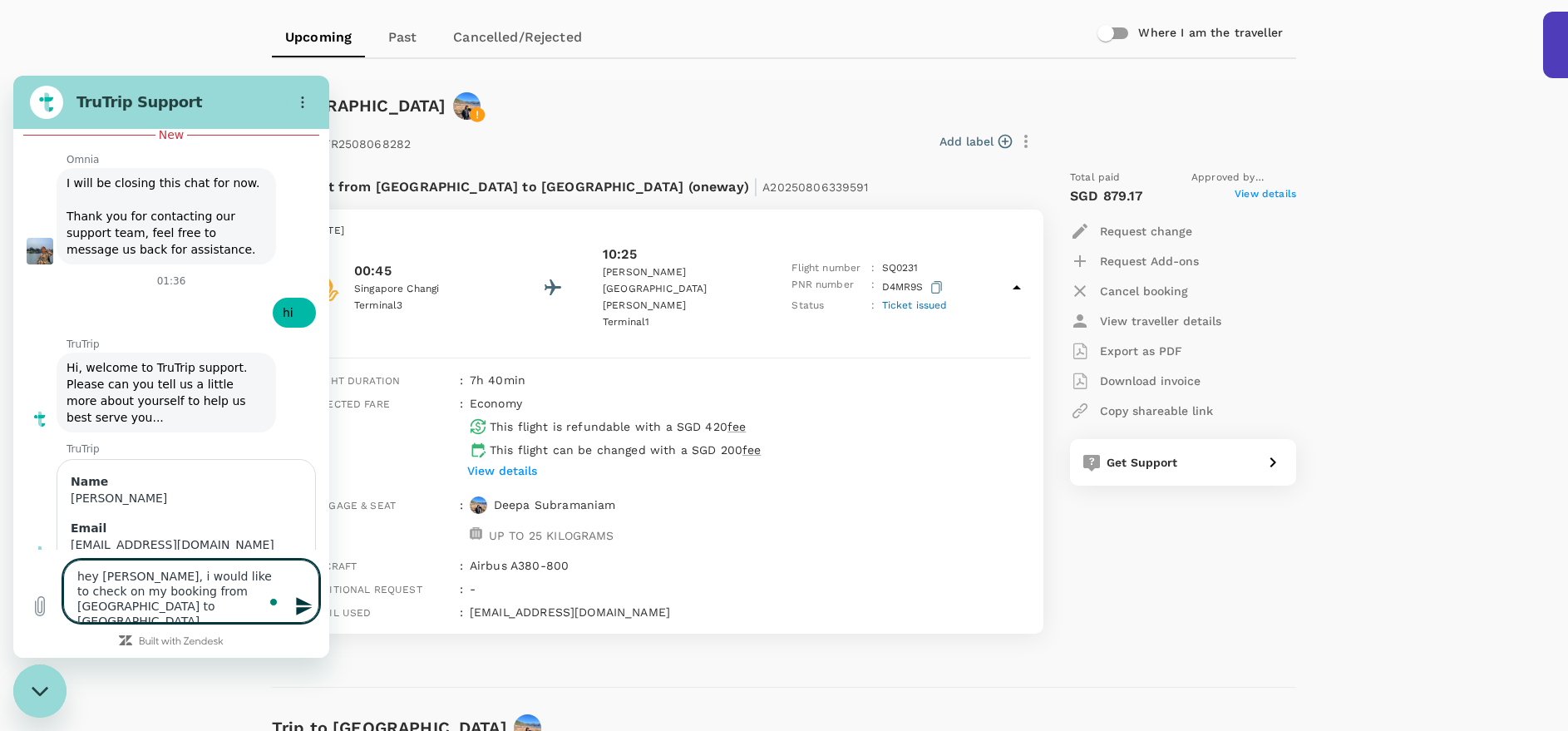
type textarea "hey [PERSON_NAME], i would like to check on my booking from [GEOGRAPHIC_DATA] t…"
type textarea "x"
type textarea "hey [PERSON_NAME], i would like to check on my booking from [GEOGRAPHIC_DATA] t…"
type textarea "x"
type textarea "hey [PERSON_NAME], i would like to check on my booking from [GEOGRAPHIC_DATA] t…"
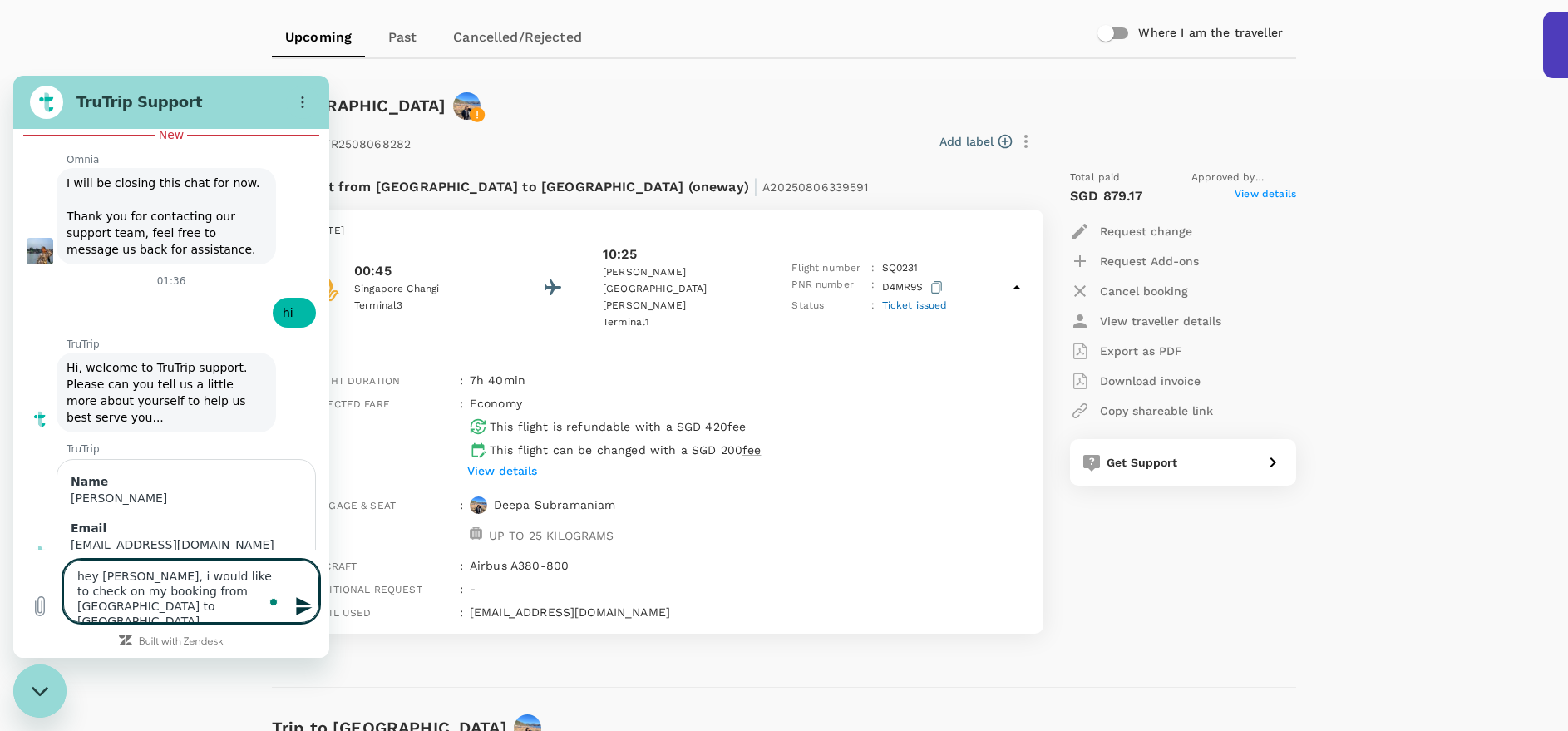
type textarea "x"
type textarea "hey [PERSON_NAME], i would like to check on my booking from [GEOGRAPHIC_DATA] t…"
type textarea "x"
type textarea "hey [PERSON_NAME], i would like to check on my booking from [GEOGRAPHIC_DATA] t…"
type textarea "x"
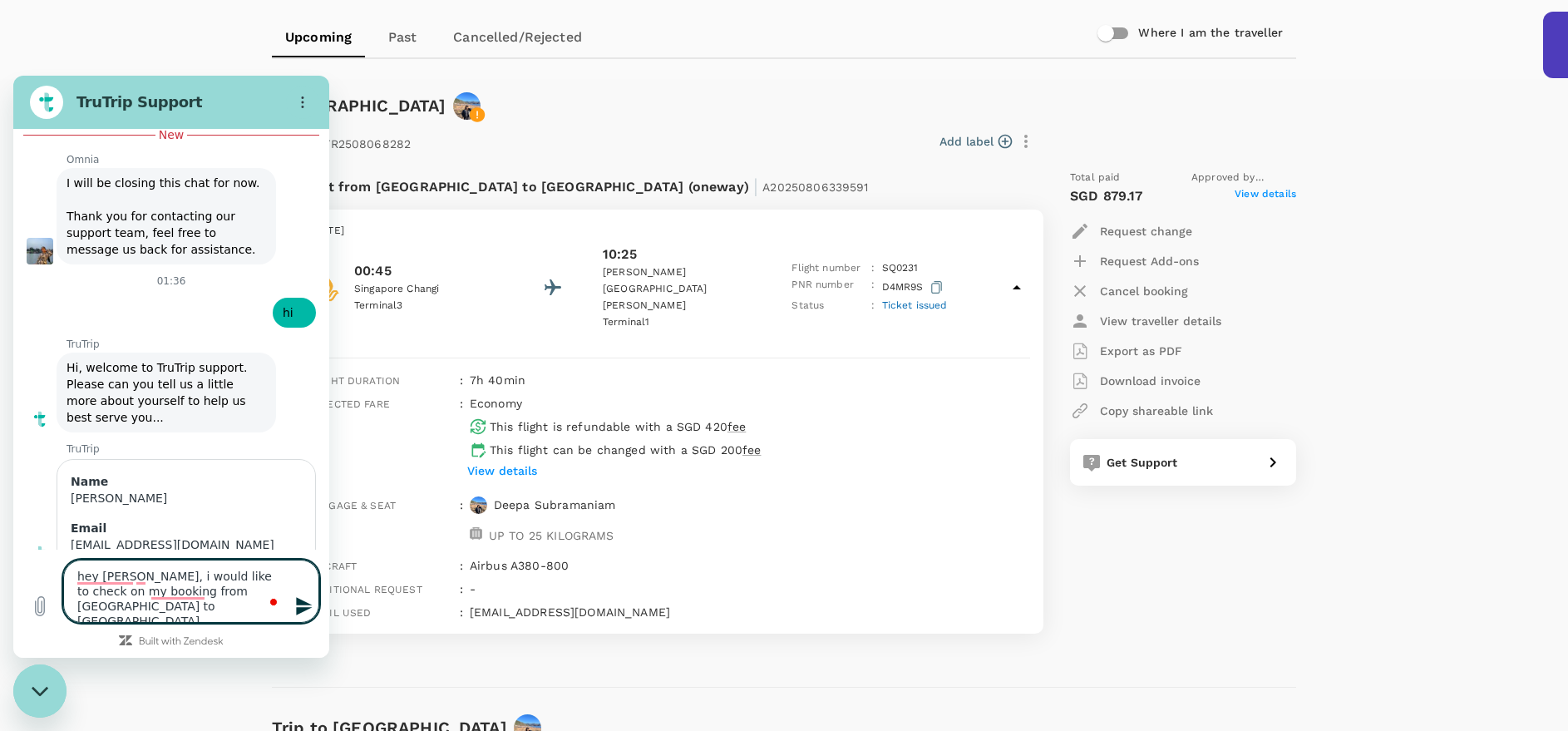
type textarea "hey [PERSON_NAME], i would like to check on my booking from [GEOGRAPHIC_DATA] t…"
type textarea "x"
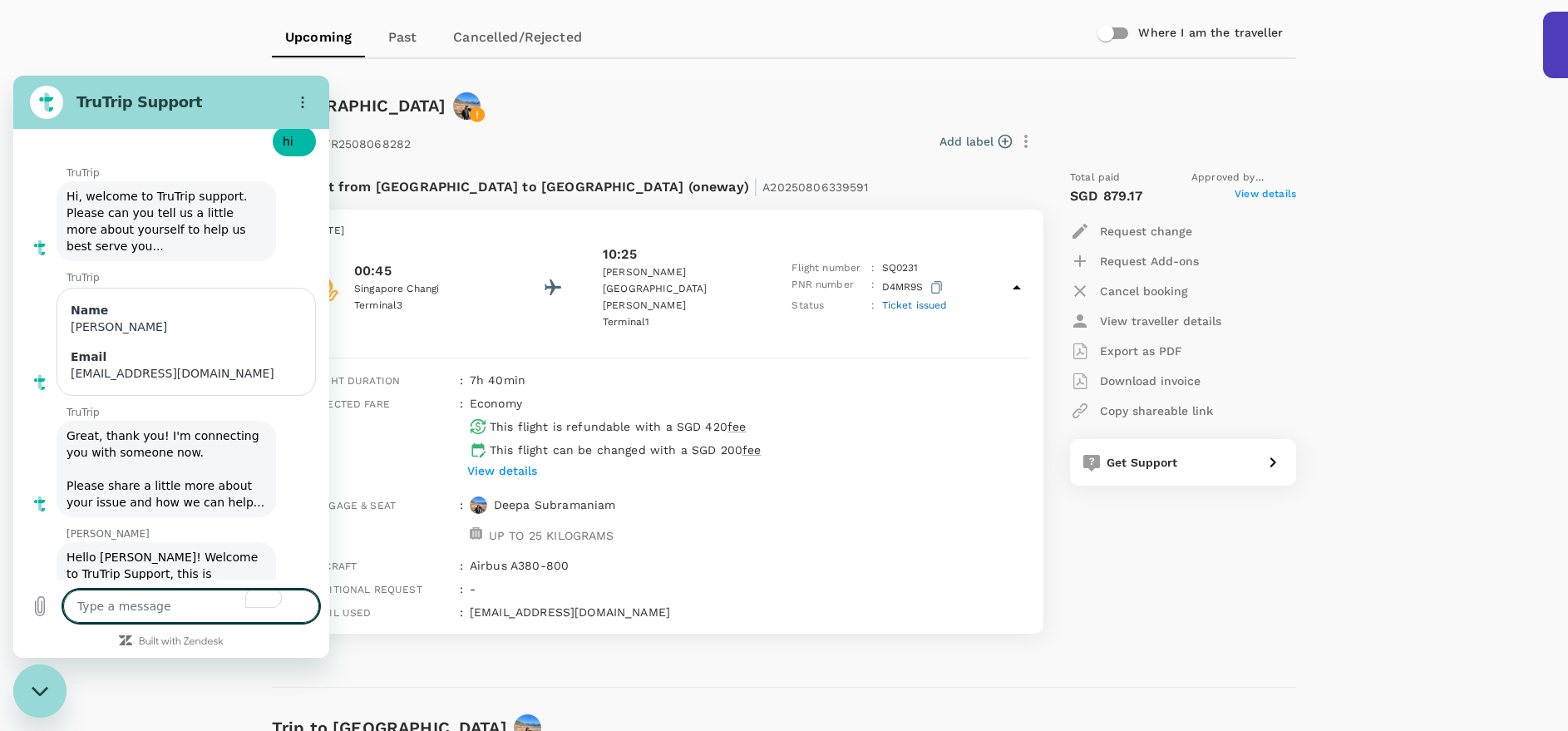
scroll to position [3963, 0]
click at [123, 612] on textarea "To enrich screen reader interactions, please activate Accessibility in Grammarl…" at bounding box center [191, 606] width 256 height 33
click at [122, 599] on textarea "To enrich screen reader interactions, please activate Accessibility in Grammarl…" at bounding box center [191, 606] width 256 height 33
drag, startPoint x: 164, startPoint y: 520, endPoint x: 101, endPoint y: 418, distance: 119.9
click at [101, 417] on div "This chat is recorded using a cloud service and is subject to the terms of our …" at bounding box center [171, 354] width 316 height 450
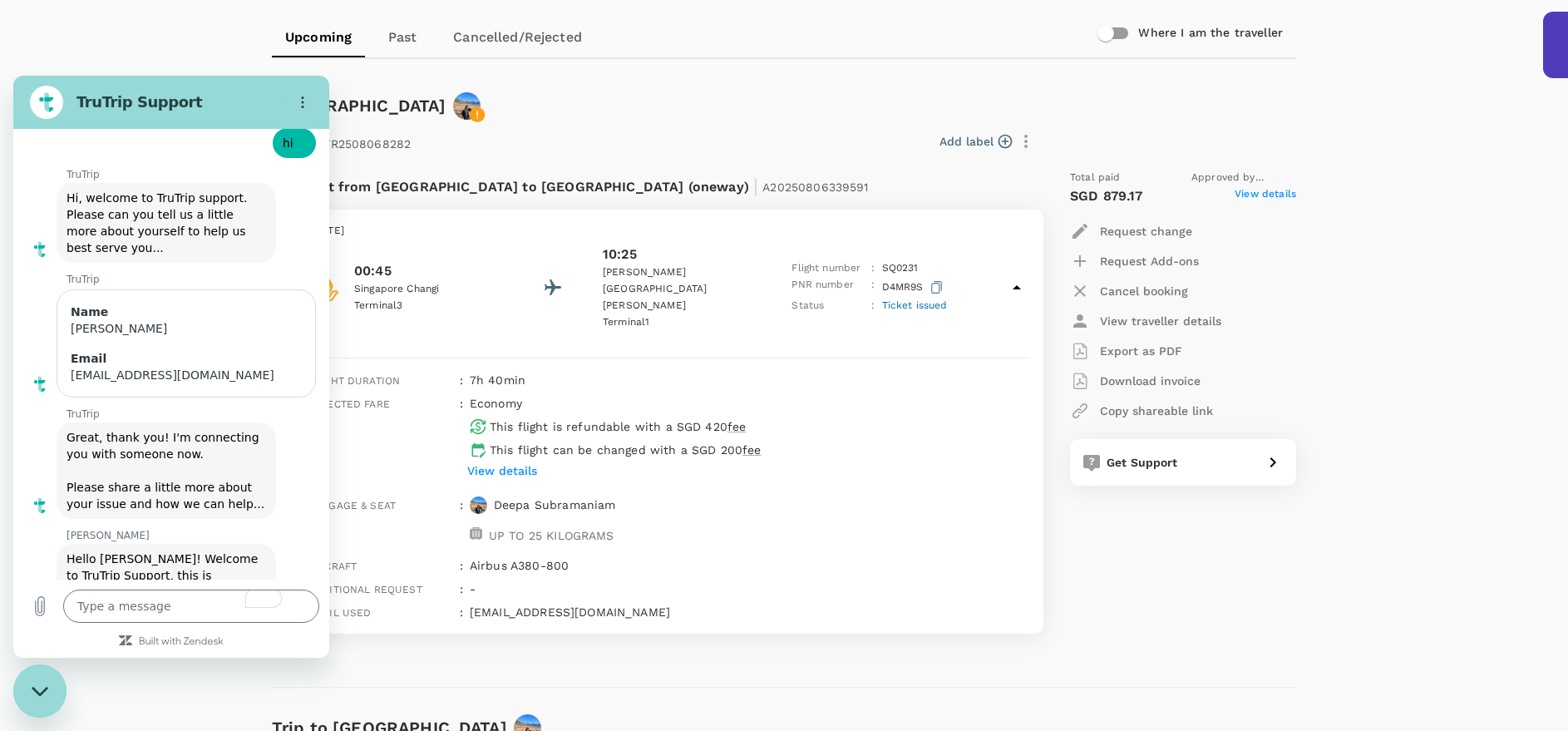
click at [101, 642] on span "hey [PERSON_NAME], i would like to check on my booking from [GEOGRAPHIC_DATA] t…" at bounding box center [196, 673] width 214 height 63
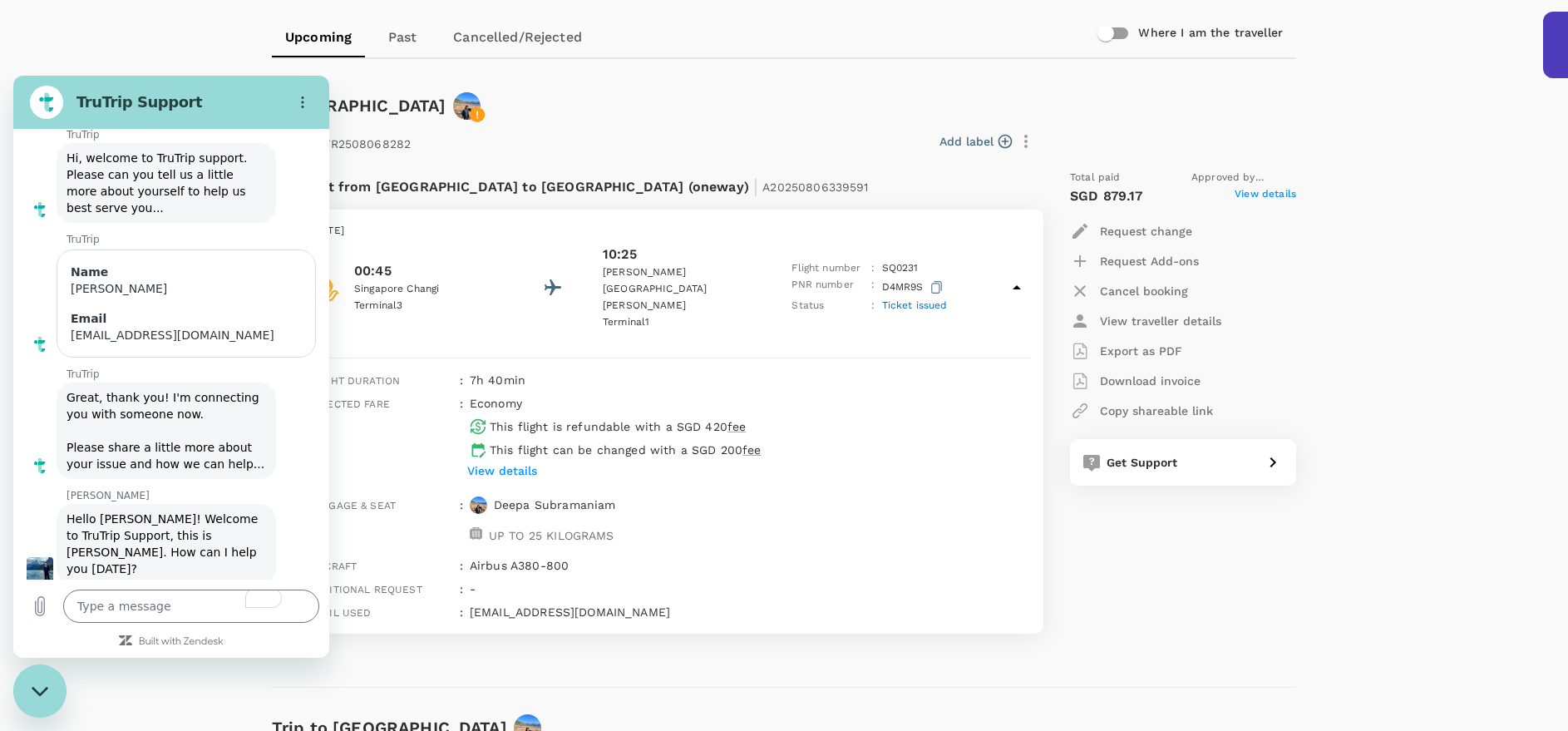
click at [692, 230] on p "[DATE]" at bounding box center [669, 232] width 716 height 17
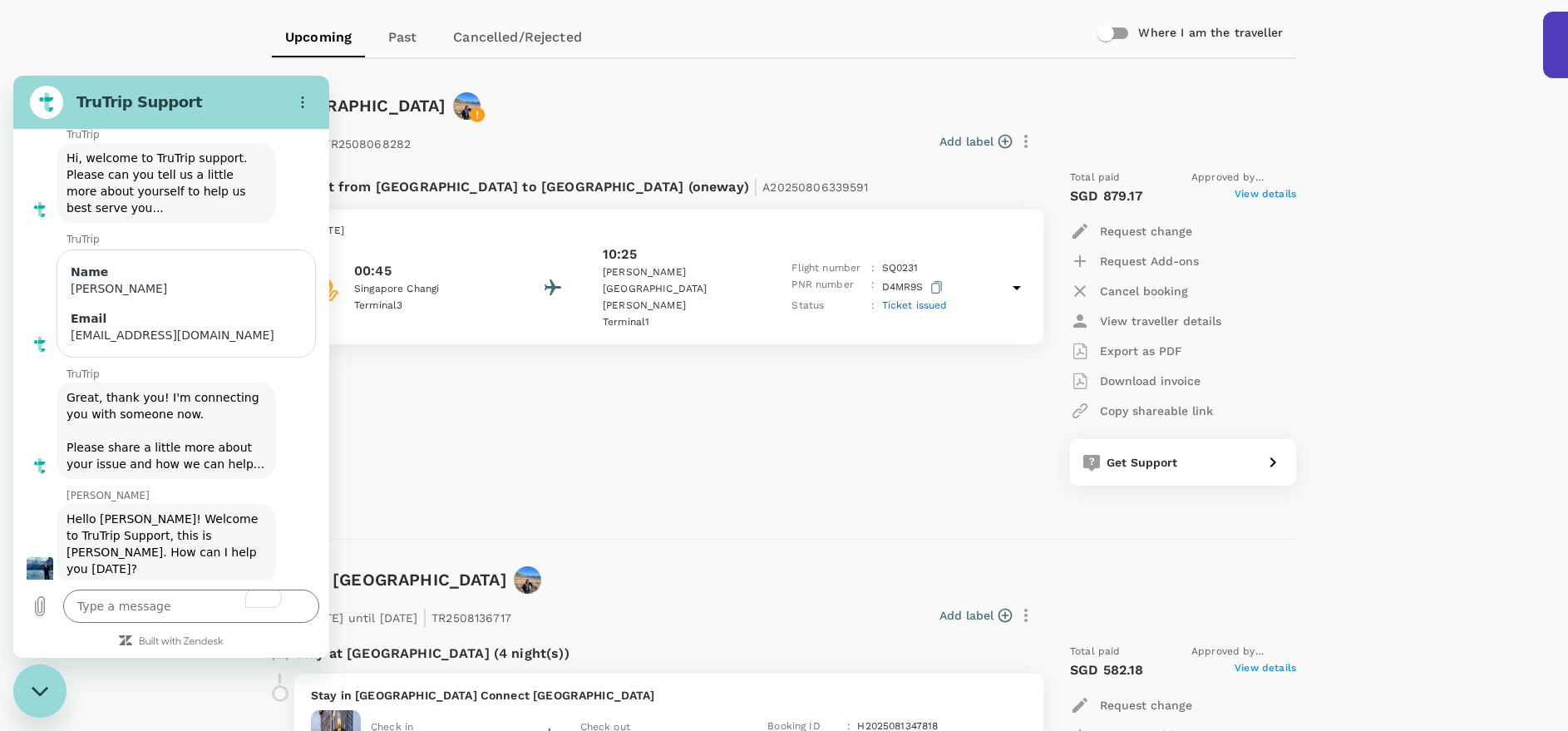
click at [203, 88] on div "TruTrip Support" at bounding box center [152, 102] width 256 height 33
click at [311, 103] on button "Options menu" at bounding box center [302, 102] width 33 height 33
click at [762, 187] on span "A20250806339591" at bounding box center [815, 187] width 106 height 13
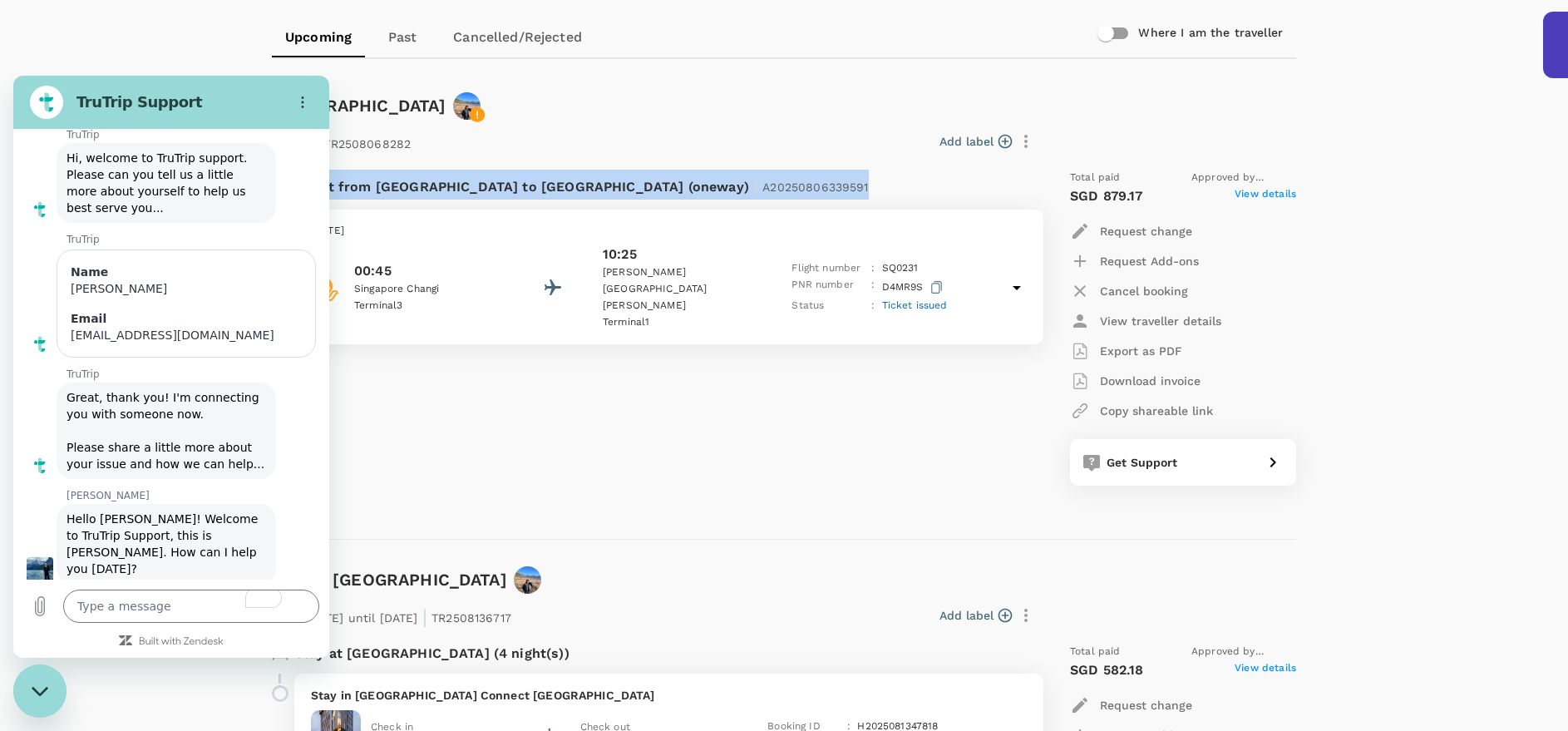
copy p "Flight from [GEOGRAPHIC_DATA] to [GEOGRAPHIC_DATA] (oneway) | A20250806339591"
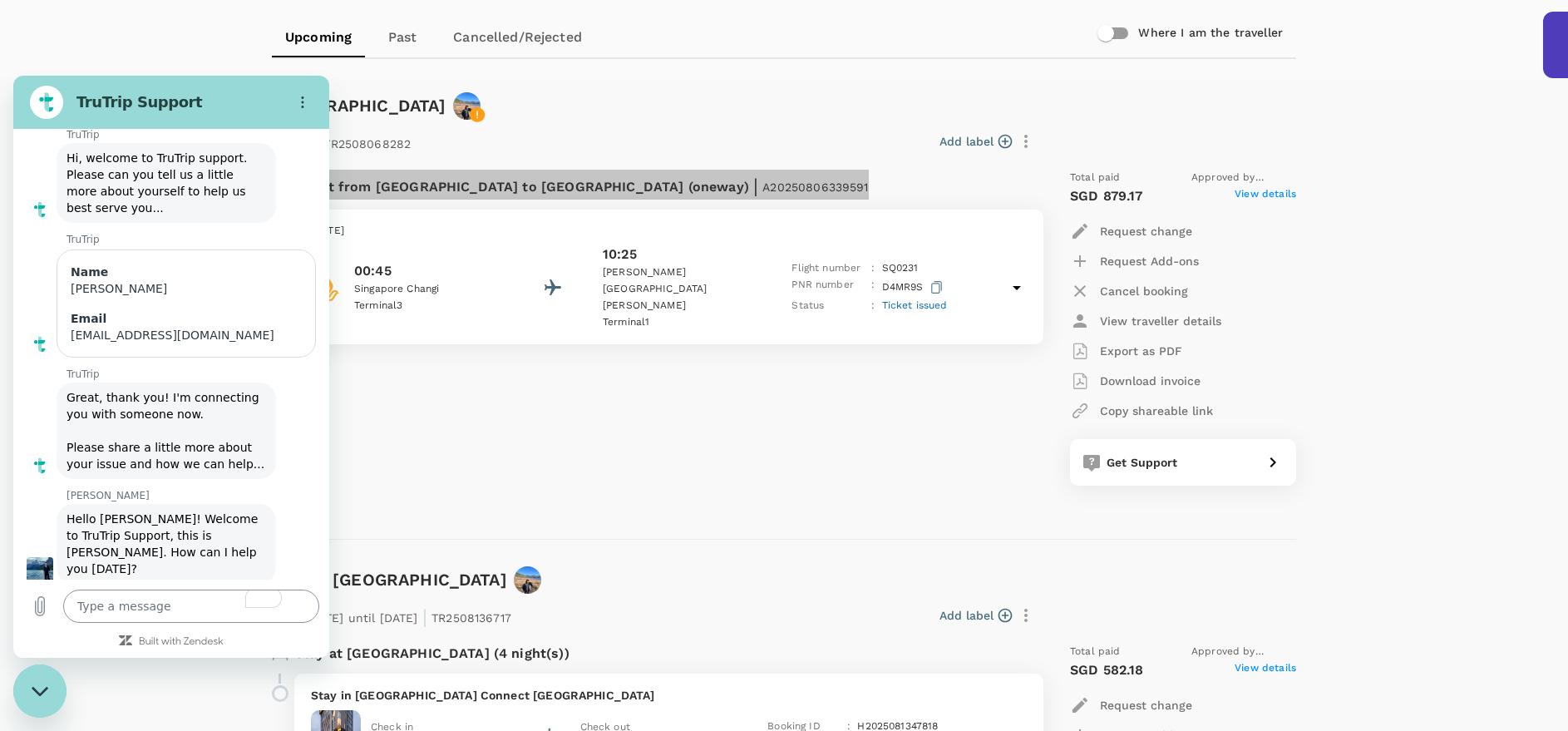
click at [109, 596] on textarea "To enrich screen reader interactions, please activate Accessibility in Grammarl…" at bounding box center [191, 606] width 256 height 33
paste textarea "Flight from [GEOGRAPHIC_DATA] to [GEOGRAPHIC_DATA] (oneway) | A20250806339591"
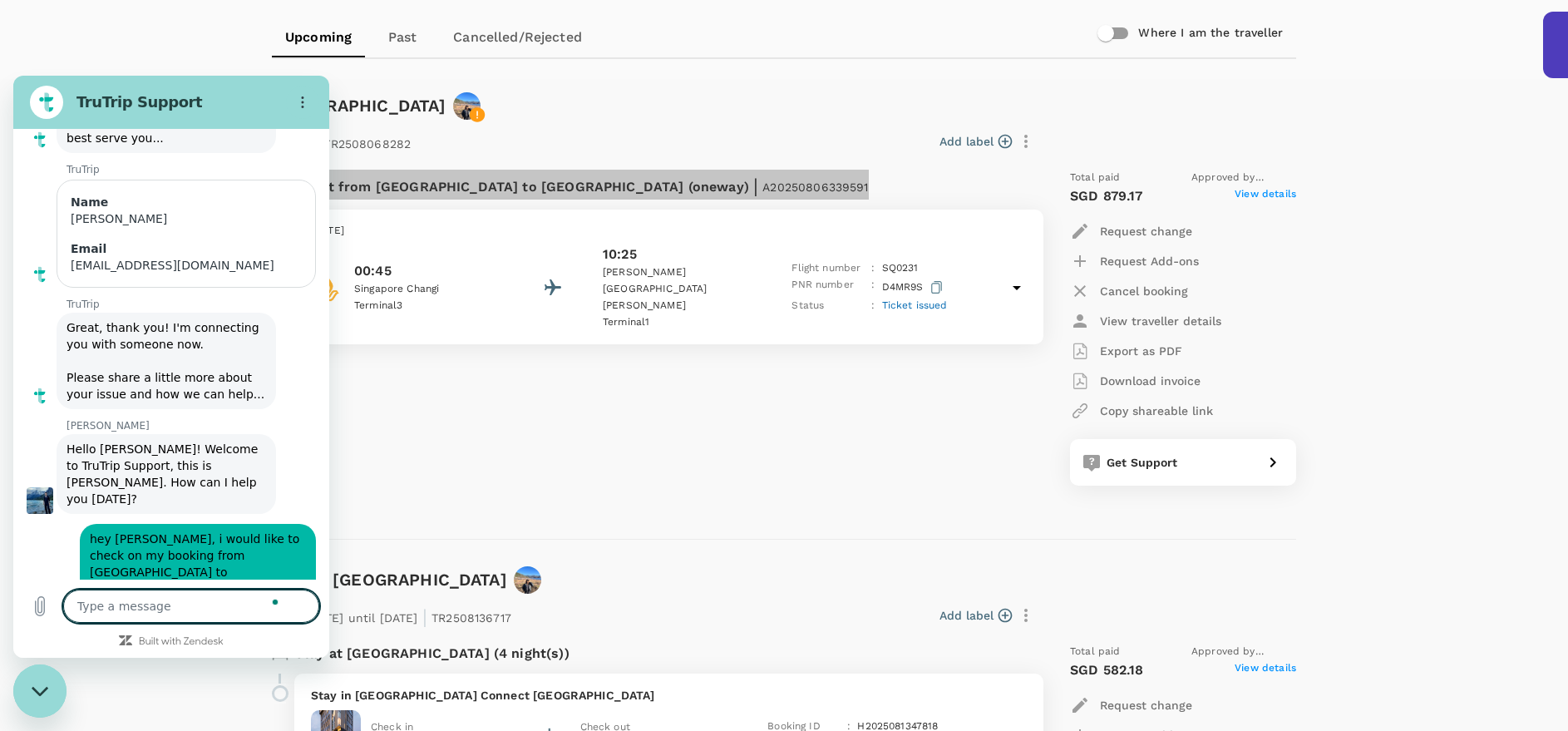
scroll to position [4076, 0]
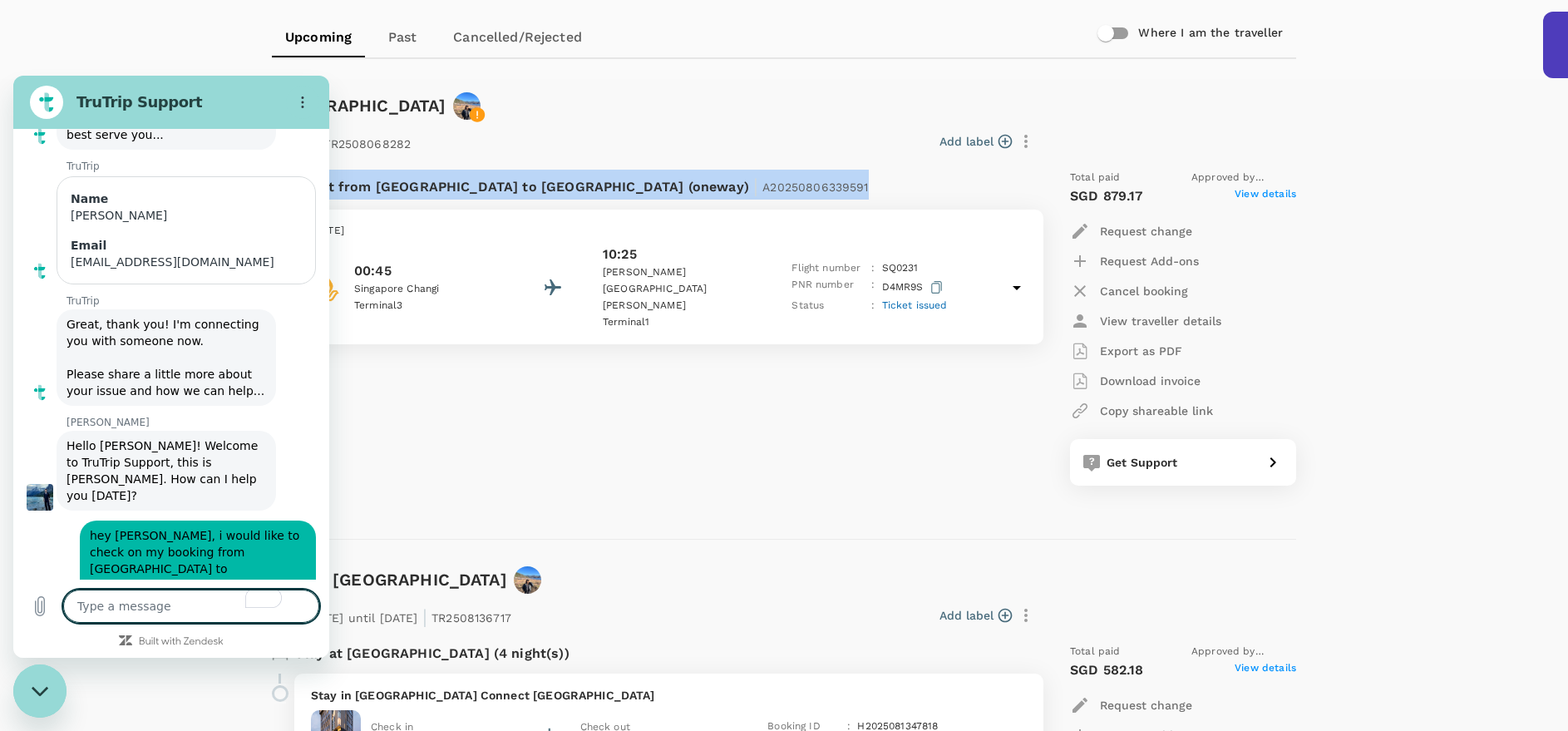
click at [1008, 284] on icon at bounding box center [1017, 287] width 20 height 20
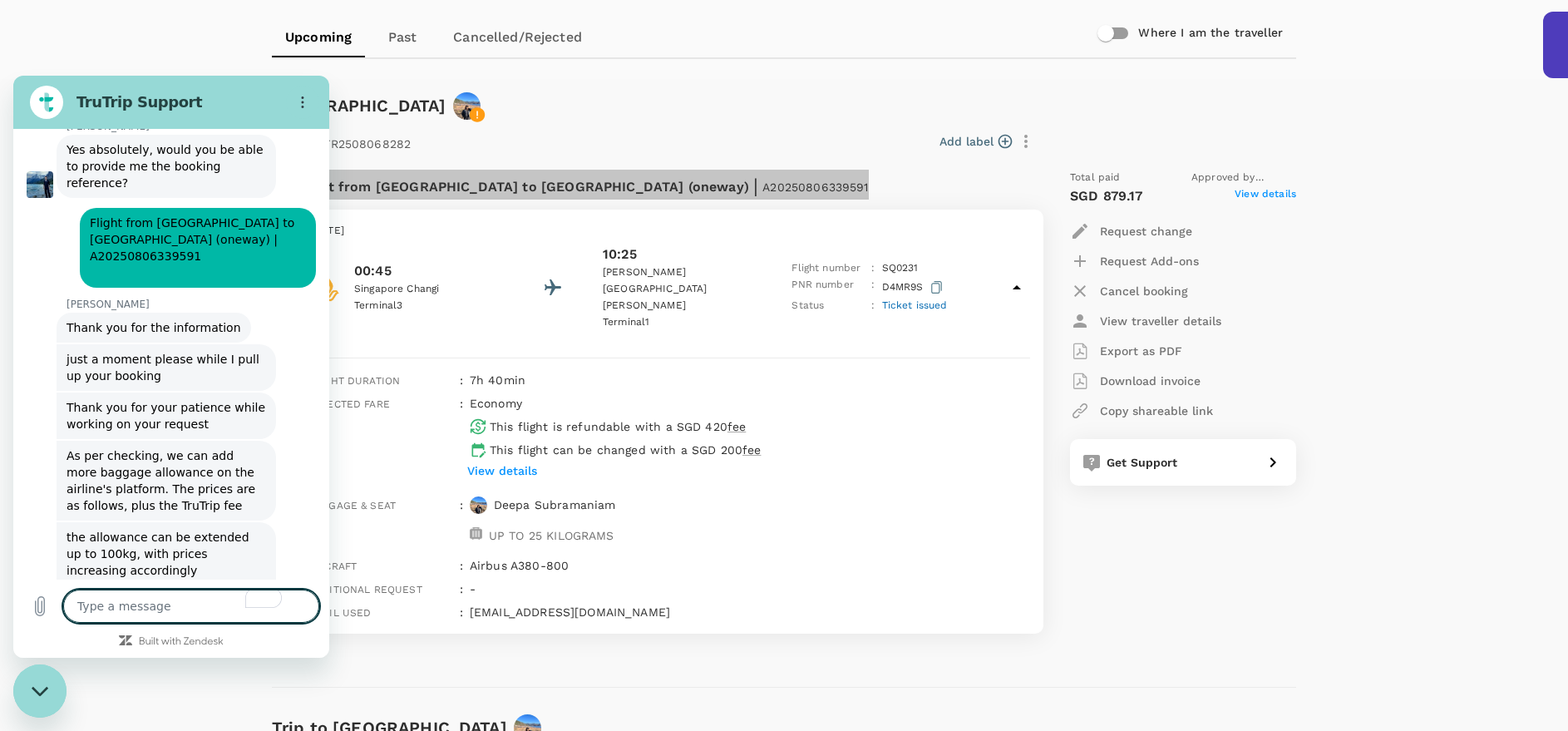
scroll to position [4635, 0]
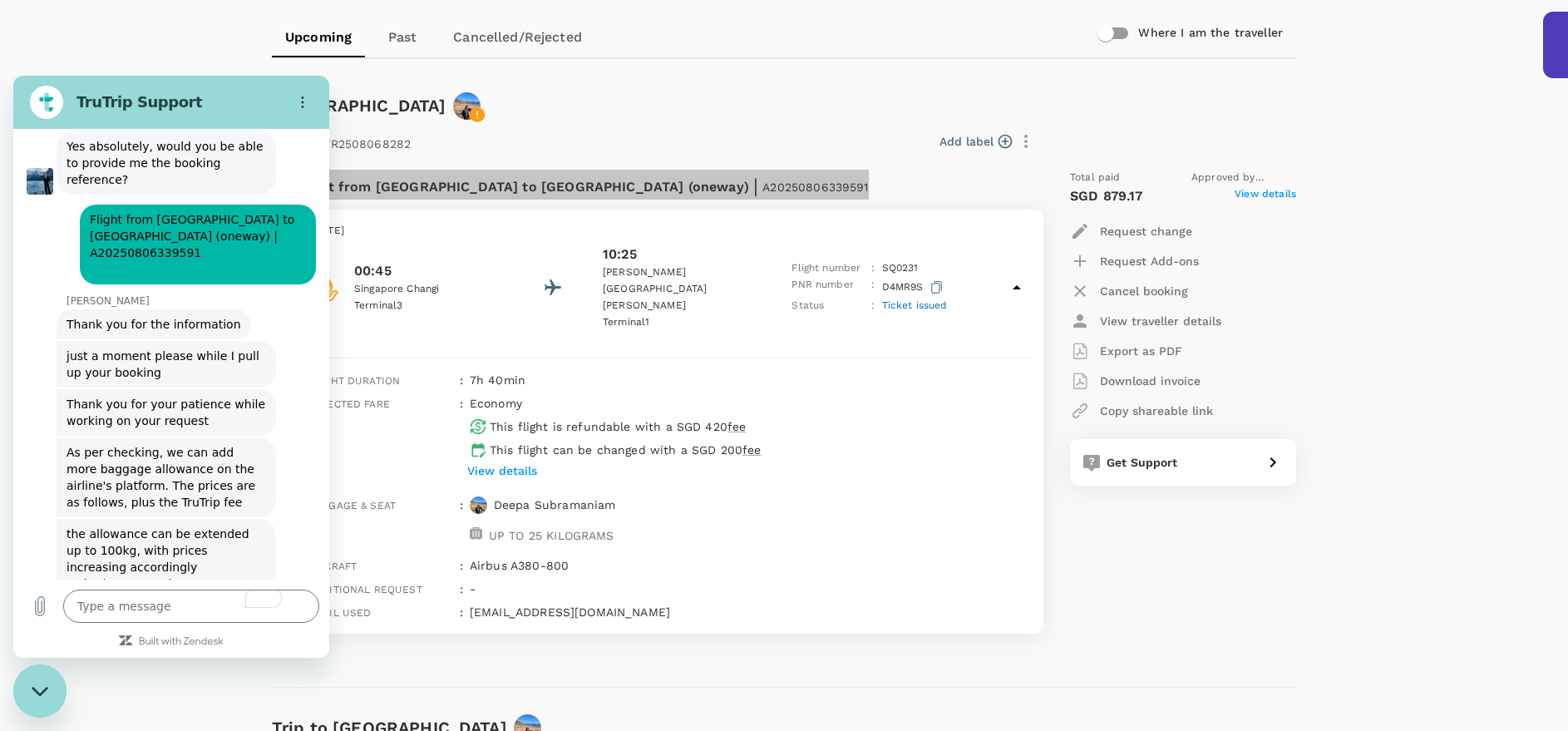
drag, startPoint x: 62, startPoint y: 481, endPoint x: 197, endPoint y: 559, distance: 155.9
drag, startPoint x: 195, startPoint y: 555, endPoint x: 129, endPoint y: 463, distance: 113.2
click at [129, 463] on div "This chat is recorded using a cloud service and is subject to the terms of our …" at bounding box center [171, 354] width 316 height 450
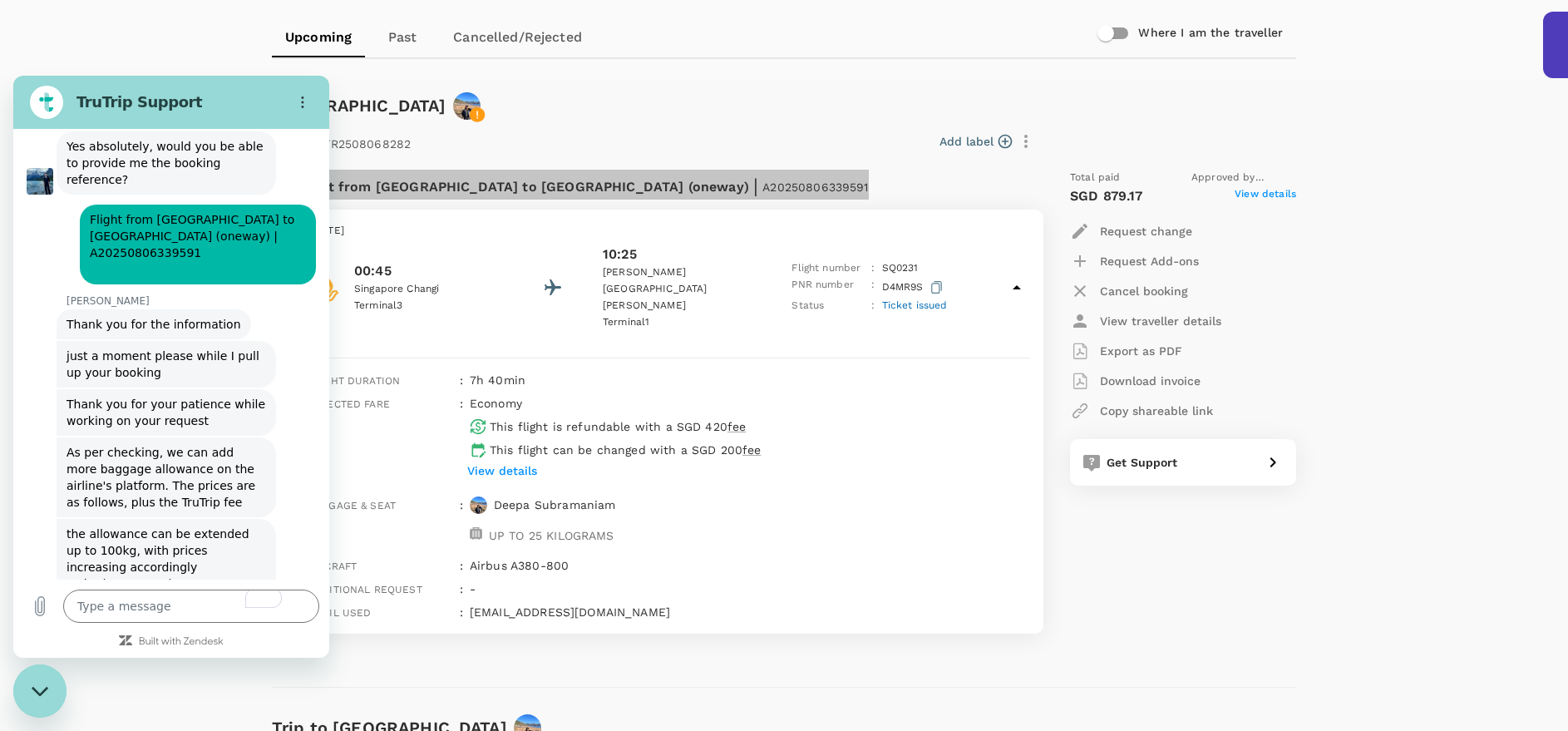
drag, startPoint x: 74, startPoint y: 509, endPoint x: 172, endPoint y: 560, distance: 110.5
click at [168, 619] on textarea "To enrich screen reader interactions, please activate Accessibility in Grammarl…" at bounding box center [191, 606] width 256 height 33
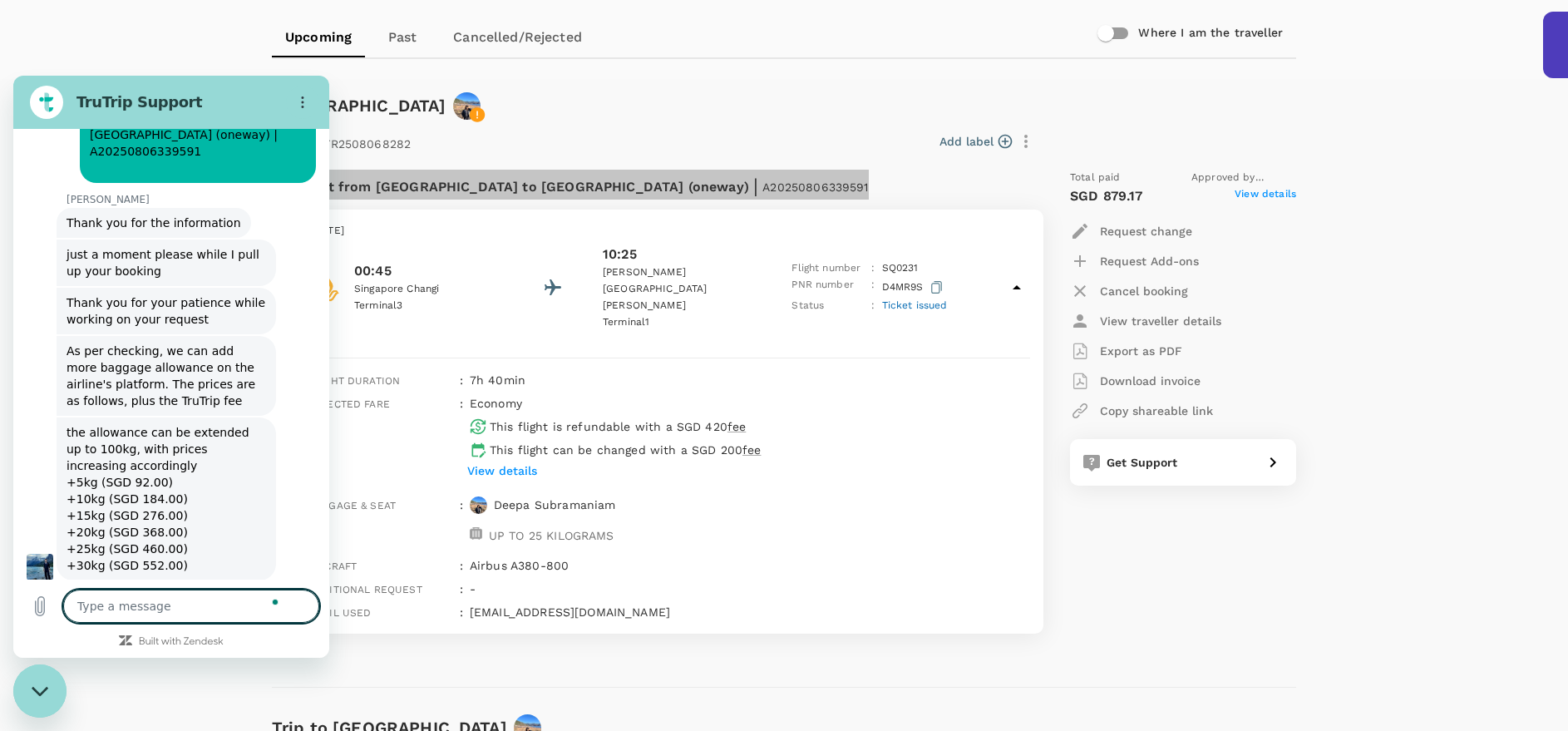
scroll to position [4739, 0]
